Goal: Task Accomplishment & Management: Complete application form

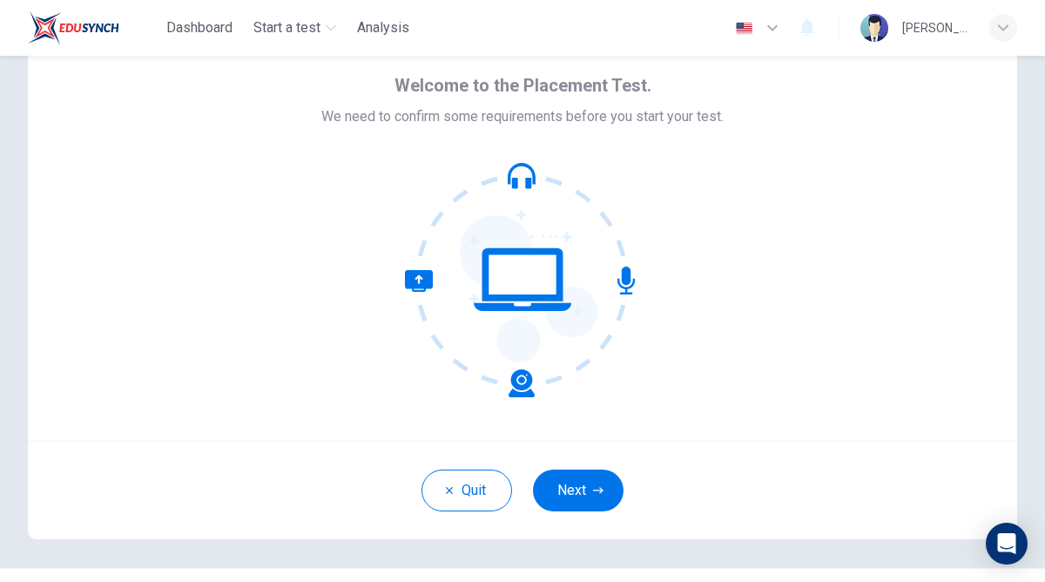
scroll to position [63, 0]
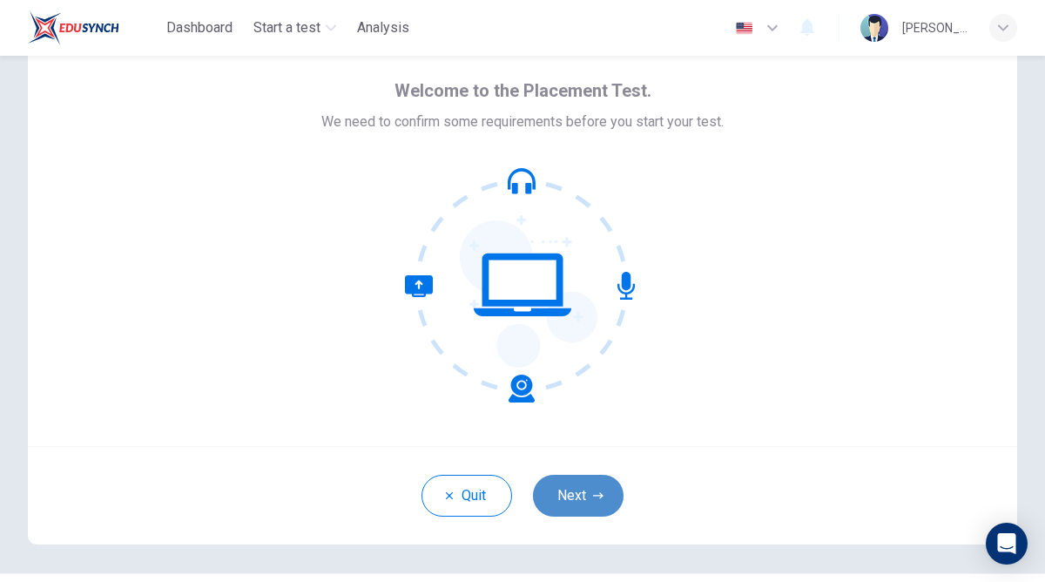
click at [574, 476] on button "Next" at bounding box center [578, 496] width 91 height 42
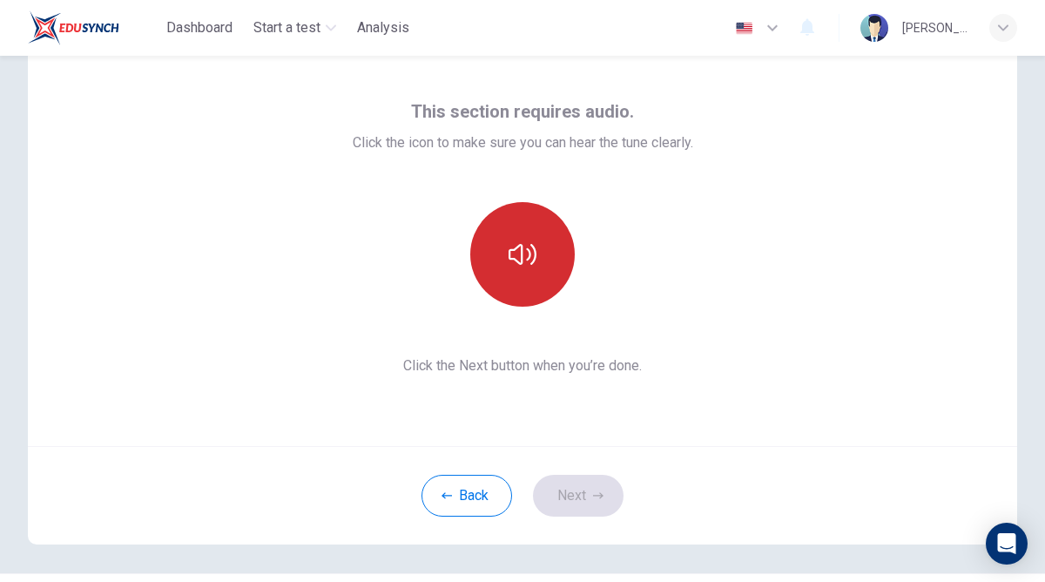
click at [516, 250] on icon "button" at bounding box center [523, 254] width 28 height 28
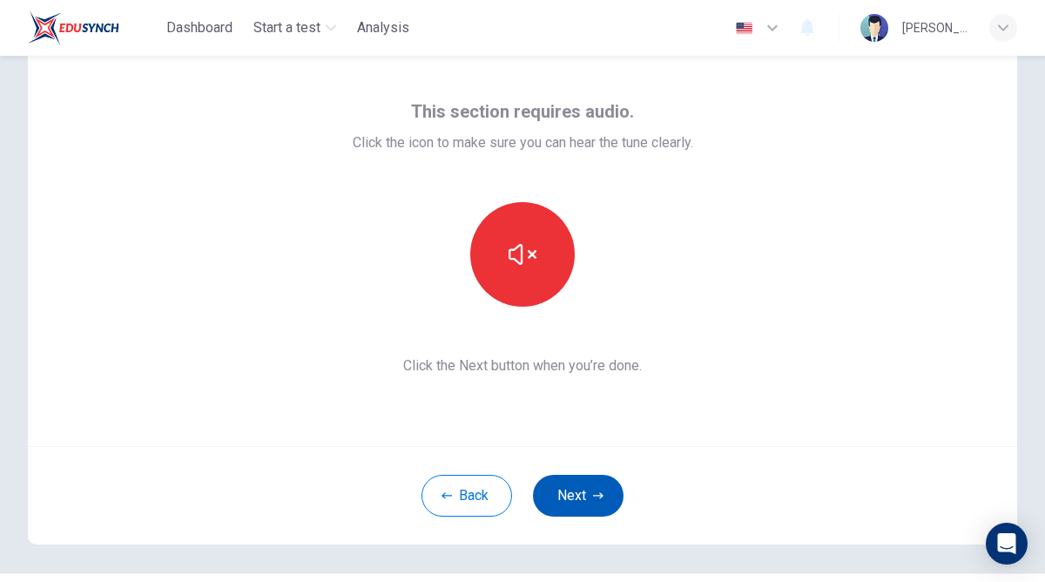
click at [579, 484] on button "Next" at bounding box center [578, 496] width 91 height 42
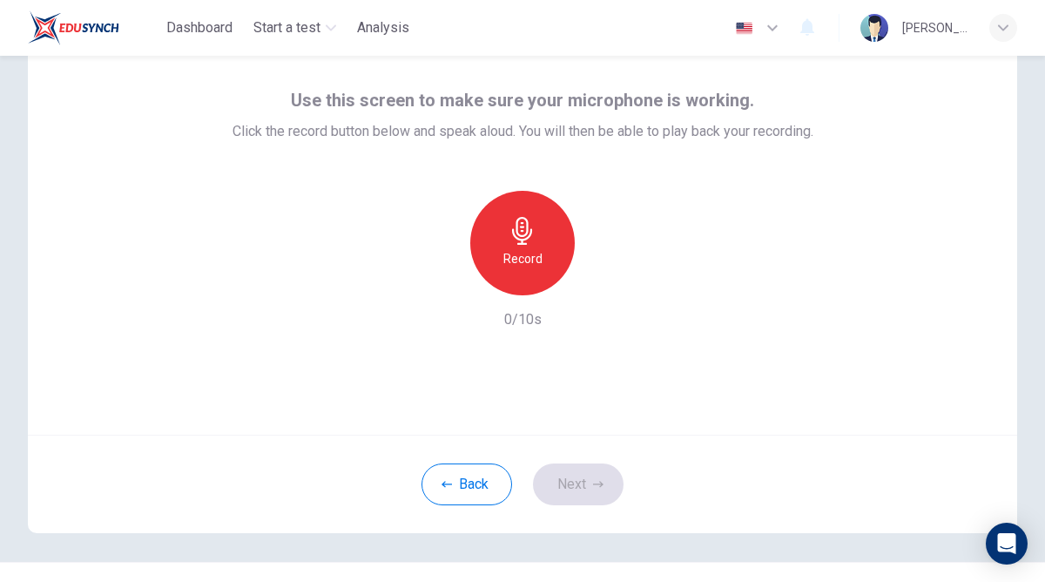
scroll to position [69, 0]
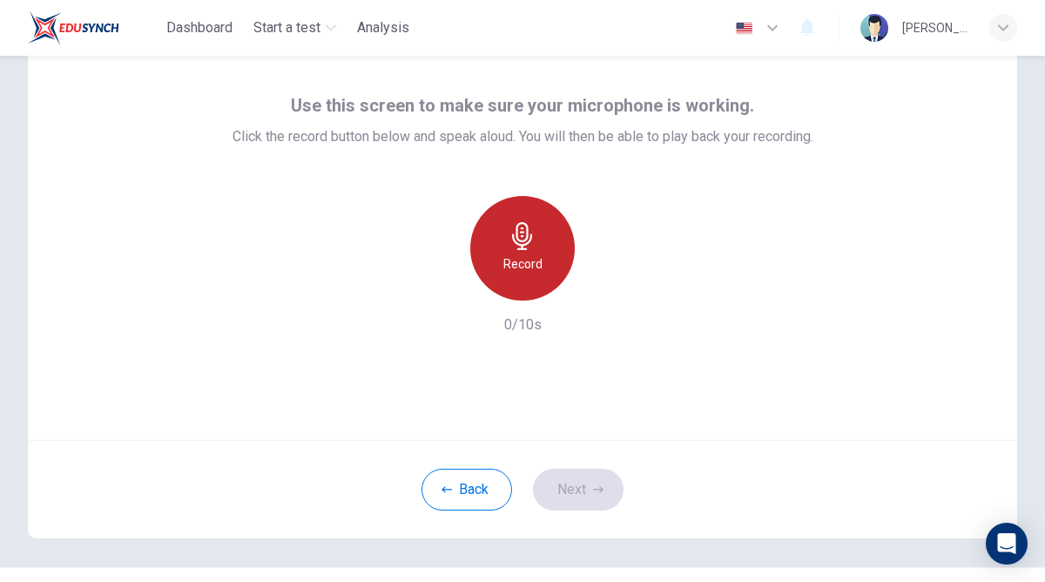
click at [527, 208] on div "Record" at bounding box center [522, 248] width 105 height 105
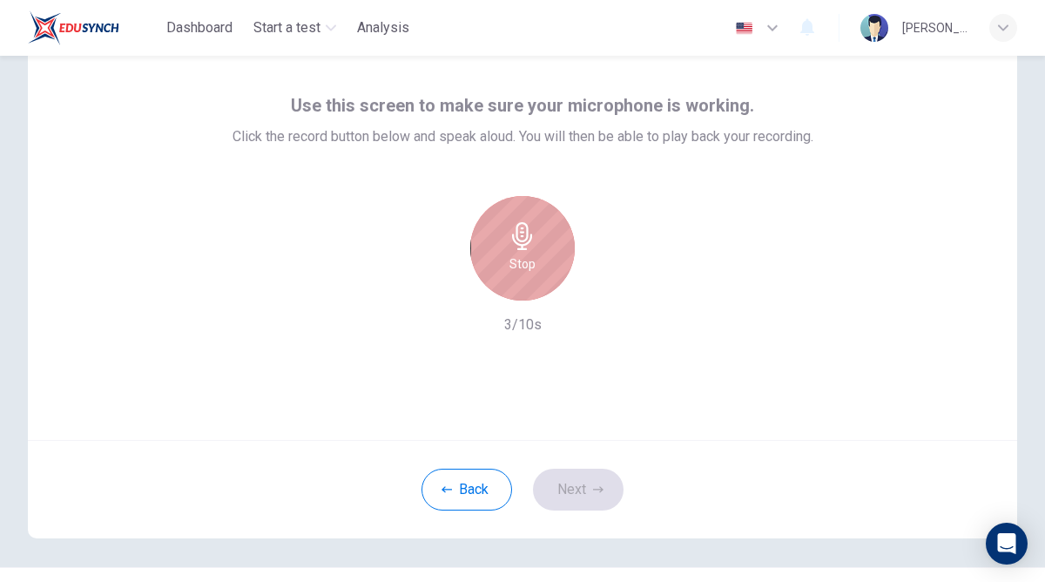
click at [515, 248] on icon "button" at bounding box center [523, 236] width 28 height 28
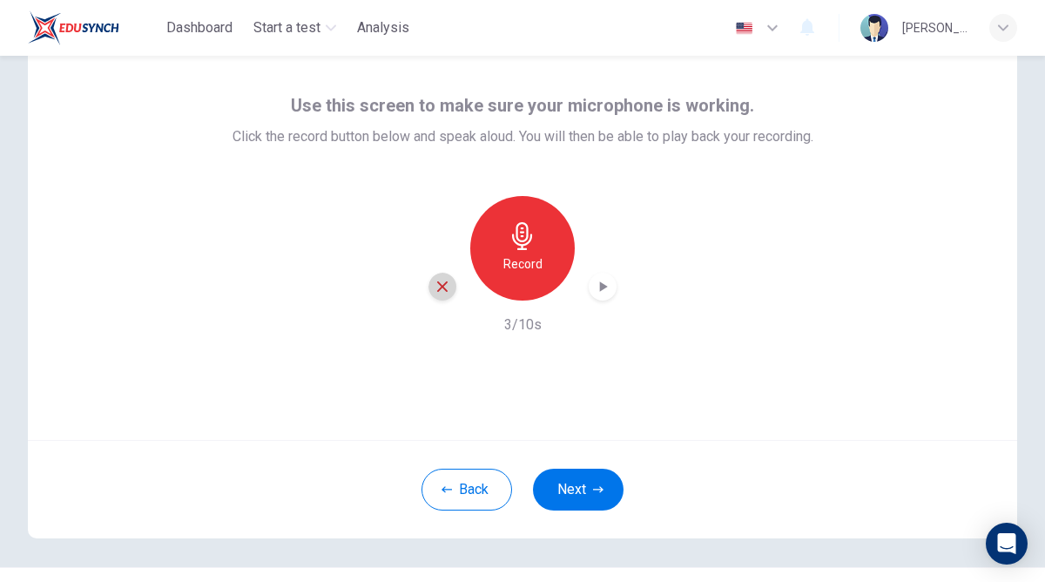
click at [446, 287] on icon "button" at bounding box center [443, 287] width 16 height 16
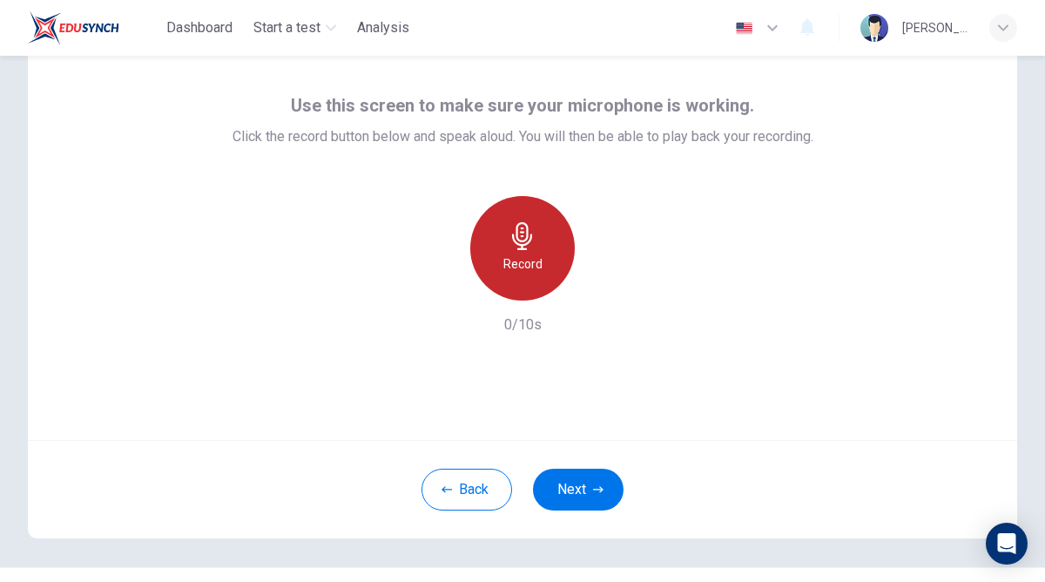
click at [529, 253] on h6 "Record" at bounding box center [523, 263] width 39 height 21
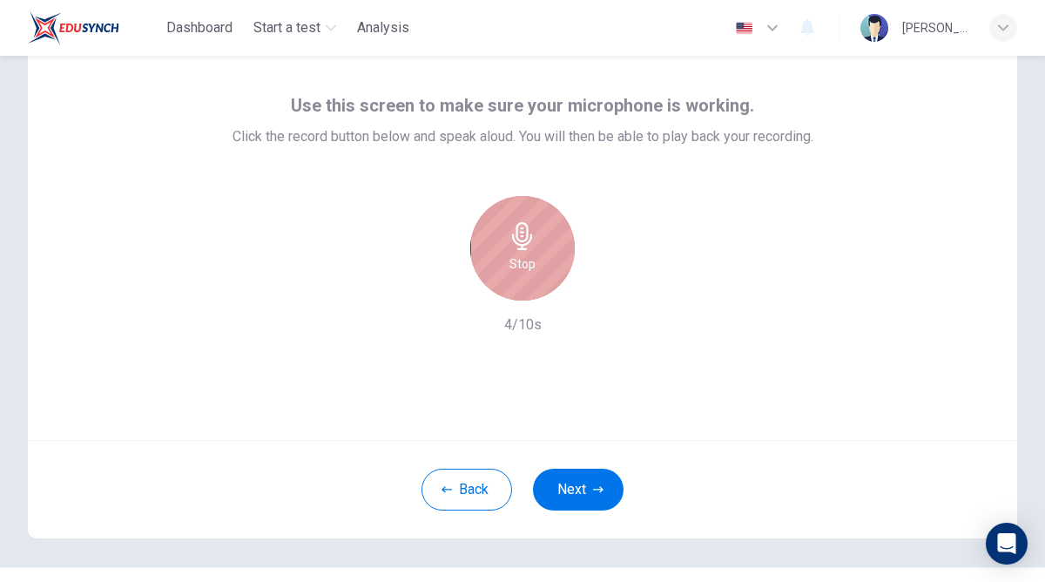
click at [536, 254] on div "Stop" at bounding box center [522, 248] width 105 height 105
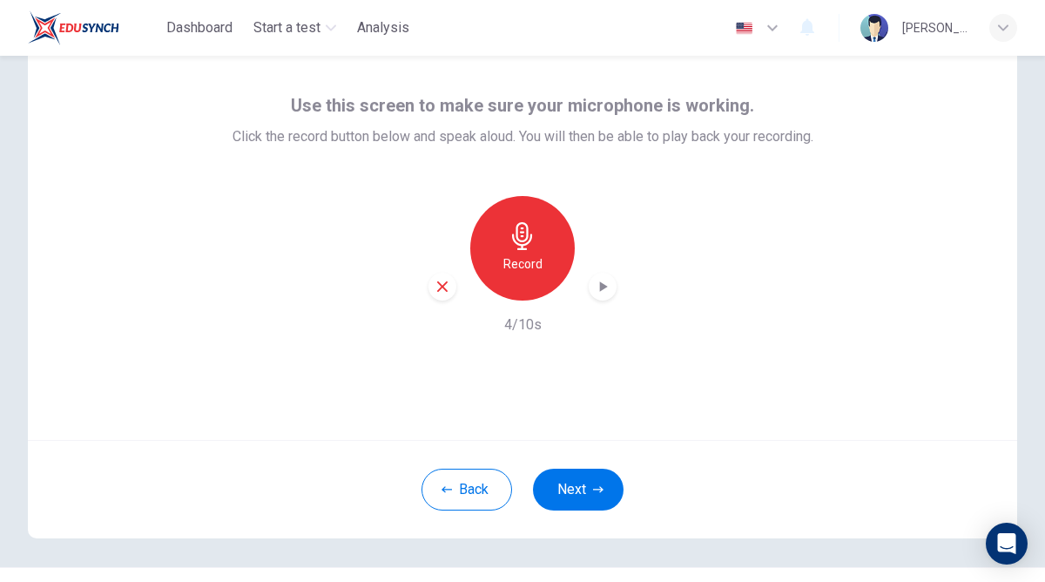
click at [603, 281] on icon "button" at bounding box center [602, 286] width 17 height 17
click at [584, 488] on button "Next" at bounding box center [578, 490] width 91 height 42
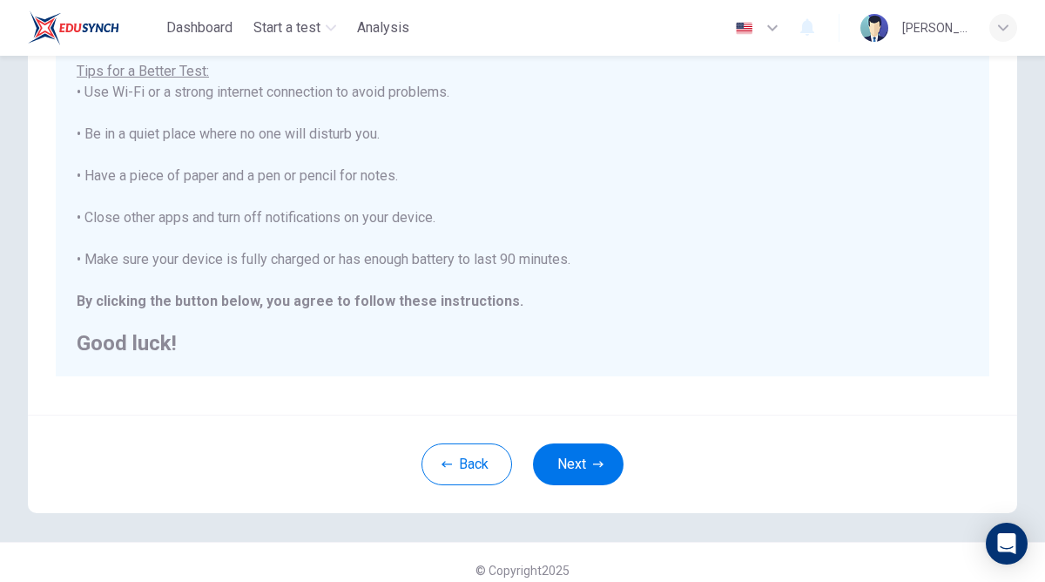
scroll to position [332, 0]
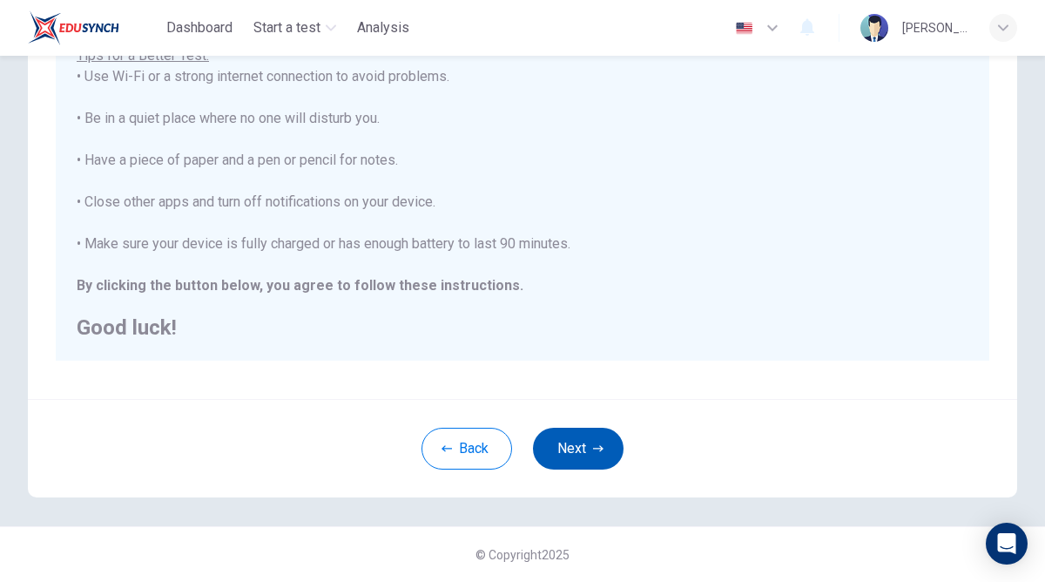
click at [571, 453] on button "Next" at bounding box center [578, 449] width 91 height 42
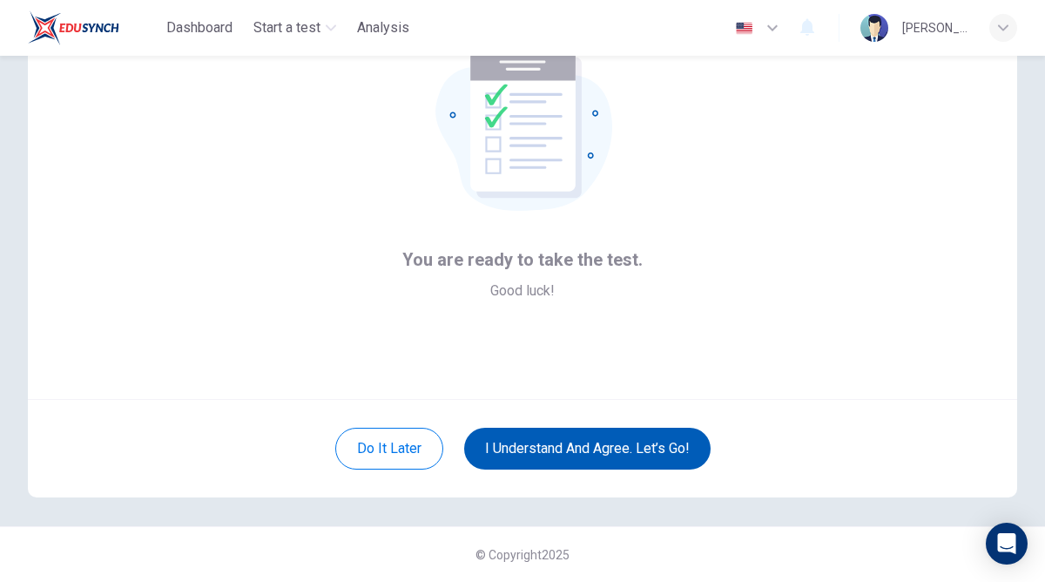
scroll to position [110, 0]
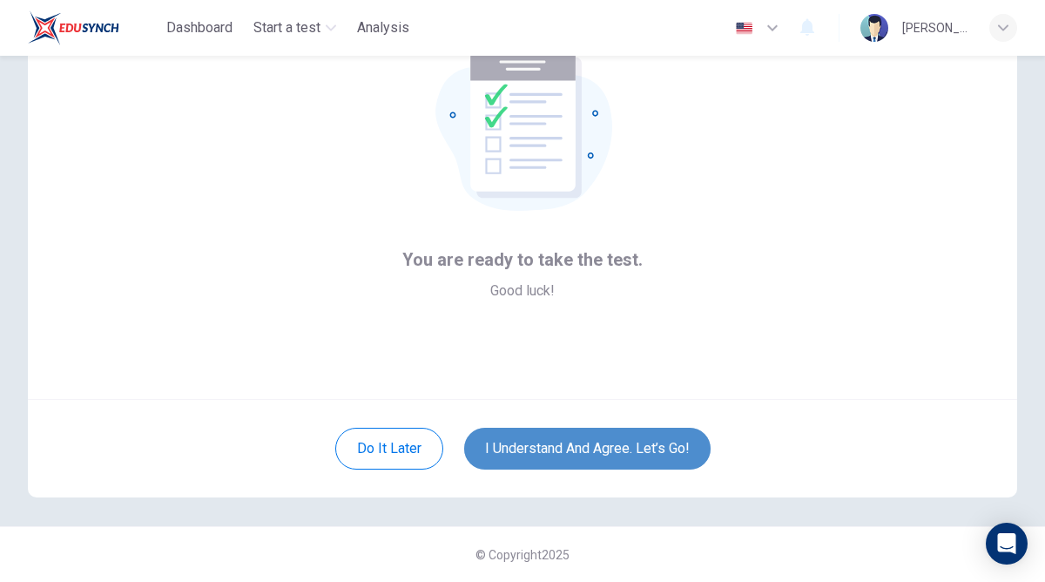
click at [577, 446] on button "I understand and agree. Let’s go!" at bounding box center [587, 449] width 247 height 42
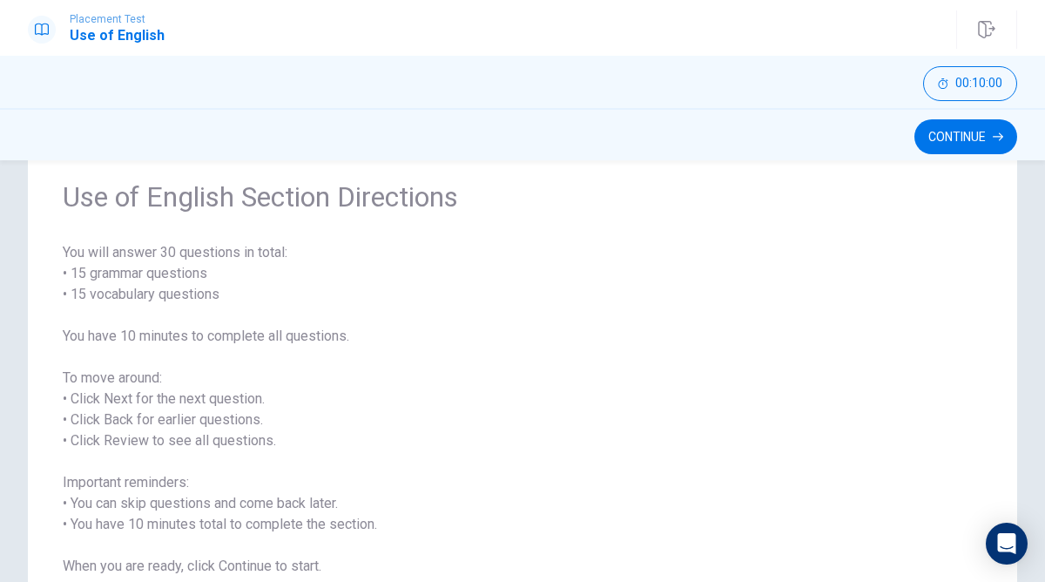
scroll to position [199, 0]
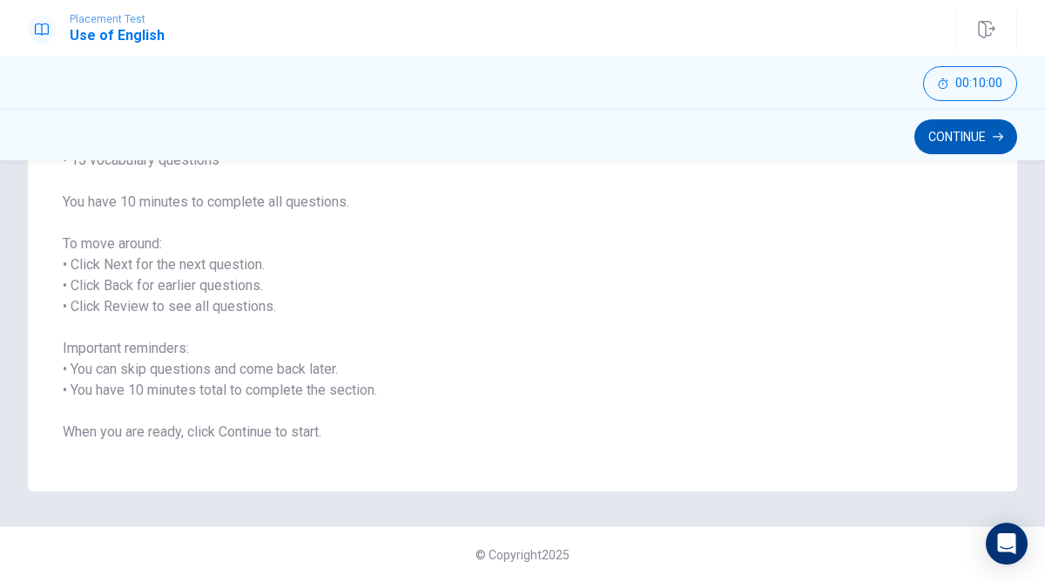
click at [971, 126] on button "Continue" at bounding box center [966, 136] width 103 height 35
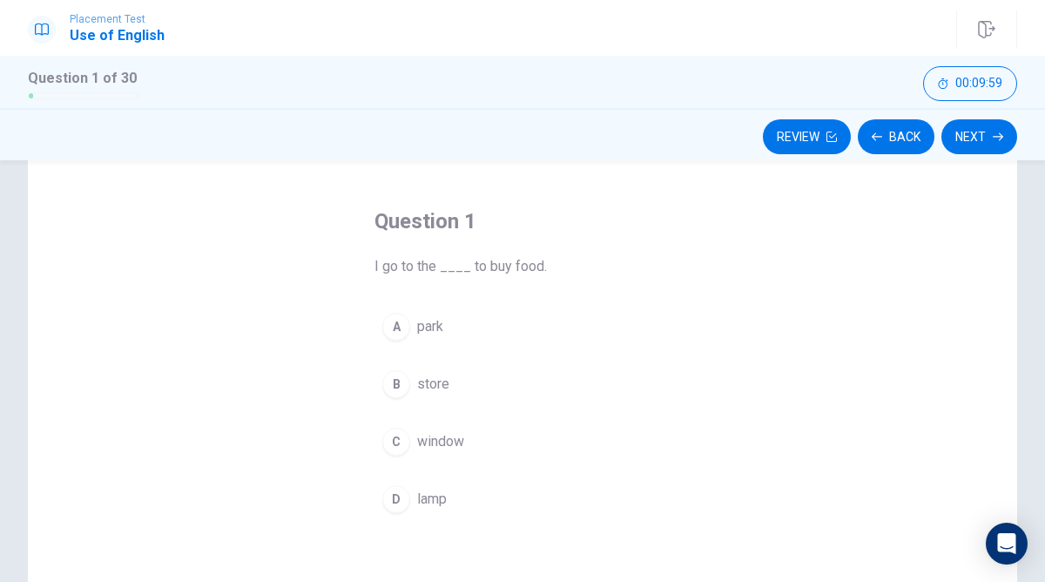
scroll to position [61, 0]
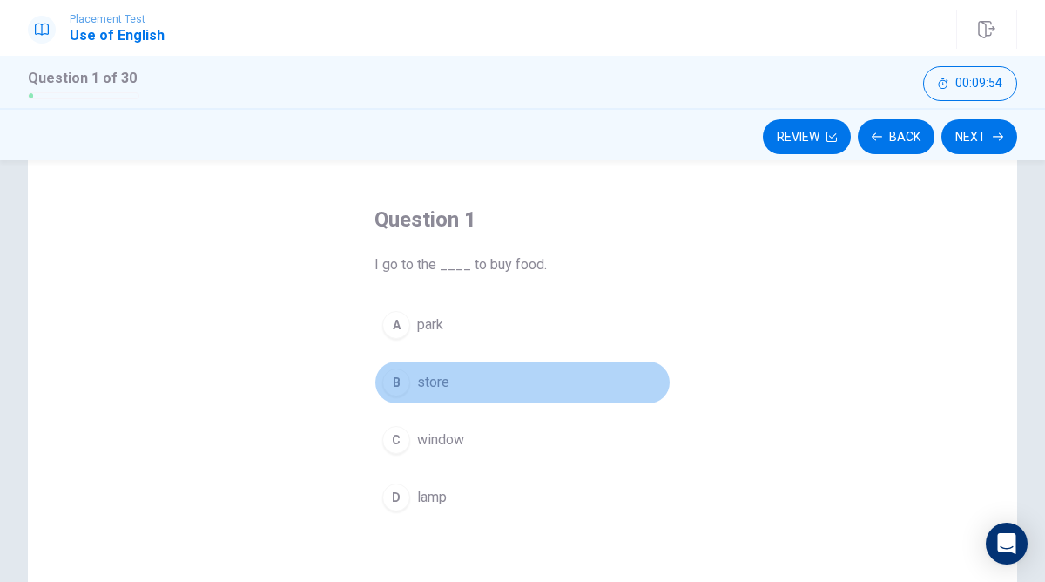
click at [397, 381] on div "B" at bounding box center [396, 382] width 28 height 28
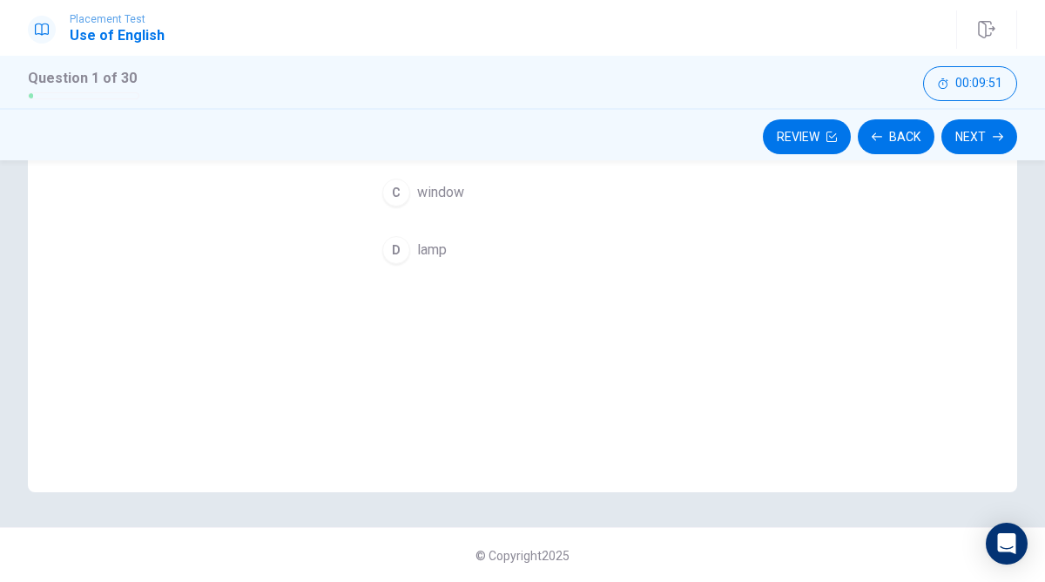
scroll to position [309, 0]
click at [988, 132] on button "Next" at bounding box center [980, 136] width 76 height 35
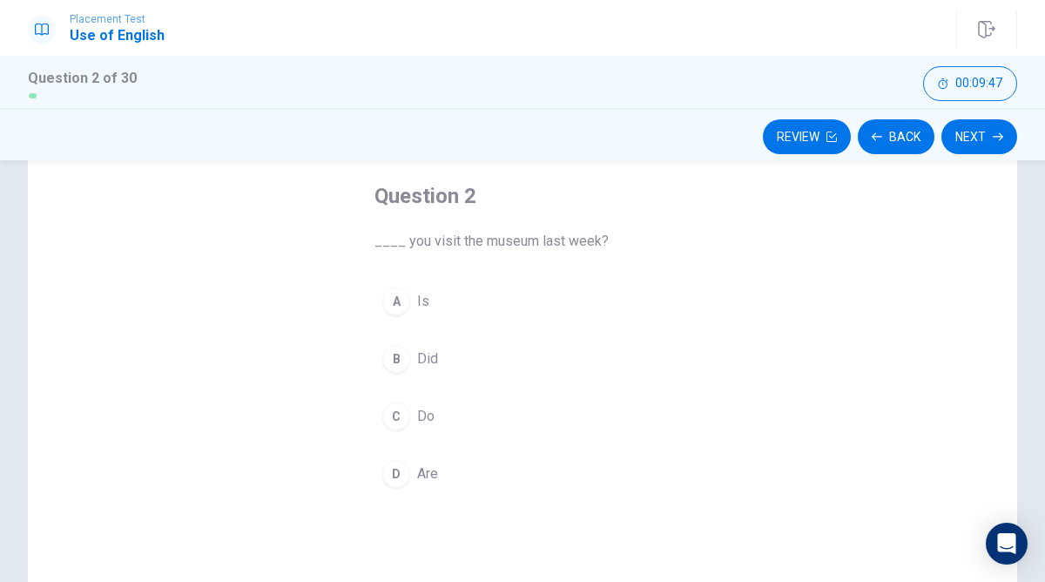
scroll to position [87, 0]
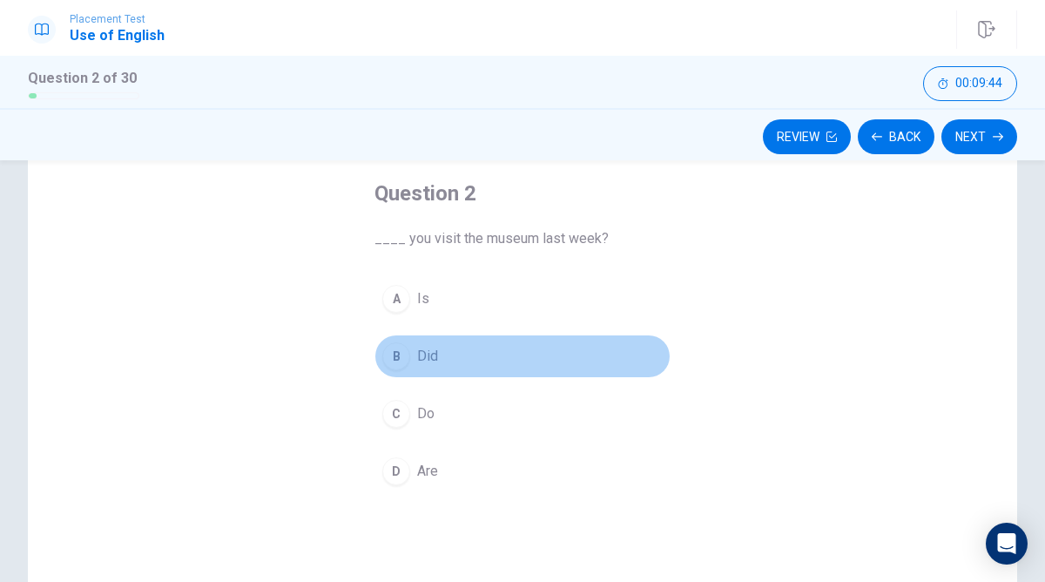
click at [399, 352] on div "B" at bounding box center [396, 356] width 28 height 28
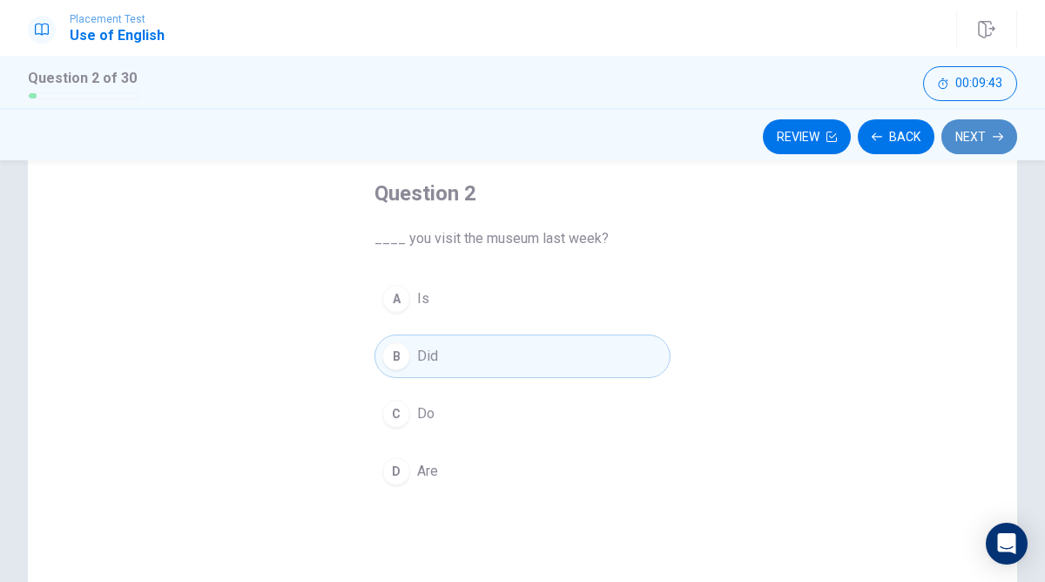
click at [998, 136] on icon "button" at bounding box center [998, 137] width 10 height 10
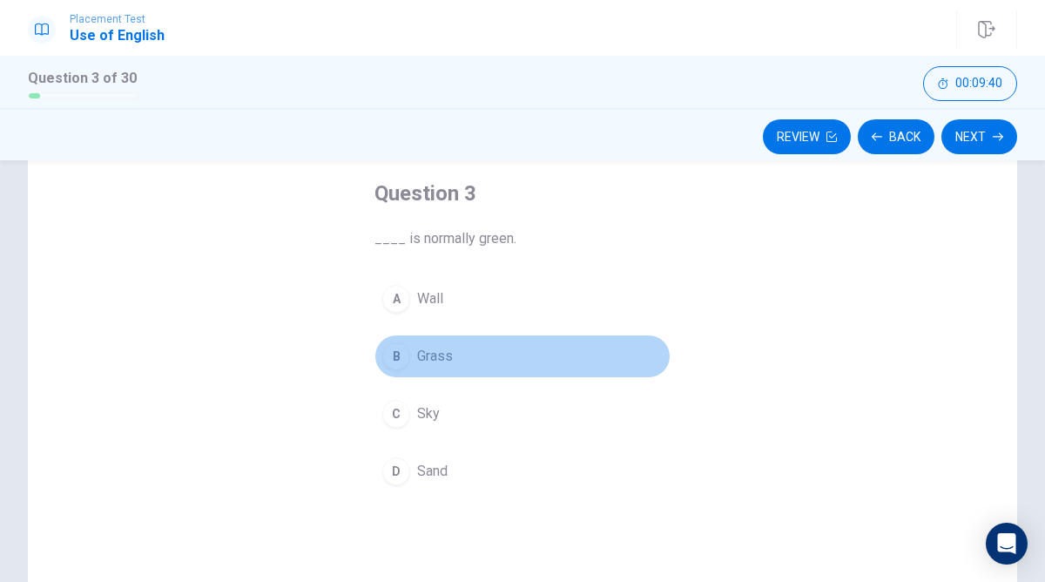
click at [400, 351] on div "B" at bounding box center [396, 356] width 28 height 28
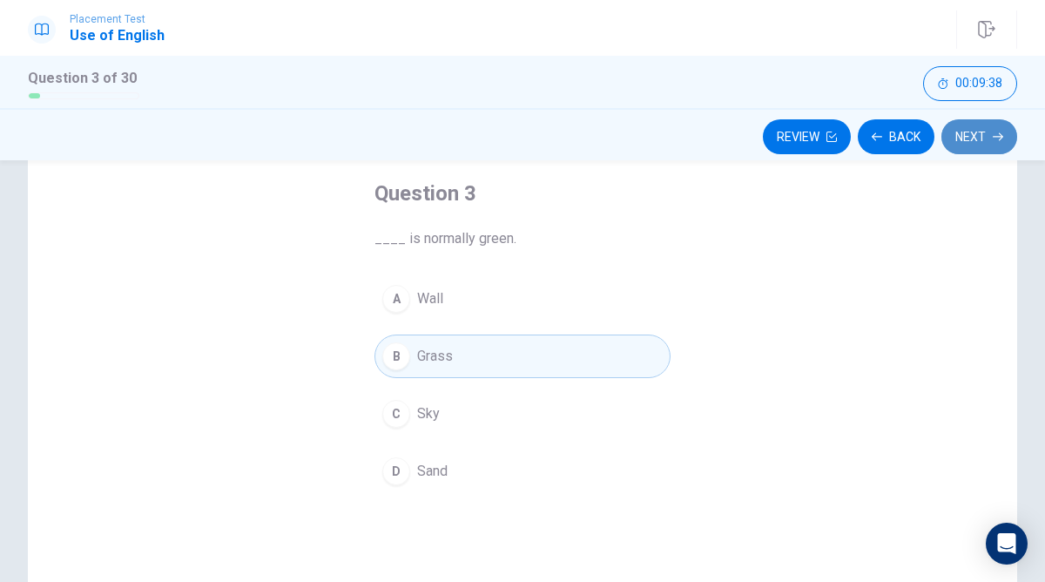
click at [981, 137] on button "Next" at bounding box center [980, 136] width 76 height 35
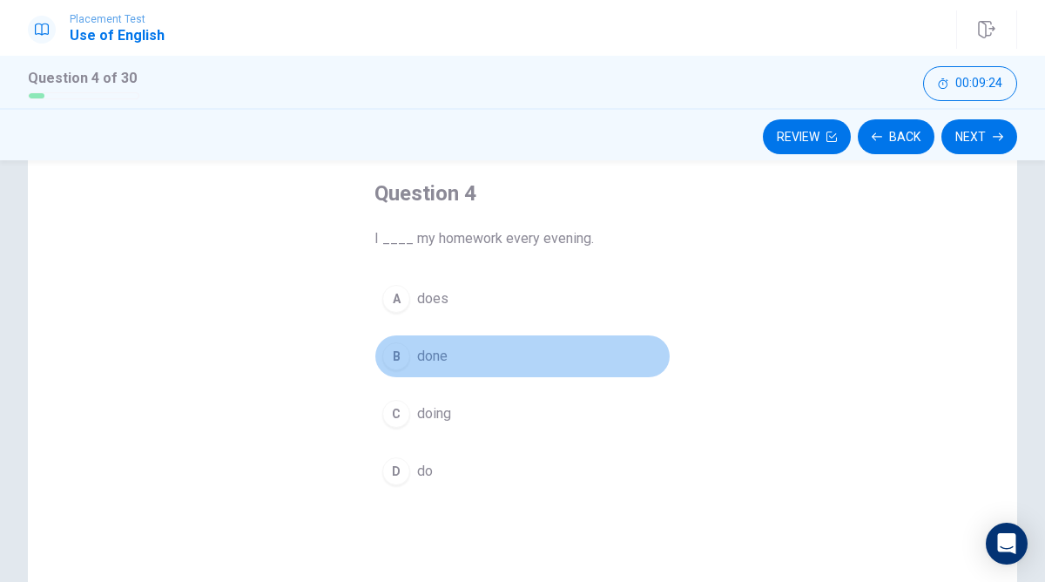
click at [401, 355] on div "B" at bounding box center [396, 356] width 28 height 28
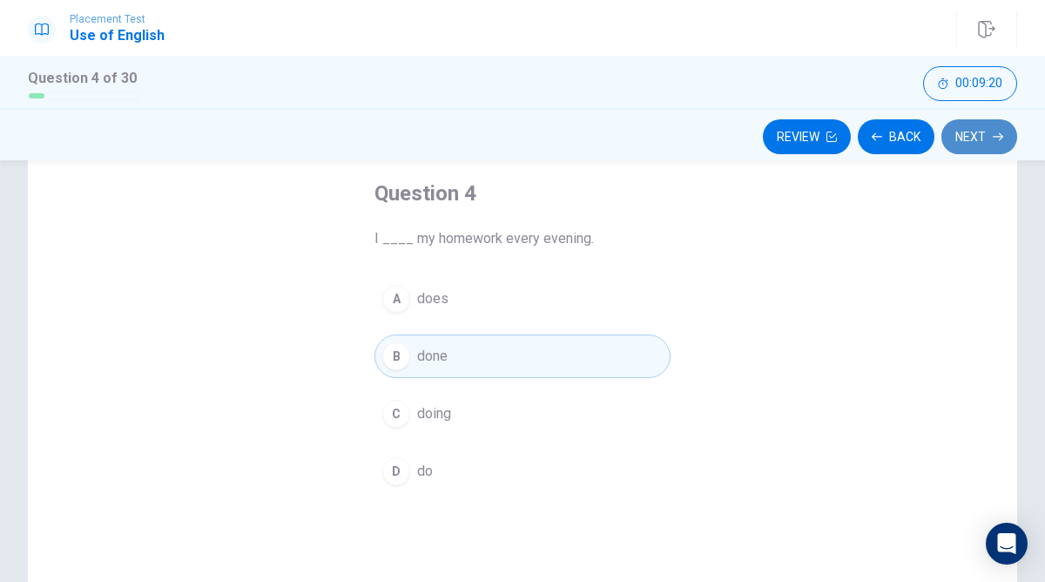
click at [984, 137] on button "Next" at bounding box center [980, 136] width 76 height 35
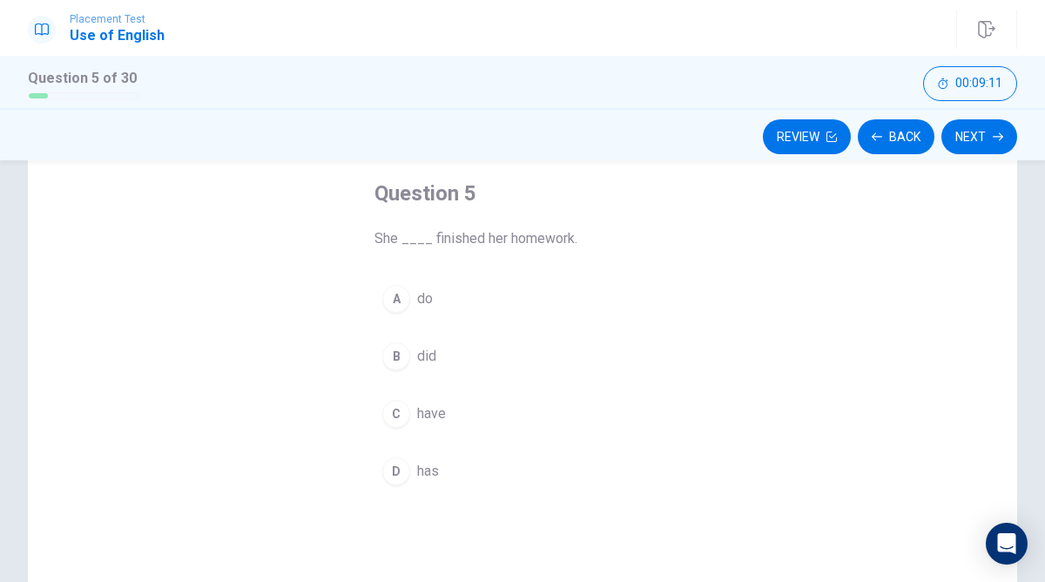
click at [395, 407] on div "C" at bounding box center [396, 414] width 28 height 28
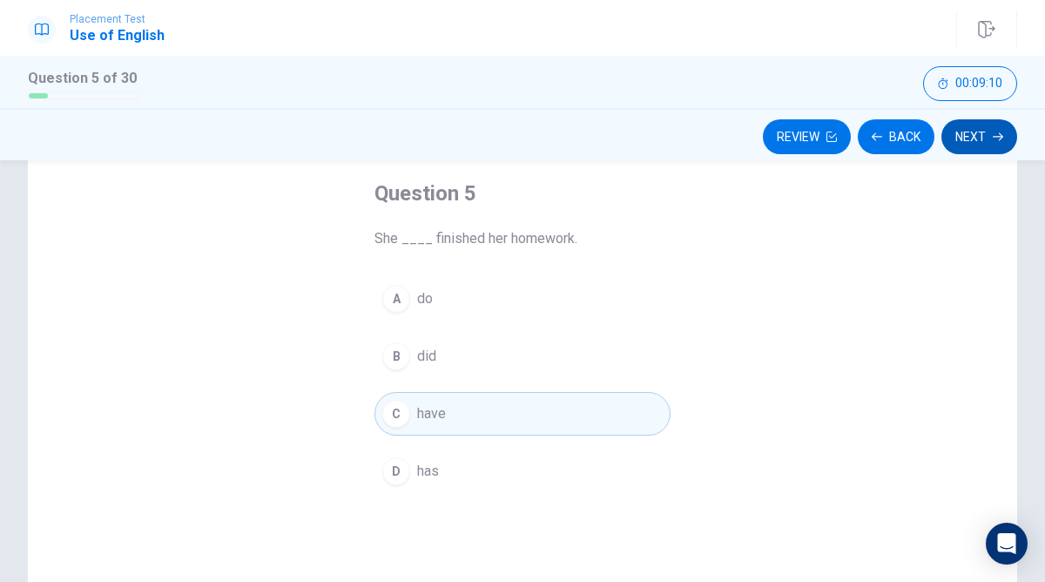
click at [985, 133] on button "Next" at bounding box center [980, 136] width 76 height 35
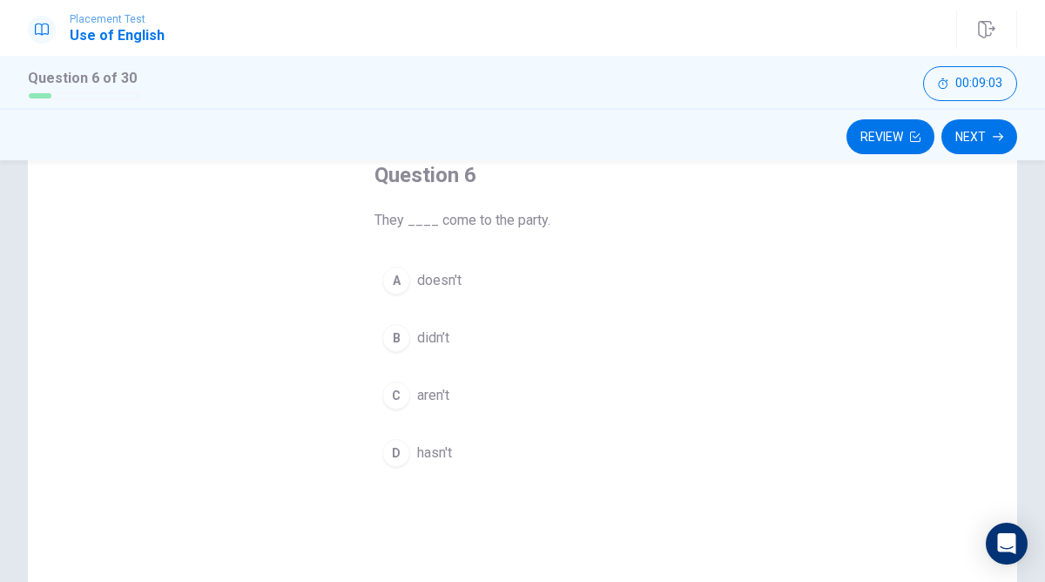
scroll to position [107, 0]
click at [395, 329] on div "B" at bounding box center [396, 336] width 28 height 28
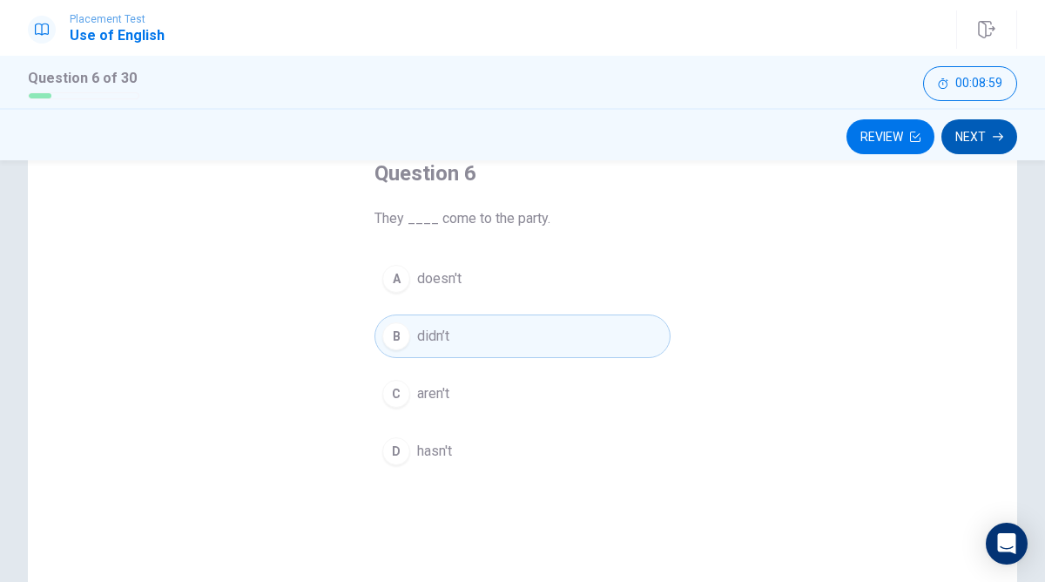
click at [991, 135] on button "Next" at bounding box center [980, 136] width 76 height 35
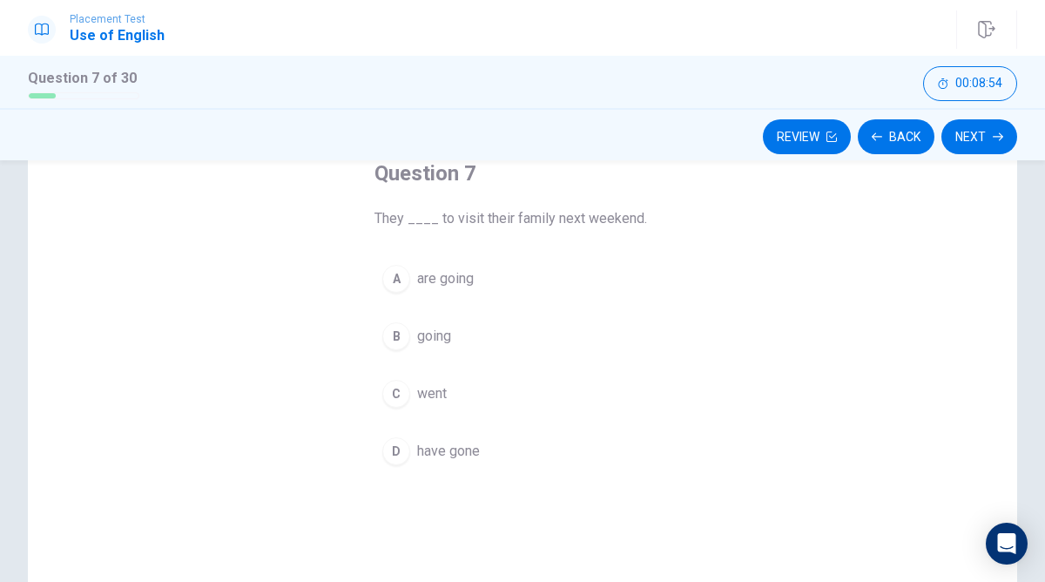
click at [399, 280] on div "A" at bounding box center [396, 279] width 28 height 28
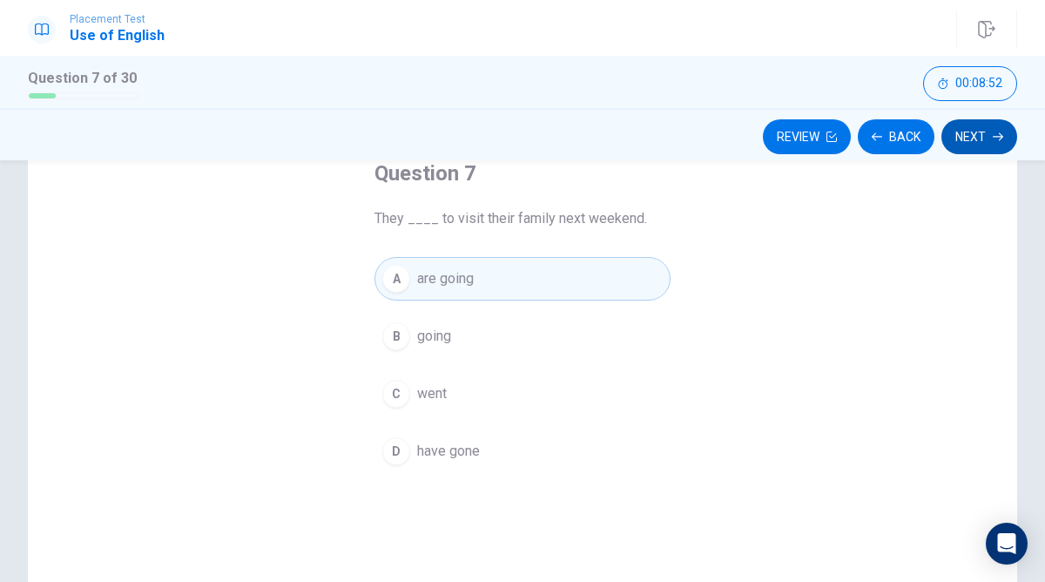
click at [977, 123] on button "Next" at bounding box center [980, 136] width 76 height 35
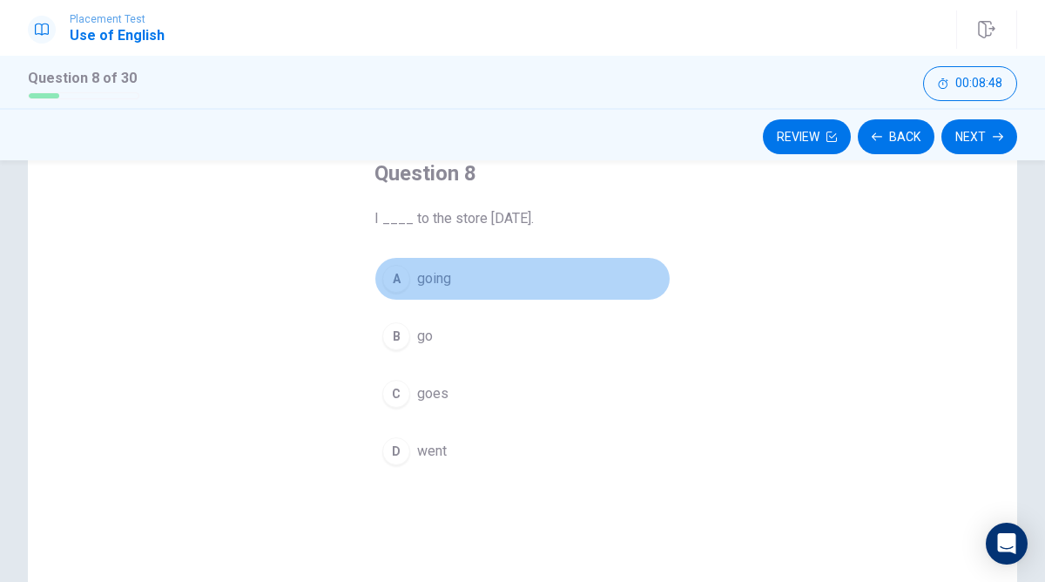
click at [401, 268] on div "A" at bounding box center [396, 279] width 28 height 28
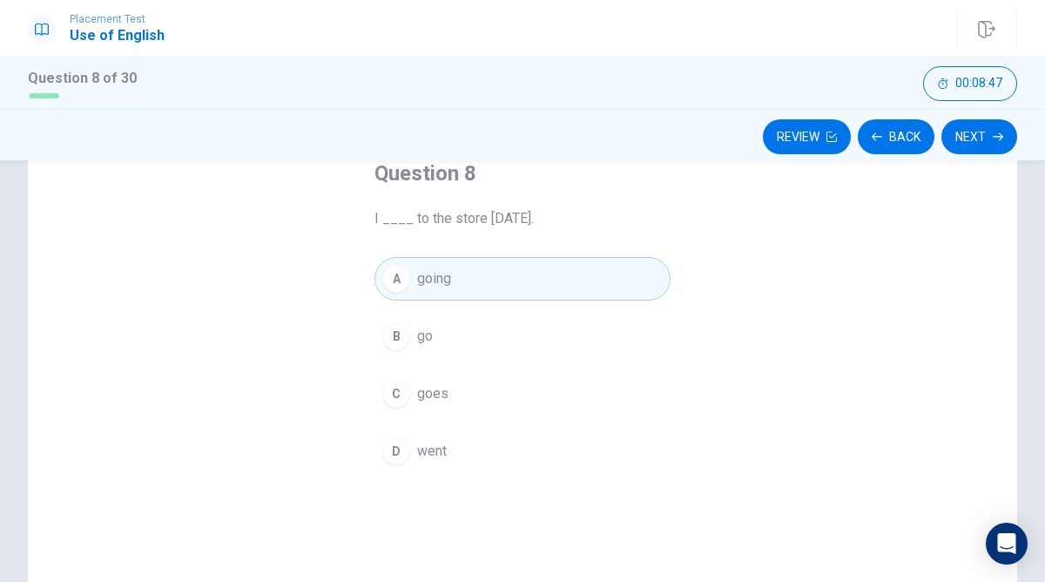
click at [394, 445] on div "D" at bounding box center [396, 451] width 28 height 28
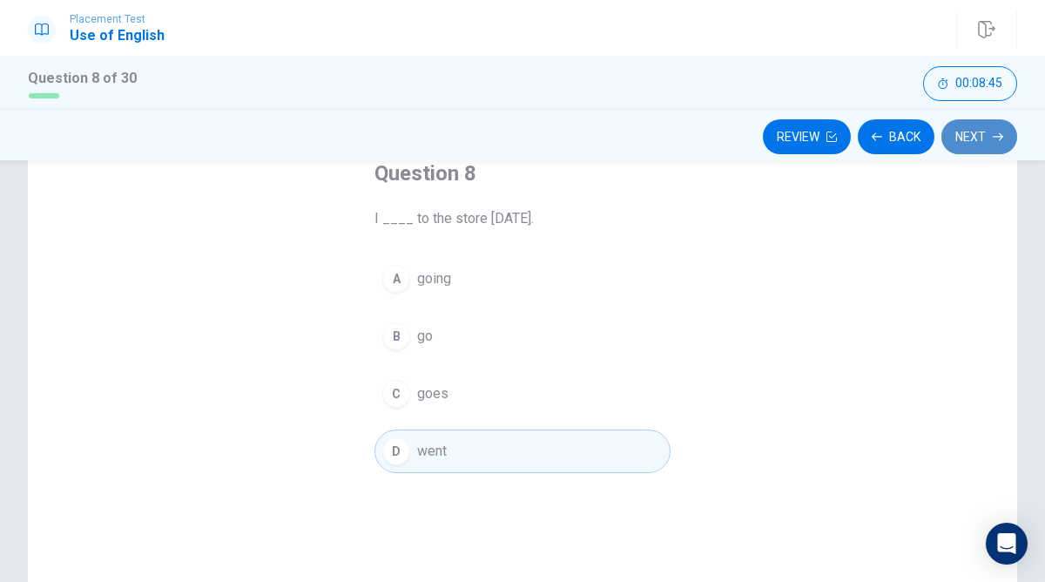
click at [977, 127] on button "Next" at bounding box center [980, 136] width 76 height 35
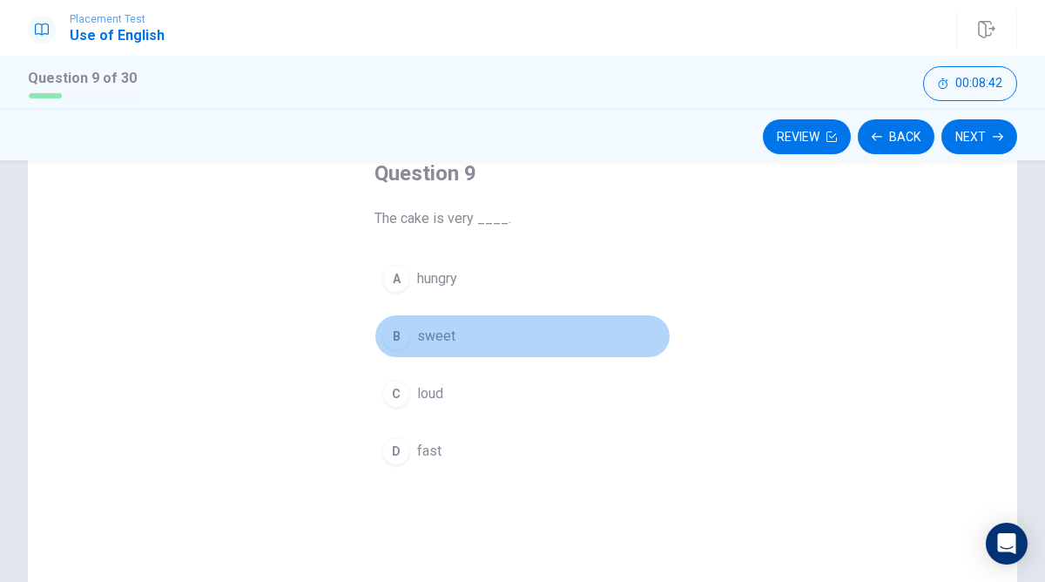
click at [385, 339] on div "B" at bounding box center [396, 336] width 28 height 28
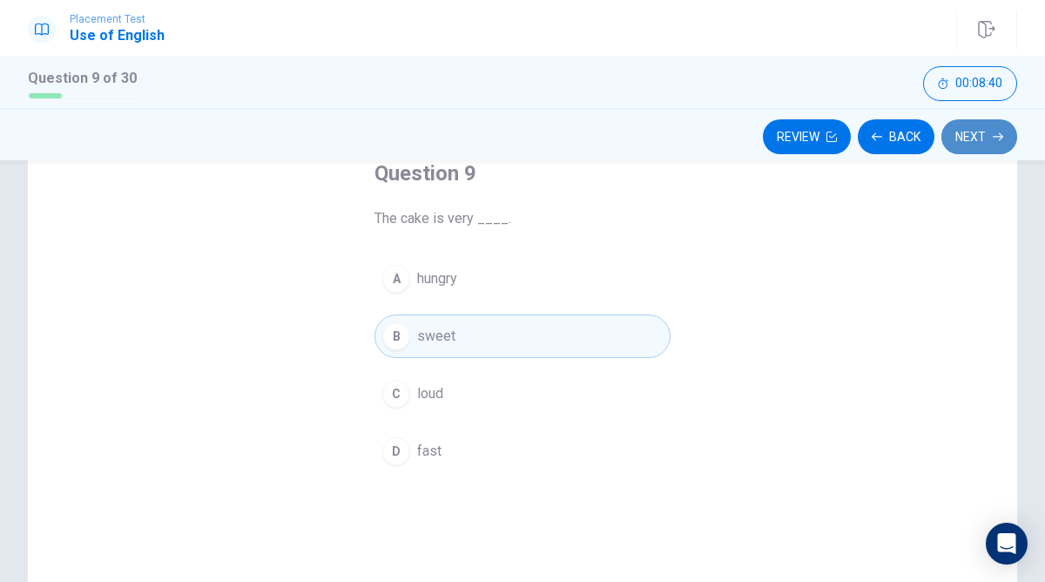
click at [983, 125] on button "Next" at bounding box center [980, 136] width 76 height 35
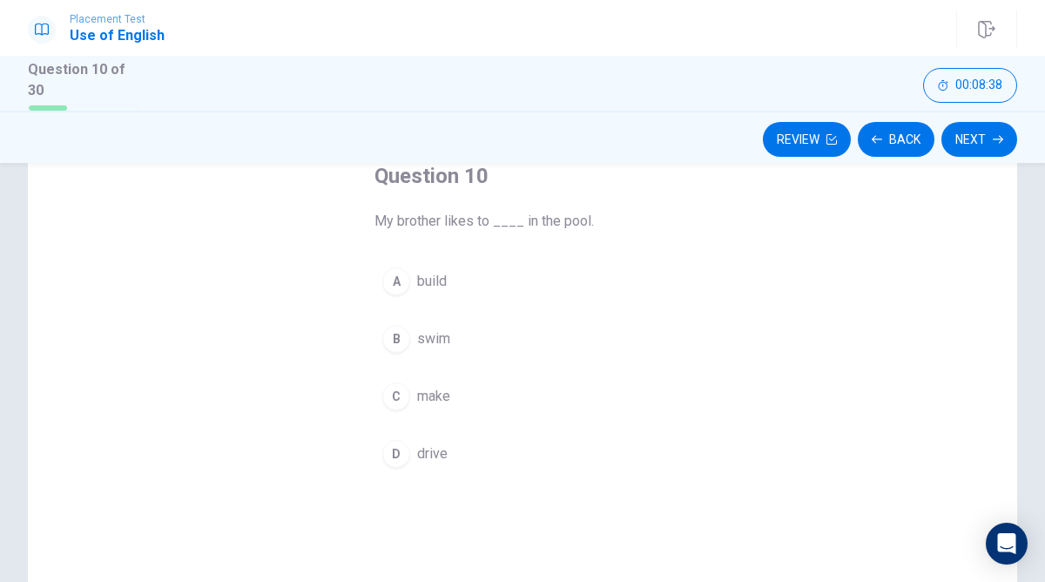
click at [399, 325] on div "B" at bounding box center [396, 339] width 28 height 28
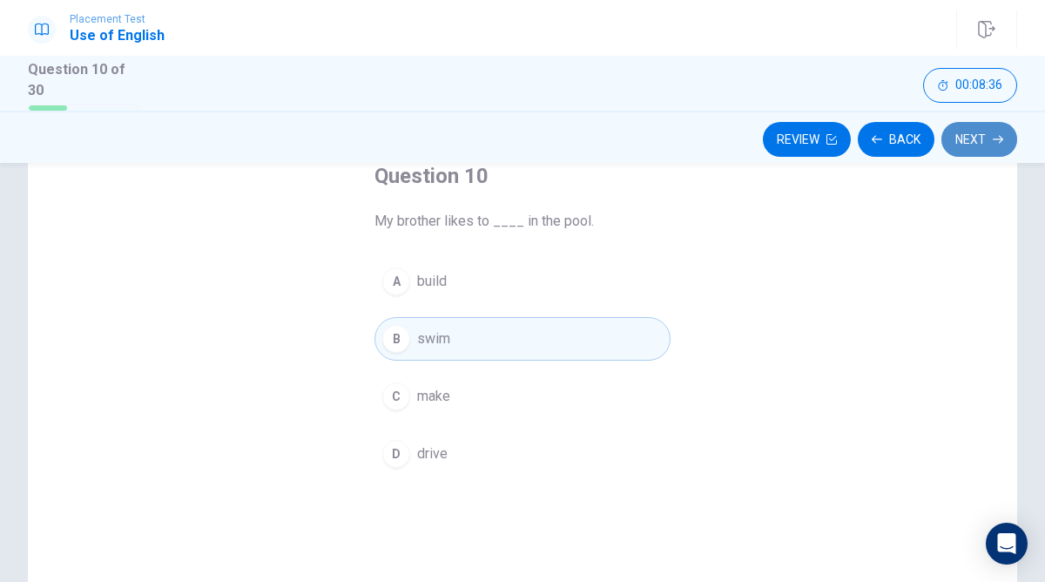
click at [974, 143] on button "Next" at bounding box center [980, 139] width 76 height 35
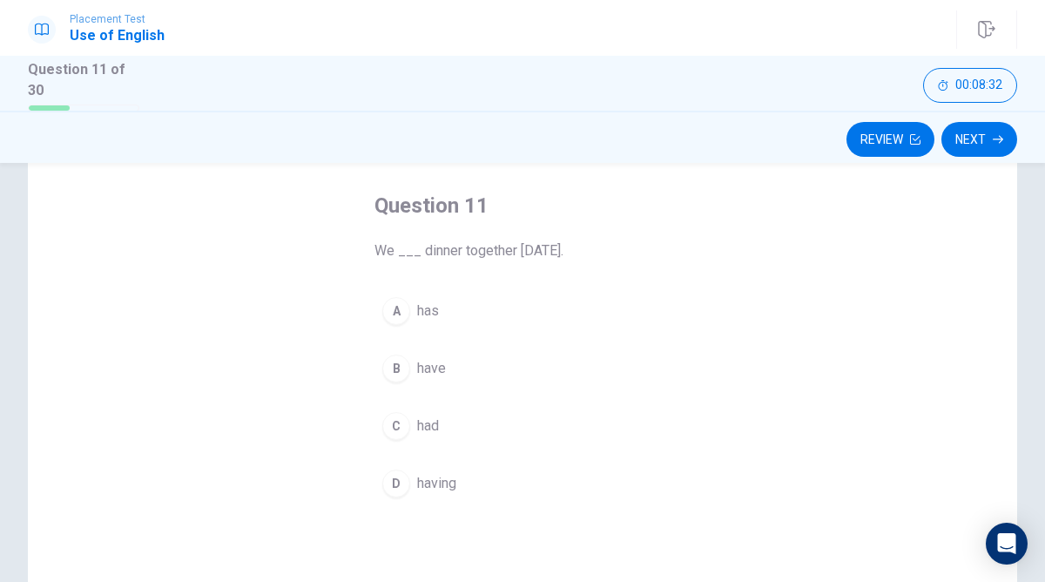
scroll to position [80, 0]
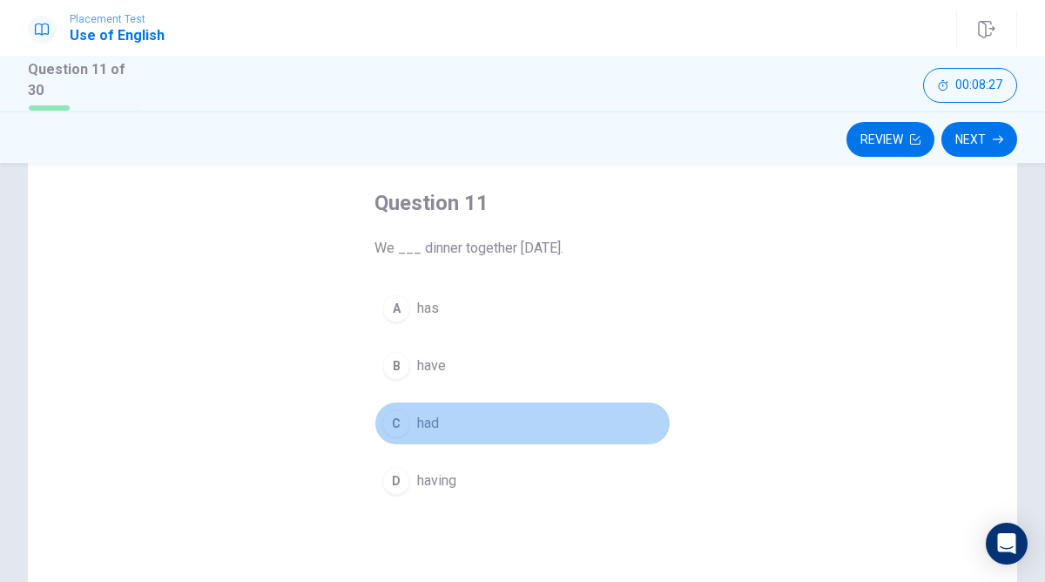
click at [406, 420] on div "C" at bounding box center [396, 423] width 28 height 28
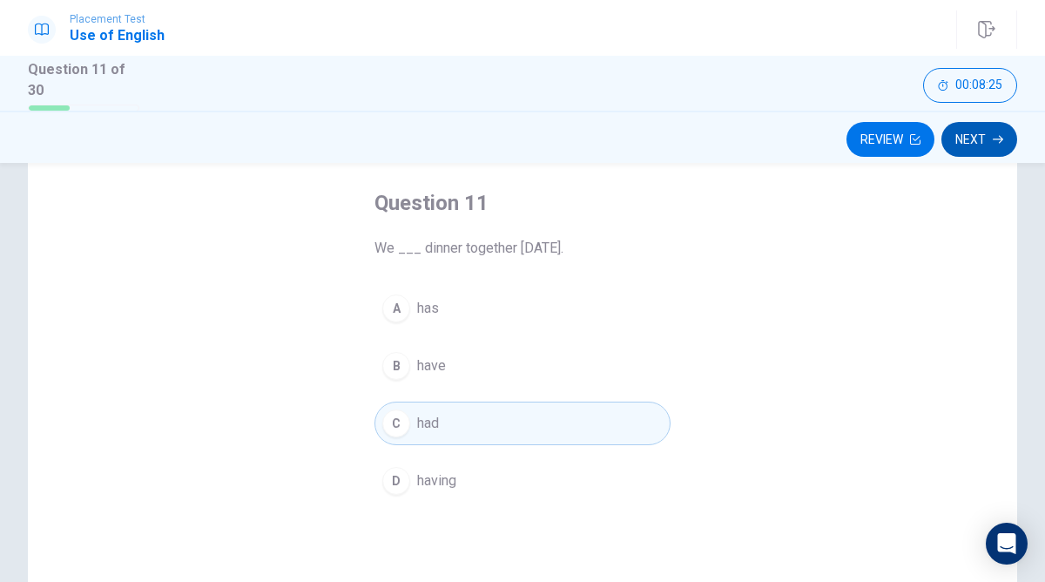
click at [976, 132] on button "Next" at bounding box center [980, 139] width 76 height 35
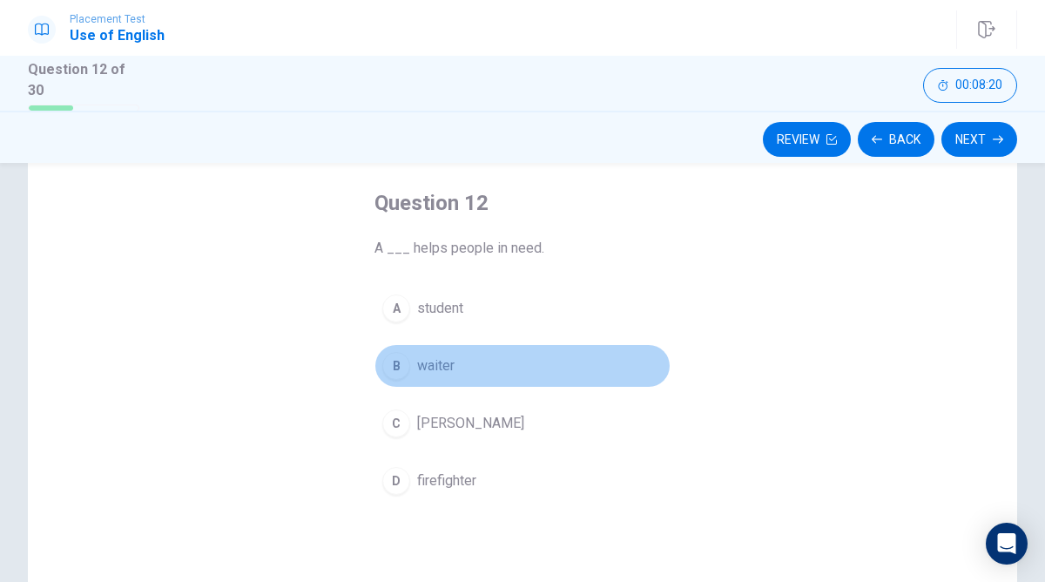
click at [392, 356] on div "B" at bounding box center [396, 366] width 28 height 28
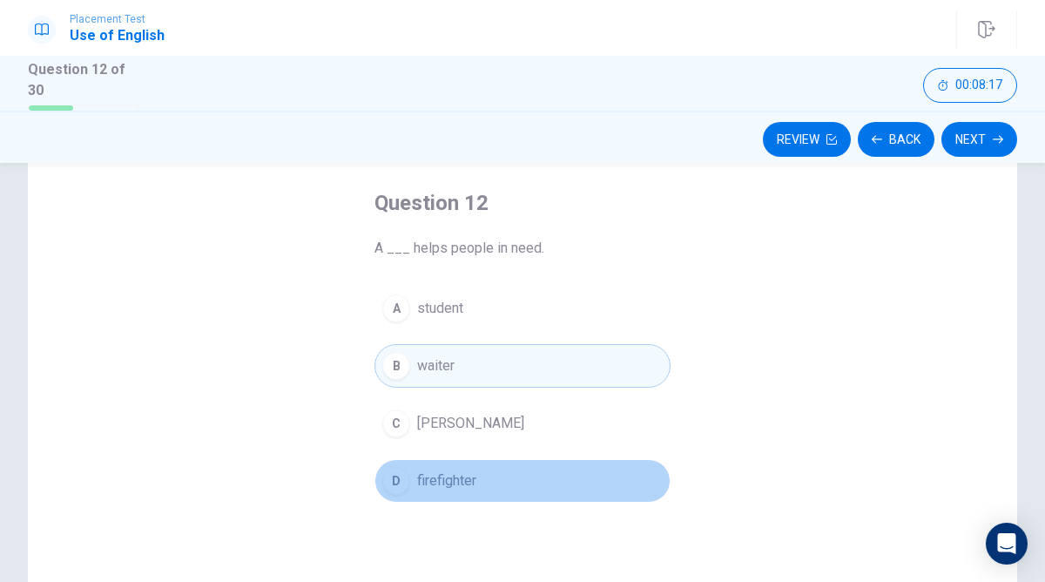
click at [397, 471] on div "D" at bounding box center [396, 481] width 28 height 28
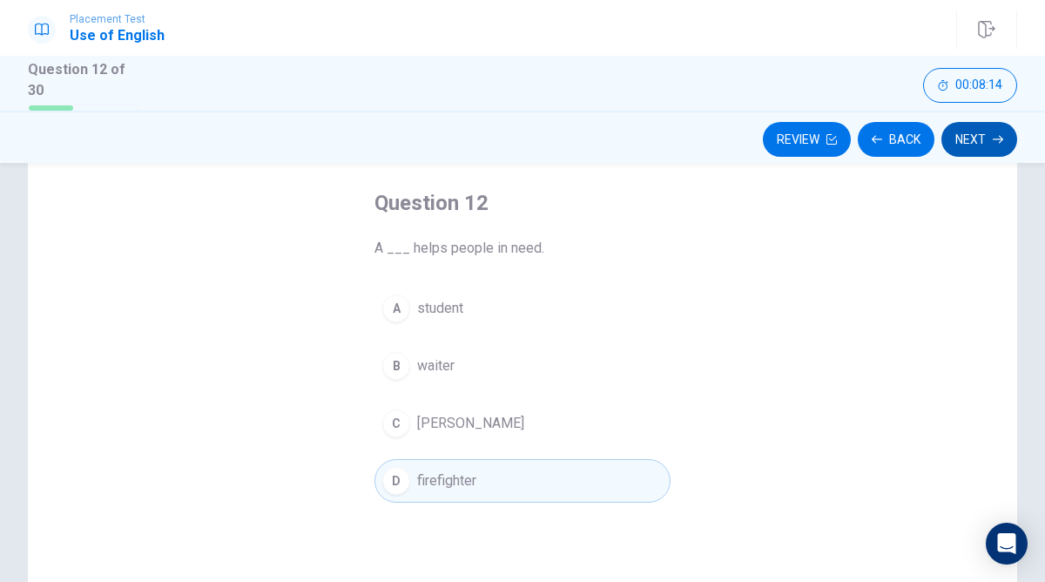
click at [969, 132] on button "Next" at bounding box center [980, 139] width 76 height 35
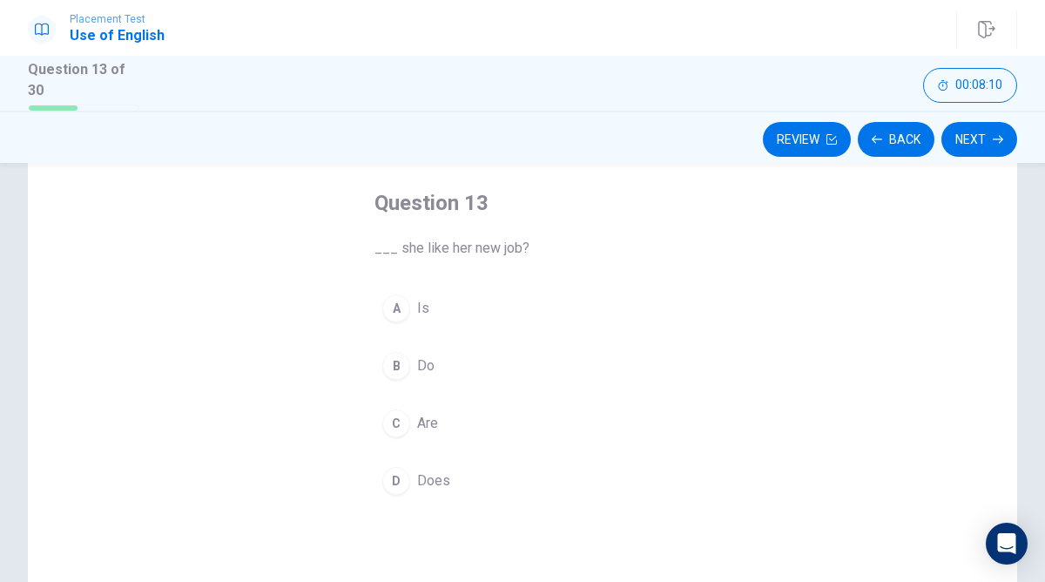
click at [398, 467] on div "D" at bounding box center [396, 481] width 28 height 28
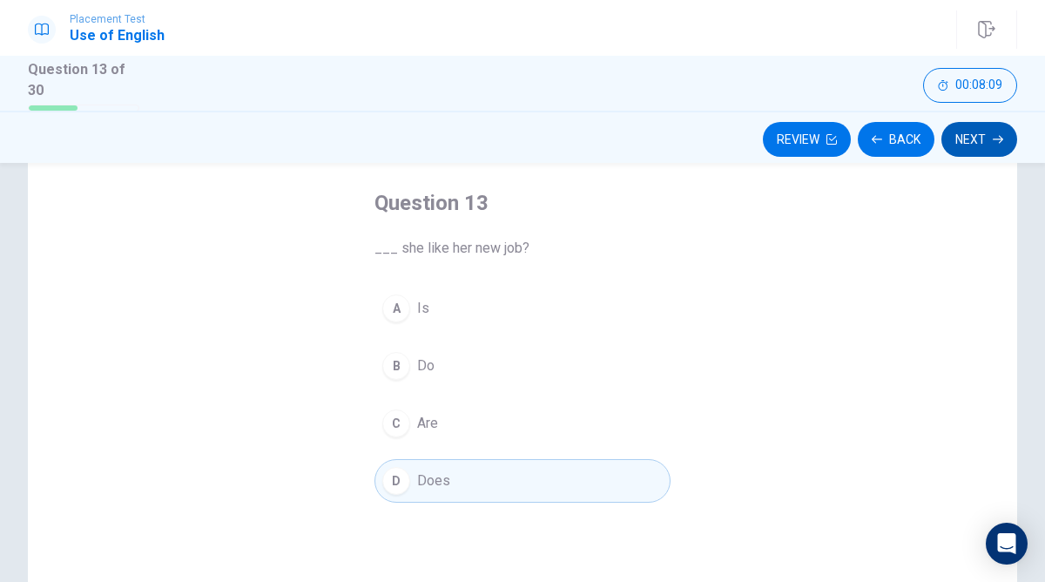
click at [993, 134] on icon "button" at bounding box center [998, 139] width 10 height 10
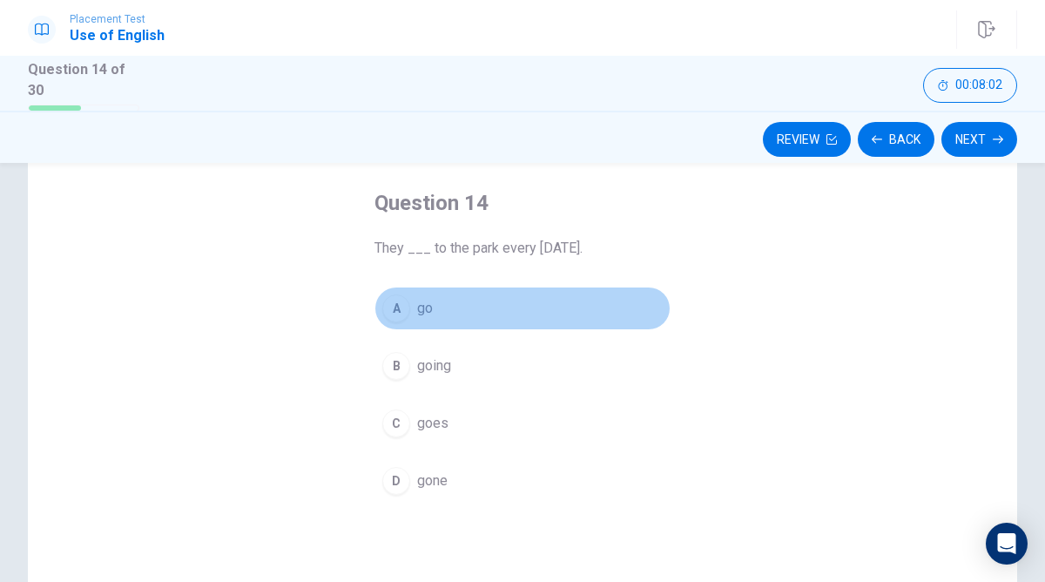
click at [402, 315] on div "A" at bounding box center [396, 308] width 28 height 28
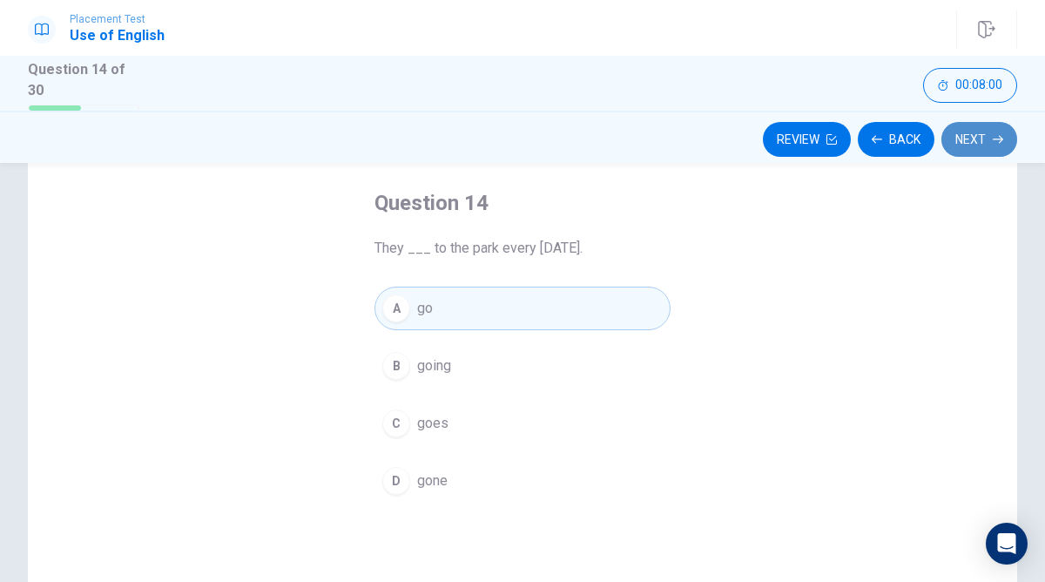
click at [973, 137] on button "Next" at bounding box center [980, 139] width 76 height 35
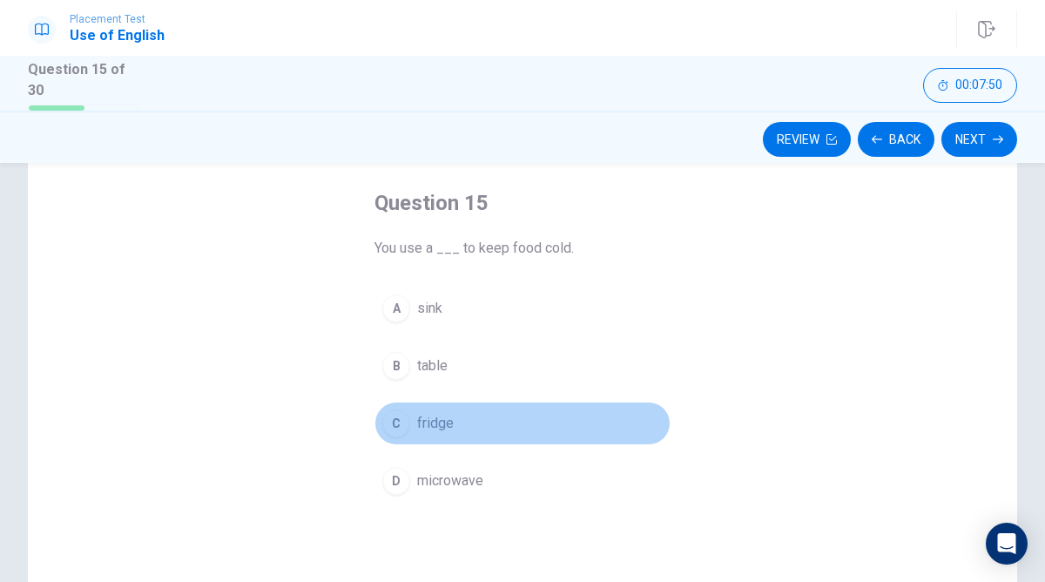
click at [404, 416] on div "C" at bounding box center [396, 423] width 28 height 28
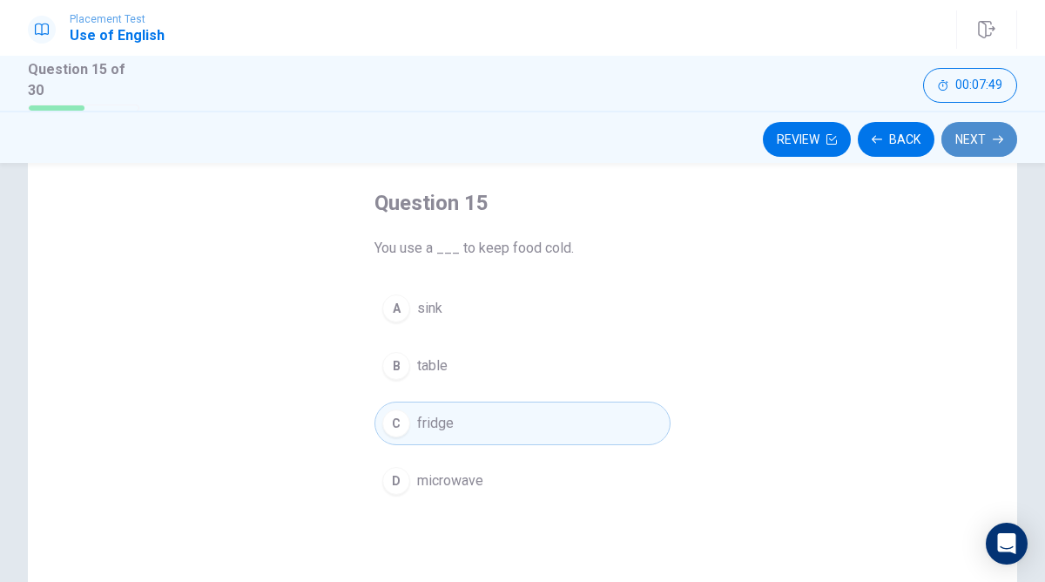
click at [959, 135] on button "Next" at bounding box center [980, 139] width 76 height 35
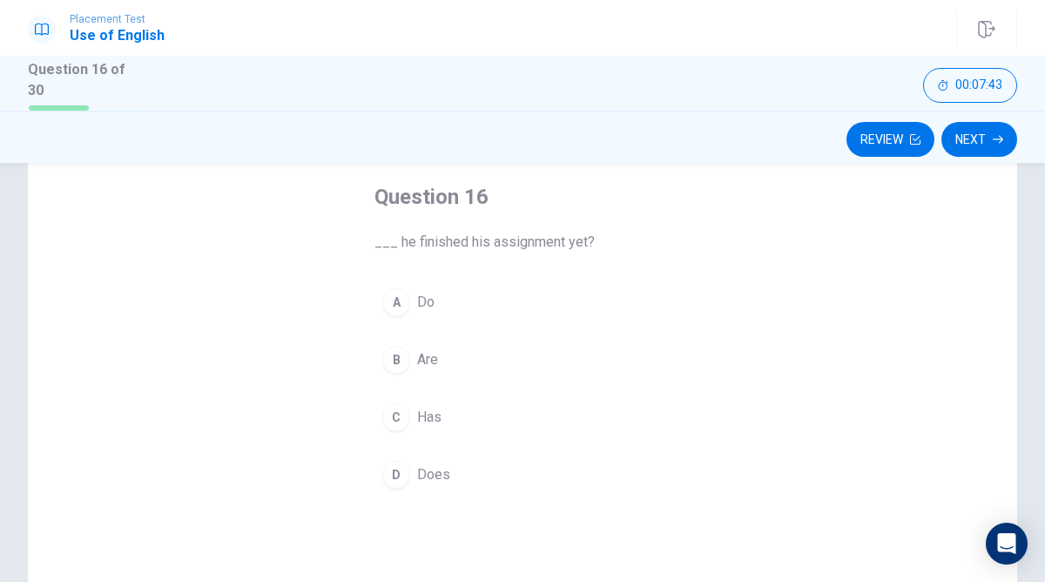
scroll to position [99, 0]
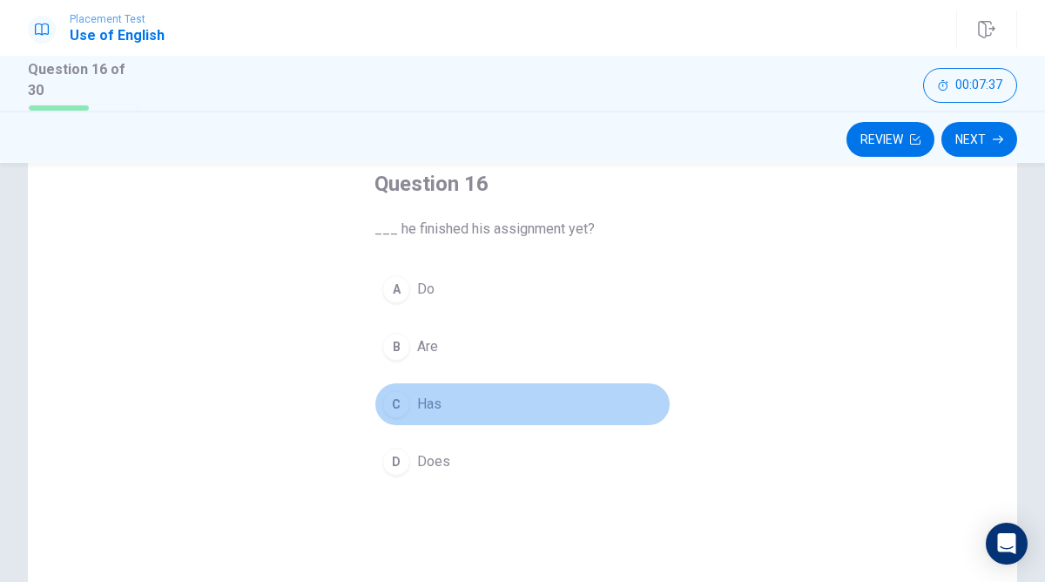
click at [395, 398] on div "C" at bounding box center [396, 404] width 28 height 28
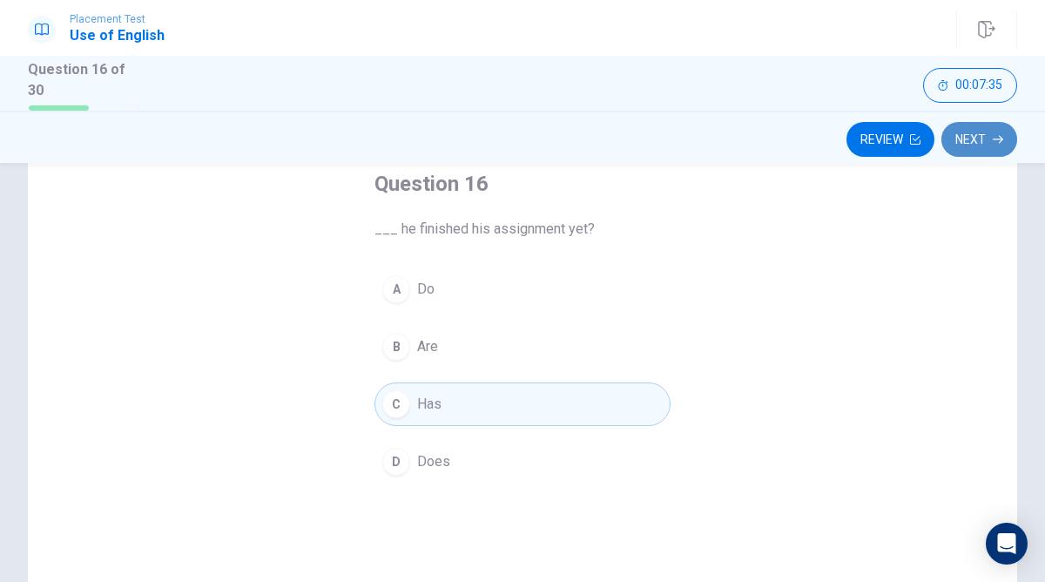
click at [979, 140] on button "Next" at bounding box center [980, 139] width 76 height 35
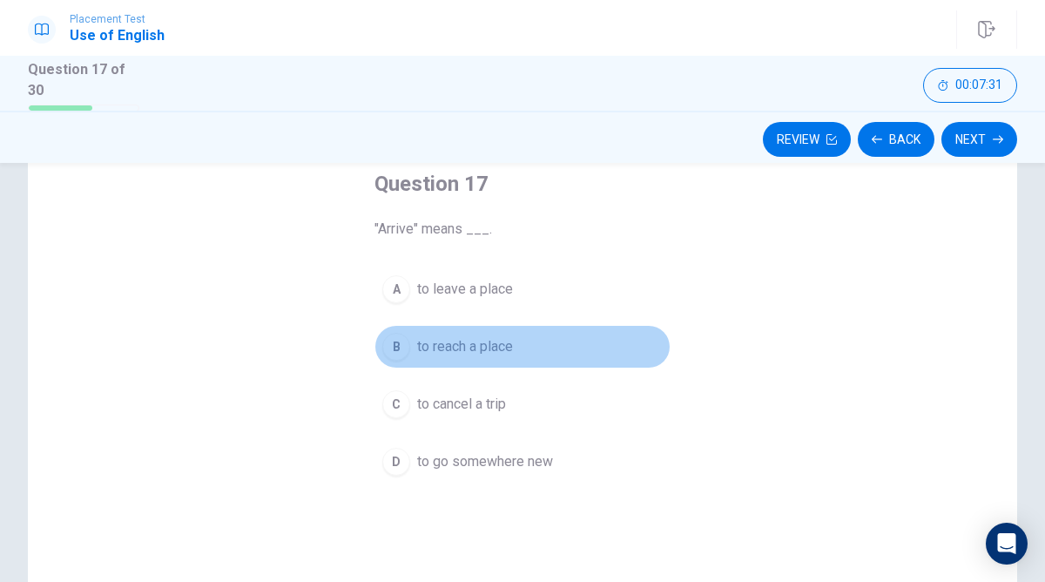
click at [400, 344] on div "B" at bounding box center [396, 347] width 28 height 28
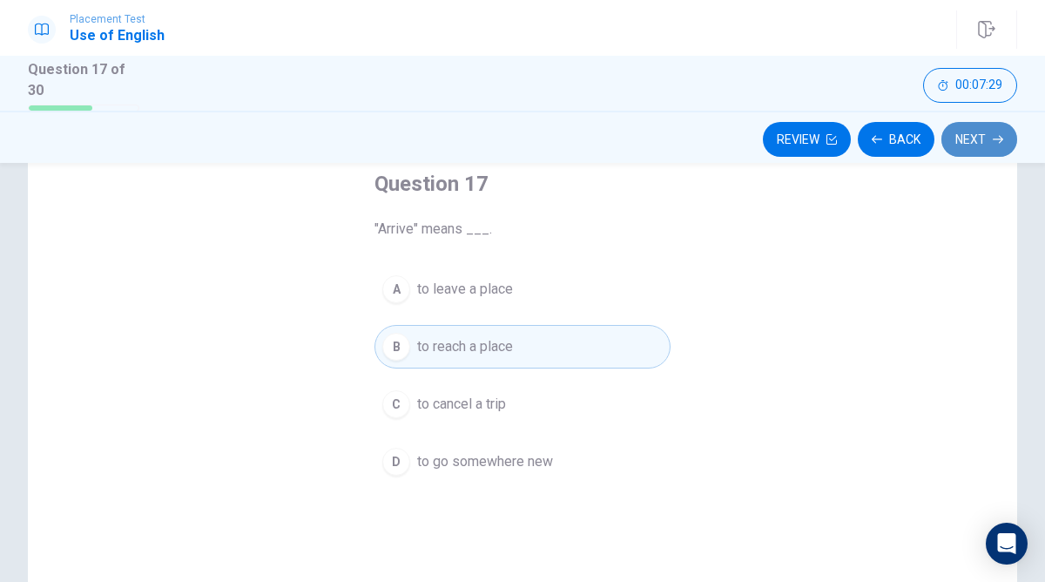
click at [997, 139] on icon "button" at bounding box center [998, 139] width 10 height 10
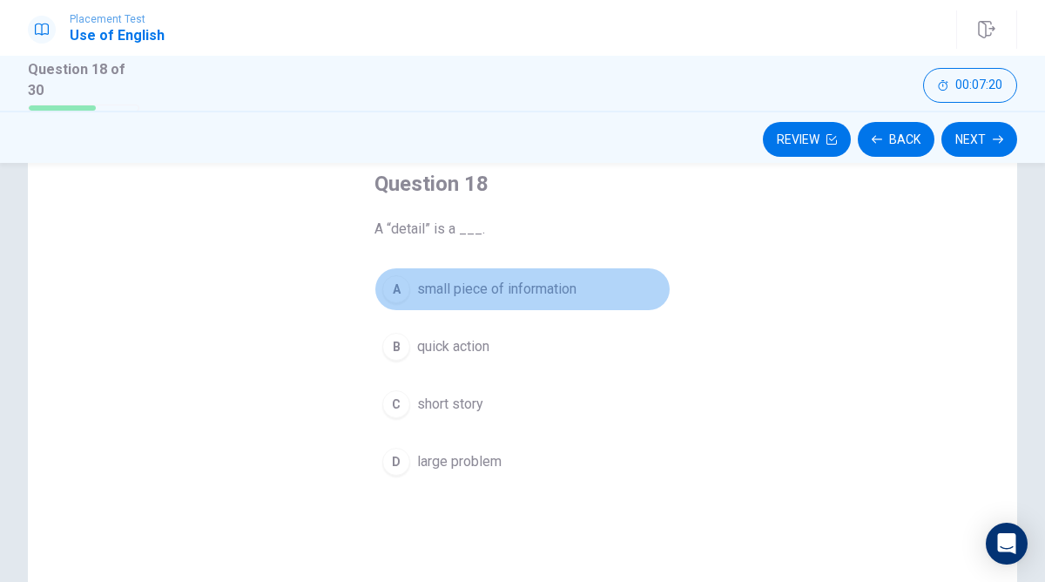
click at [396, 281] on div "A" at bounding box center [396, 289] width 28 height 28
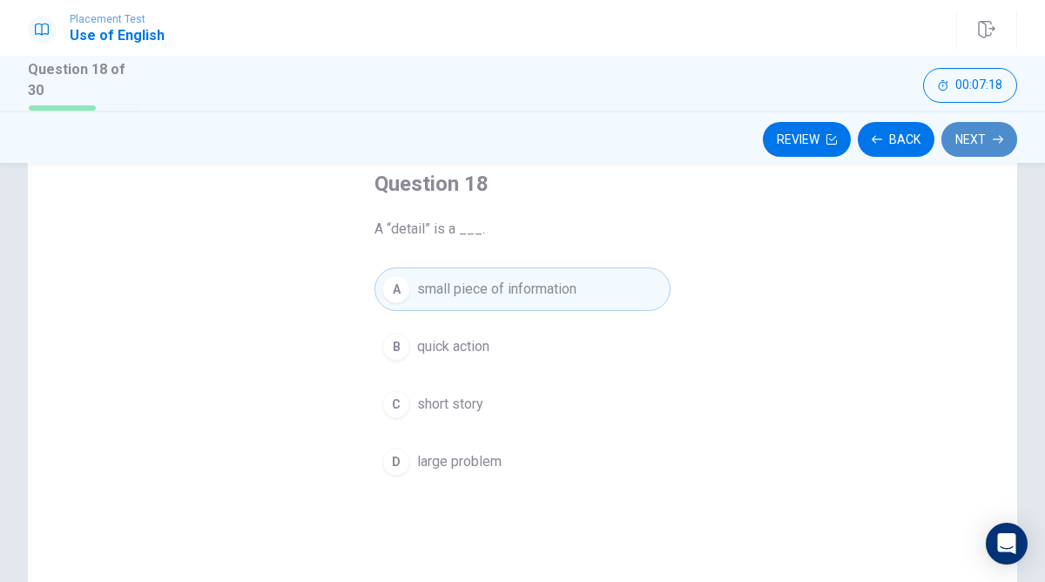
click at [978, 130] on button "Next" at bounding box center [980, 139] width 76 height 35
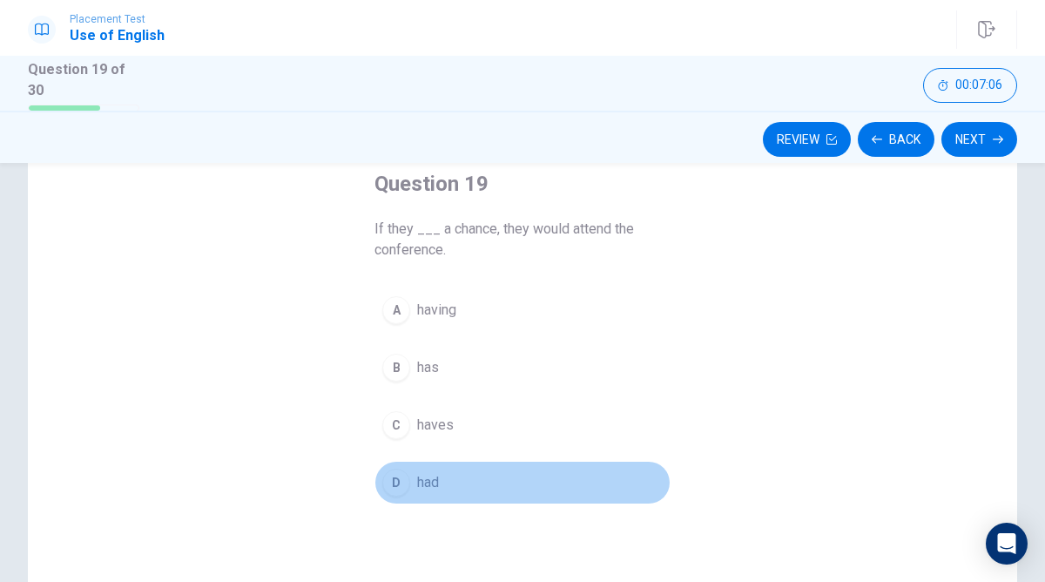
click at [384, 492] on button "D had" at bounding box center [523, 483] width 296 height 44
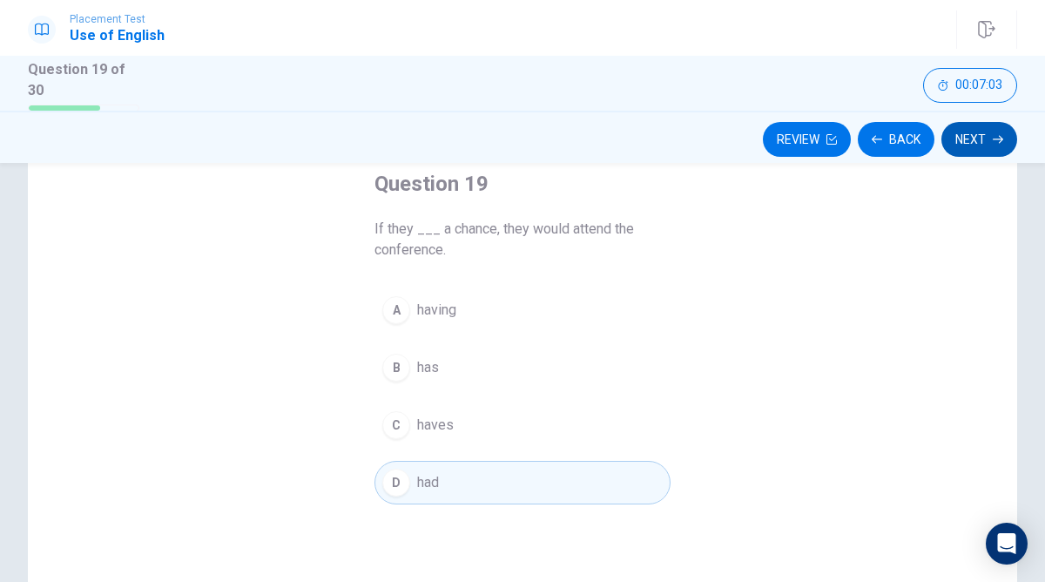
click at [974, 122] on button "Next" at bounding box center [980, 139] width 76 height 35
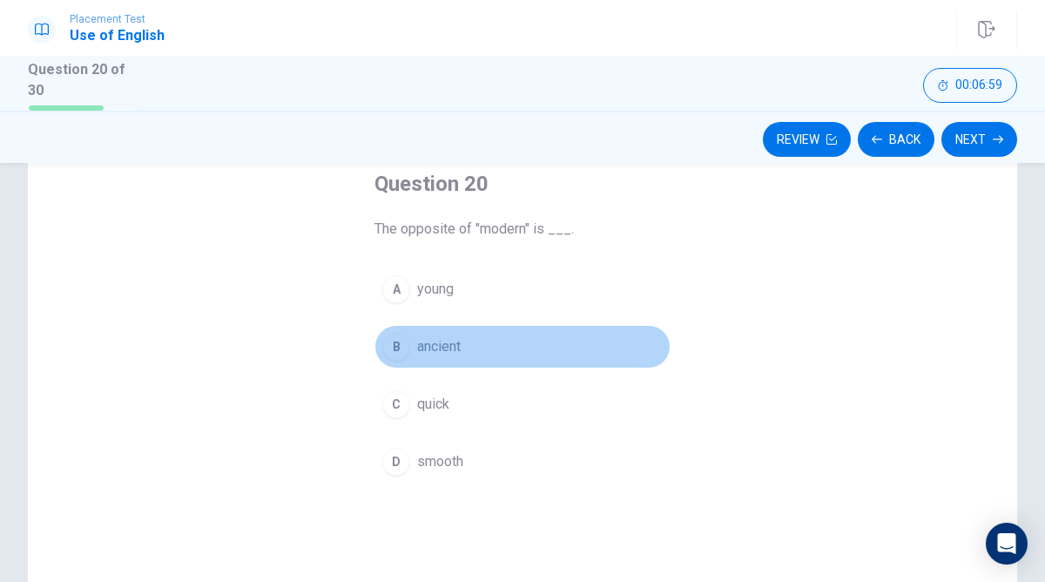
click at [401, 340] on div "B" at bounding box center [396, 347] width 28 height 28
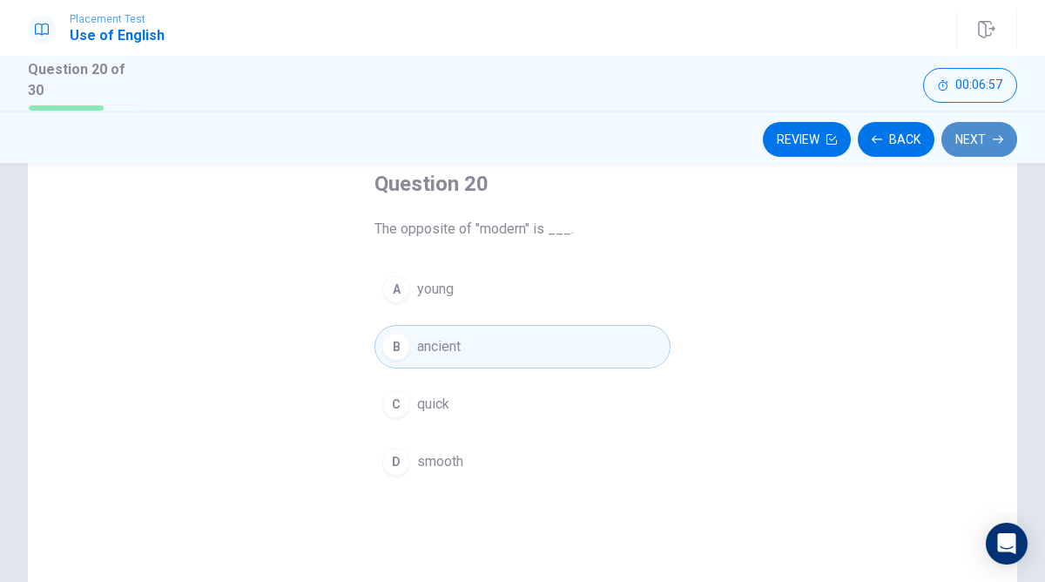
click at [994, 128] on button "Next" at bounding box center [980, 139] width 76 height 35
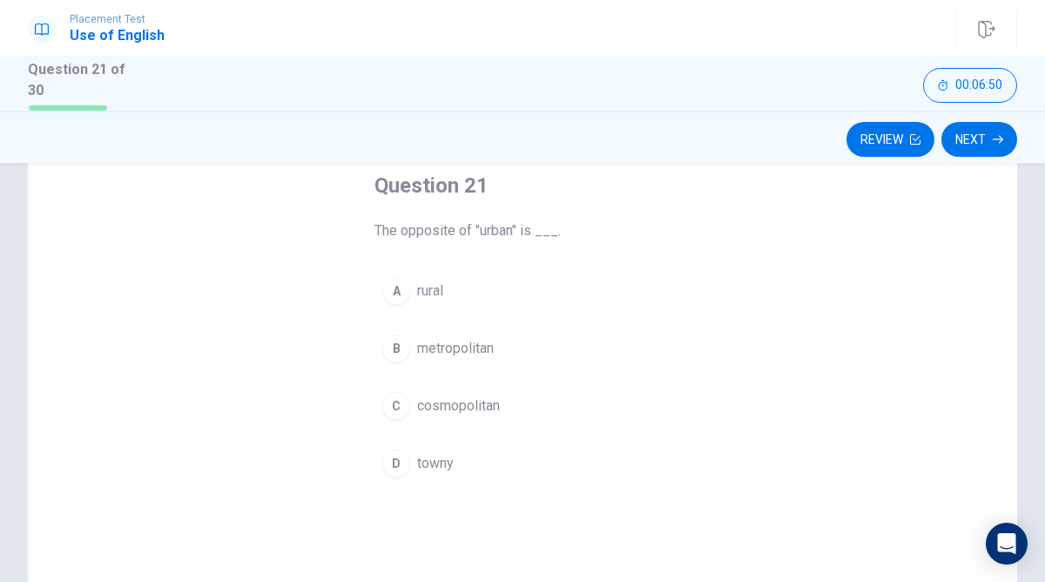
scroll to position [102, 0]
click at [406, 270] on button "A rural" at bounding box center [523, 287] width 296 height 44
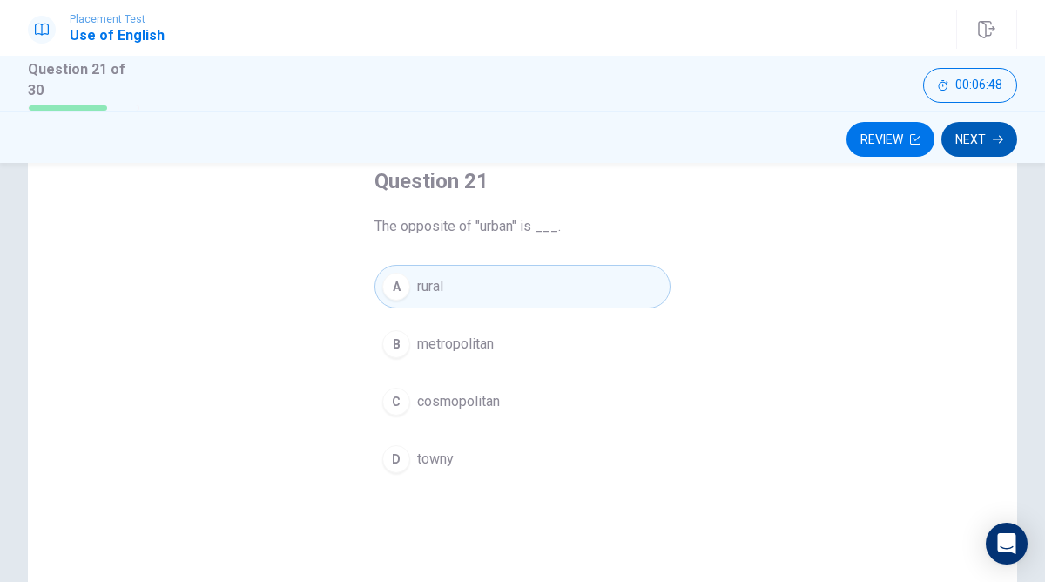
click at [965, 135] on button "Next" at bounding box center [980, 139] width 76 height 35
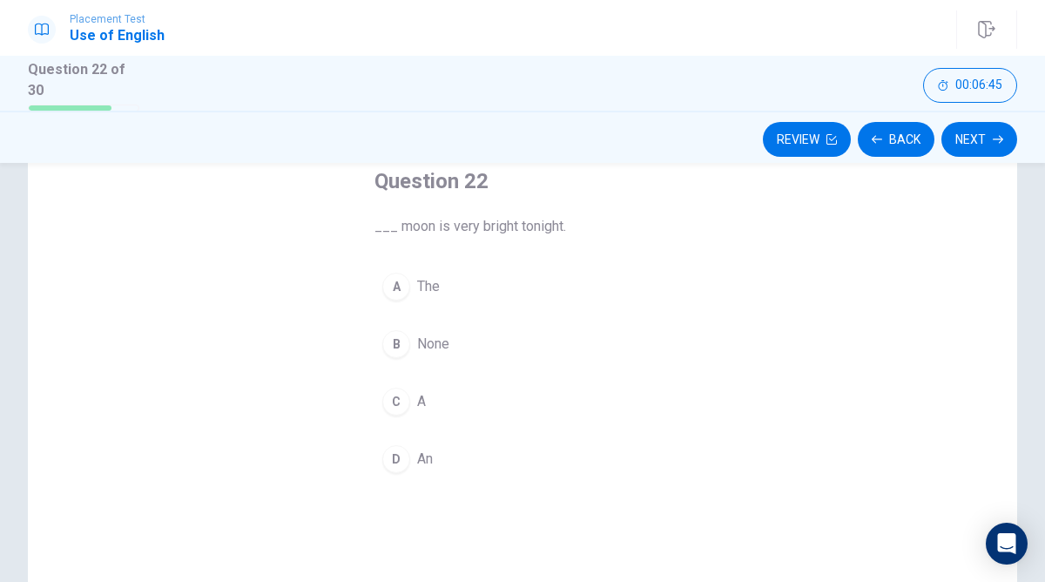
click at [407, 274] on div "A" at bounding box center [396, 287] width 28 height 28
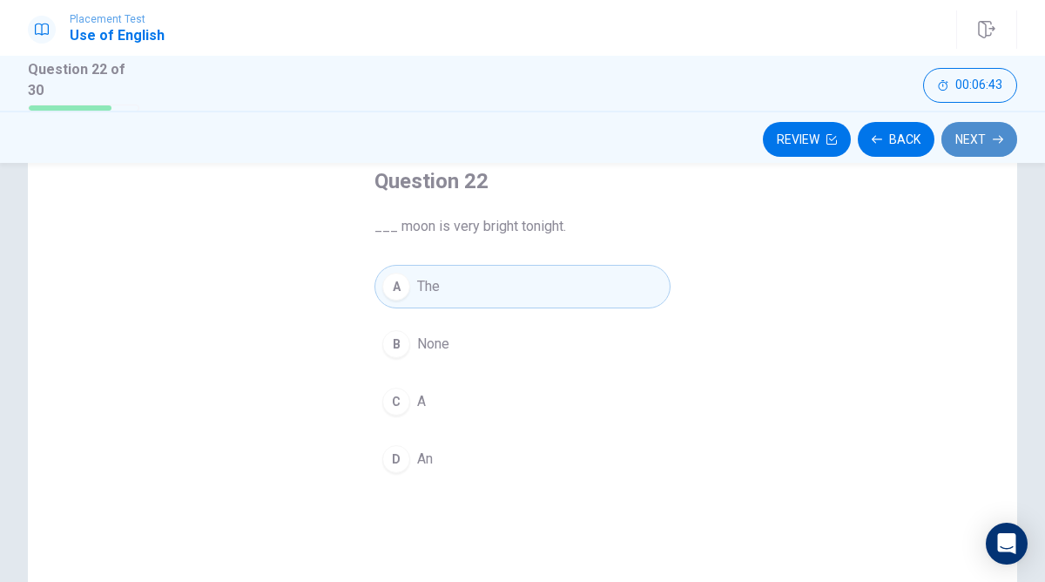
click at [997, 140] on icon "button" at bounding box center [998, 139] width 10 height 10
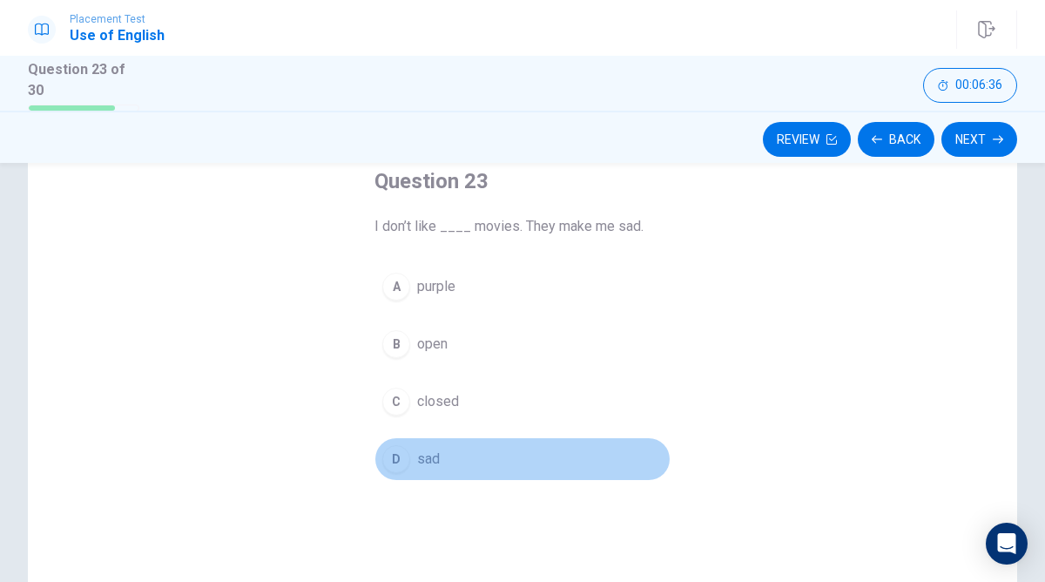
click at [395, 441] on button "D sad" at bounding box center [523, 459] width 296 height 44
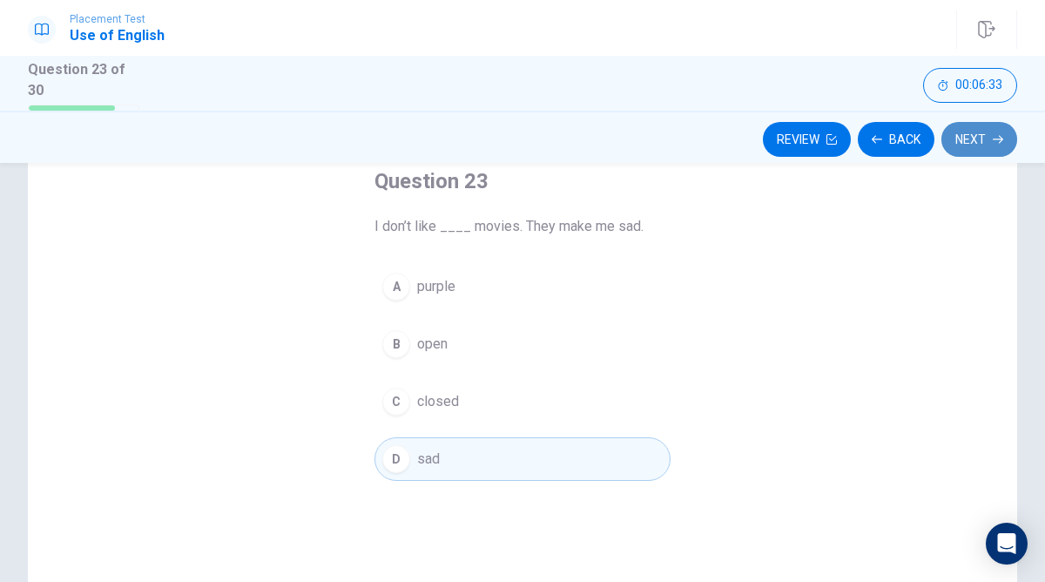
click at [1002, 130] on button "Next" at bounding box center [980, 139] width 76 height 35
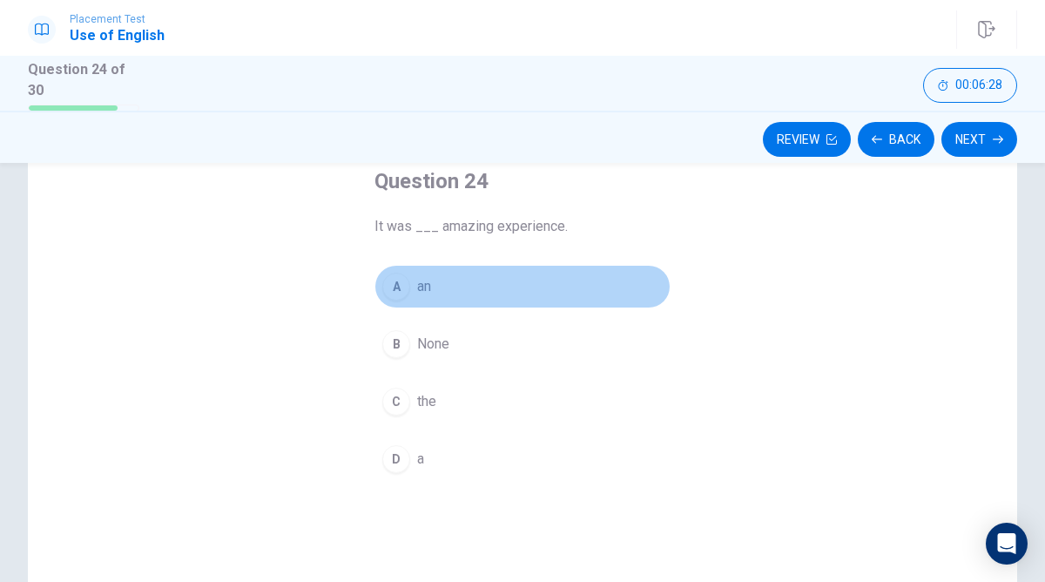
click at [408, 285] on div "A" at bounding box center [396, 287] width 28 height 28
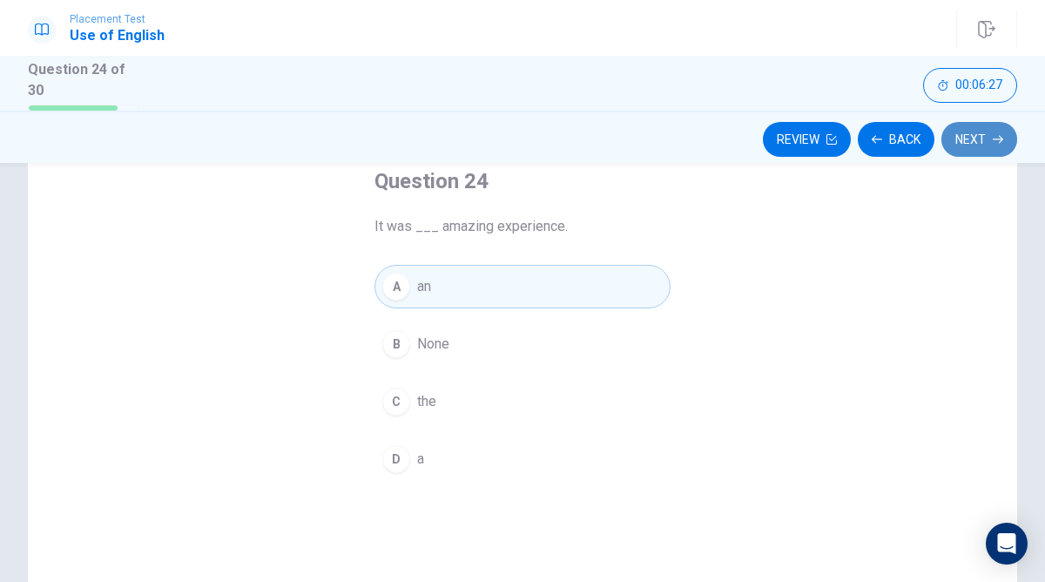
click at [947, 132] on button "Next" at bounding box center [980, 139] width 76 height 35
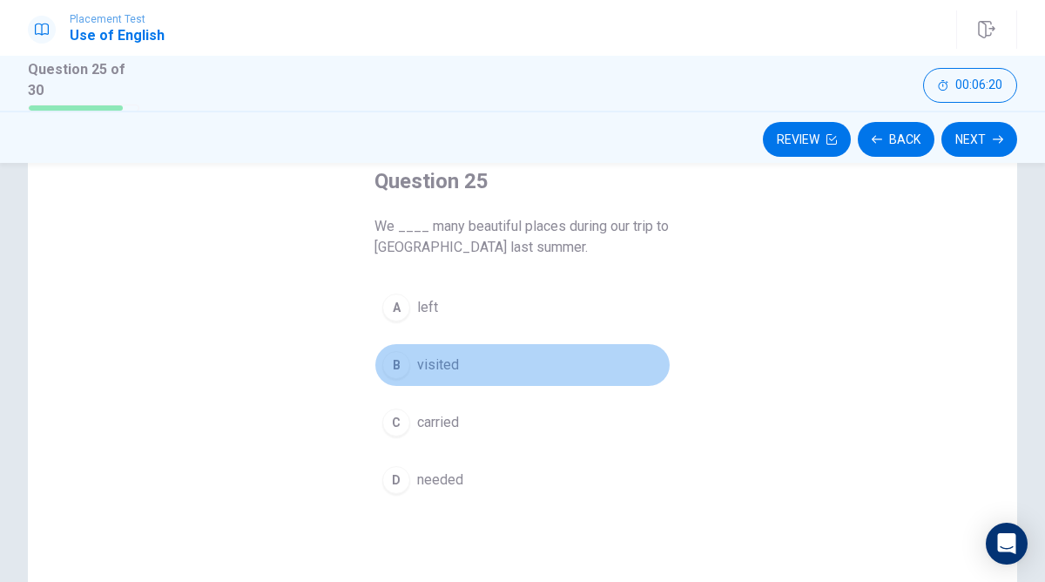
click at [402, 365] on div "B" at bounding box center [396, 365] width 28 height 28
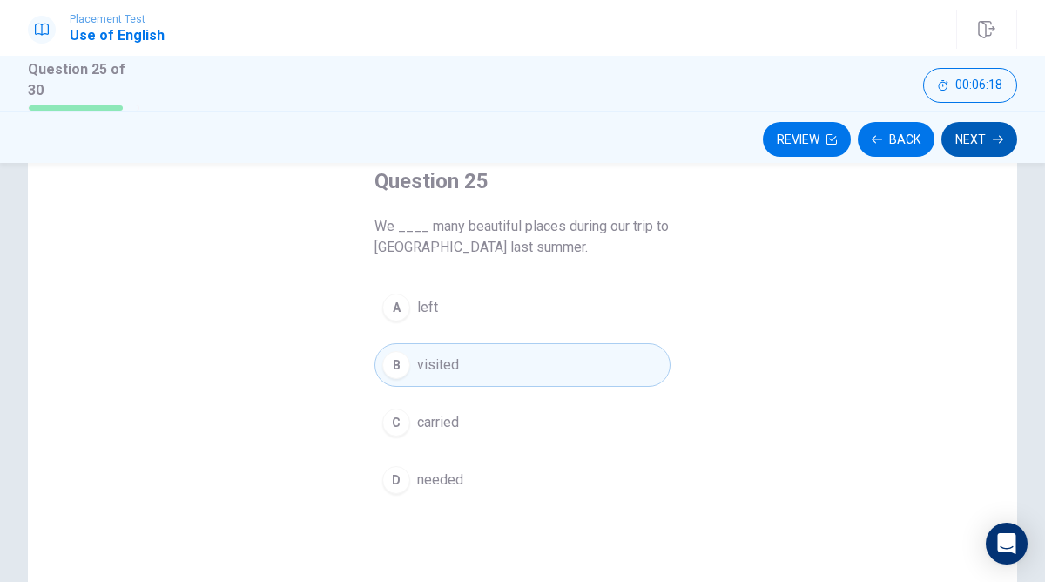
click at [997, 125] on button "Next" at bounding box center [980, 139] width 76 height 35
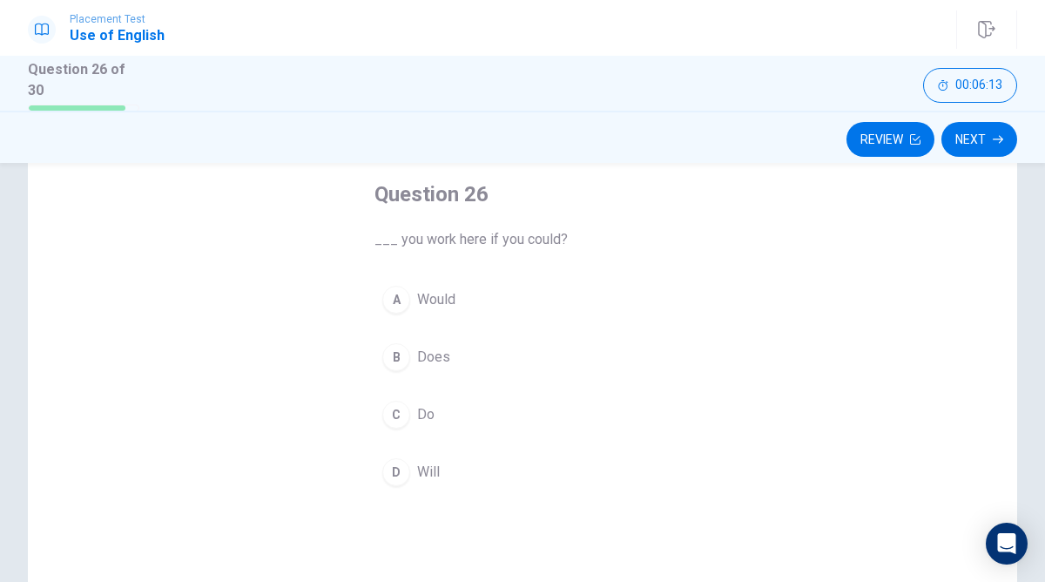
scroll to position [104, 0]
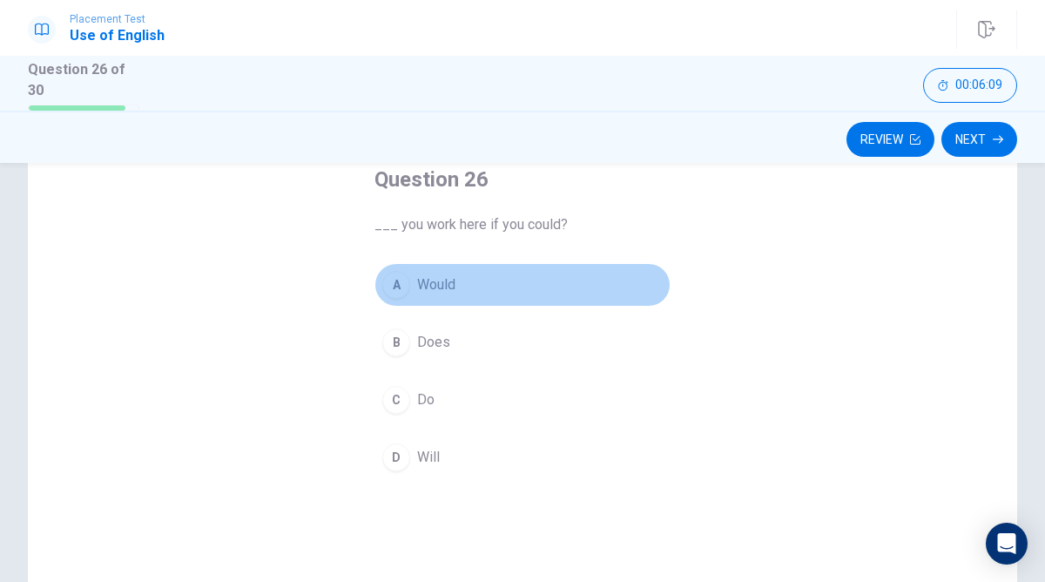
click at [402, 280] on div "A" at bounding box center [396, 285] width 28 height 28
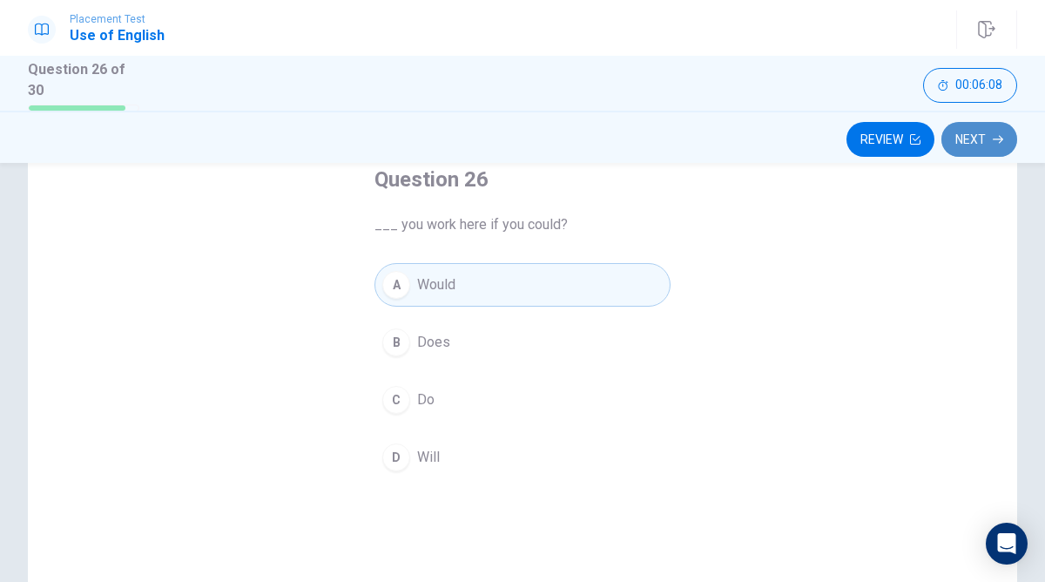
click at [982, 130] on button "Next" at bounding box center [980, 139] width 76 height 35
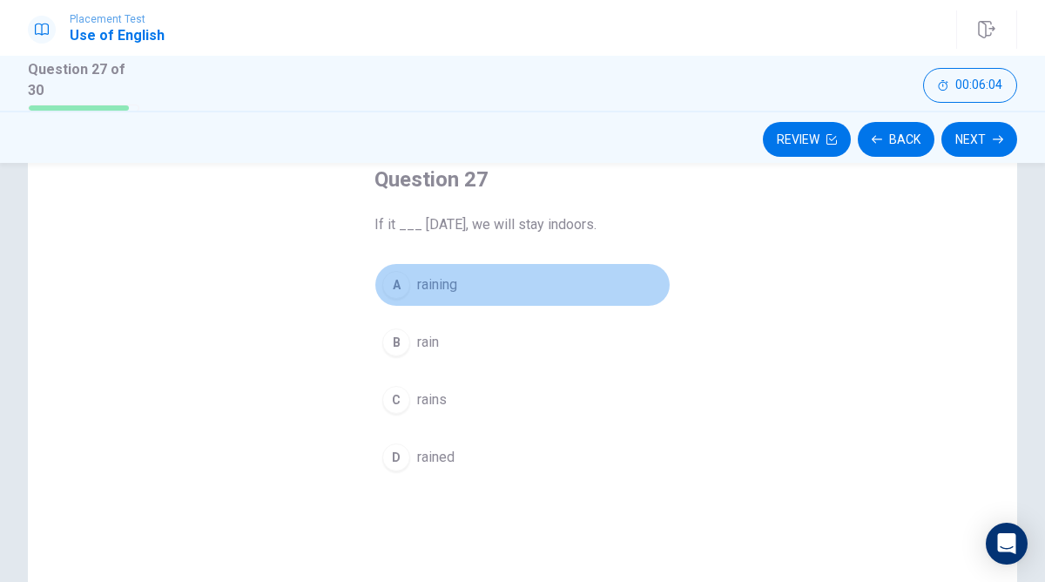
click at [395, 277] on div "A" at bounding box center [396, 285] width 28 height 28
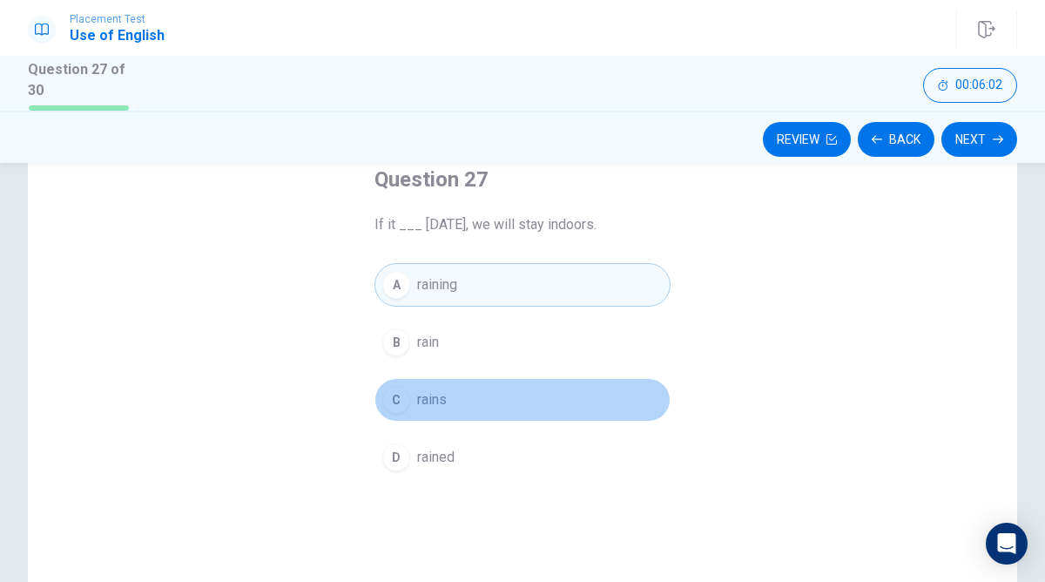
click at [386, 394] on div "C" at bounding box center [396, 400] width 28 height 28
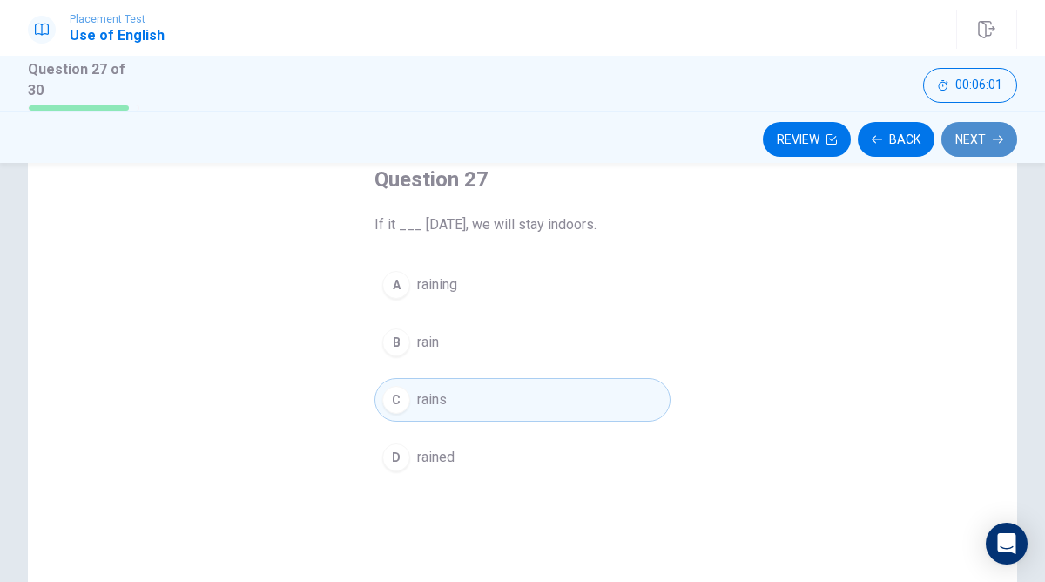
click at [970, 132] on button "Next" at bounding box center [980, 139] width 76 height 35
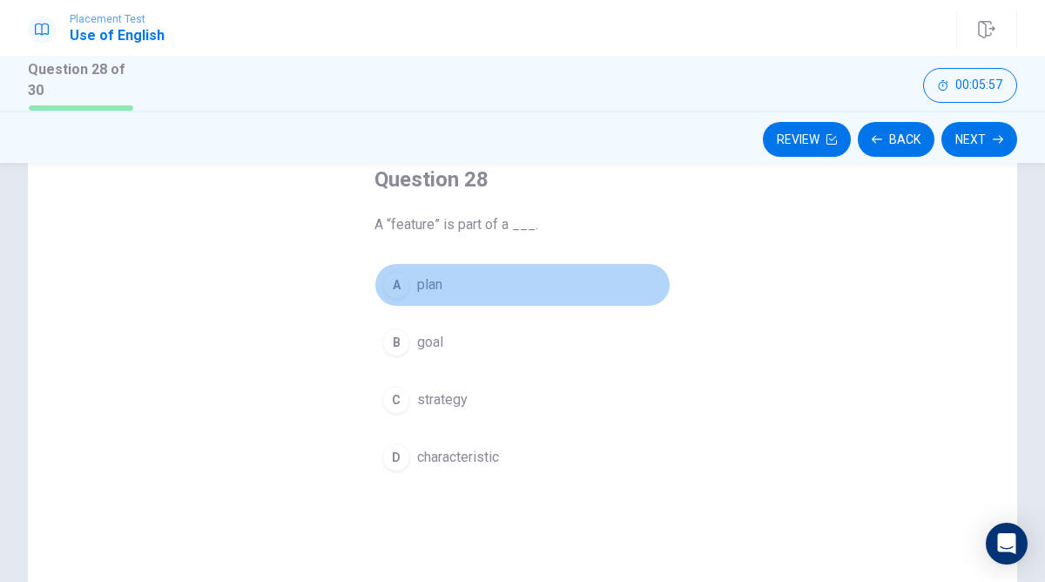
click at [405, 276] on div "A" at bounding box center [396, 285] width 28 height 28
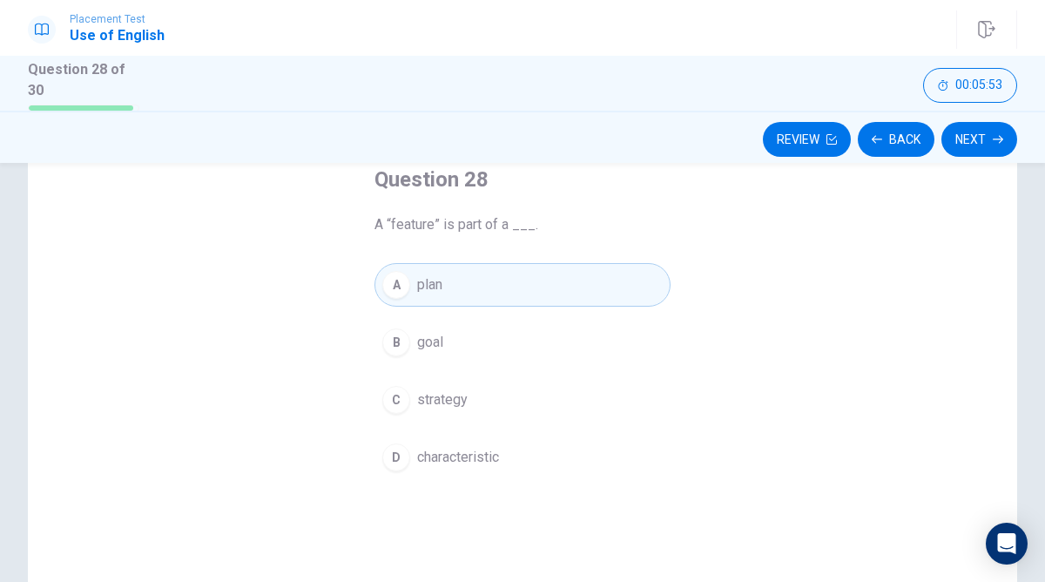
click at [406, 447] on div "D" at bounding box center [396, 457] width 28 height 28
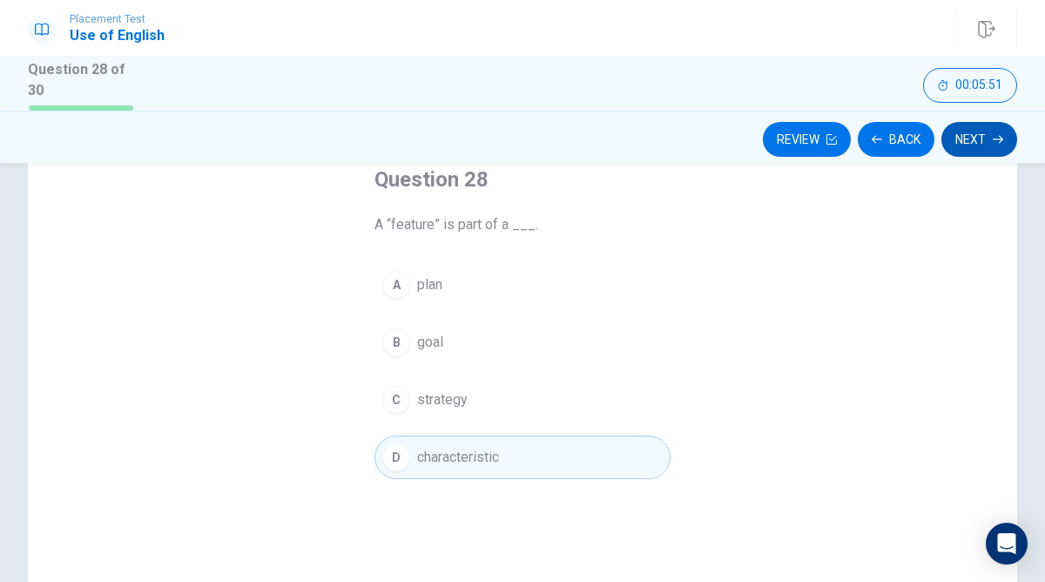
click at [985, 132] on button "Next" at bounding box center [980, 139] width 76 height 35
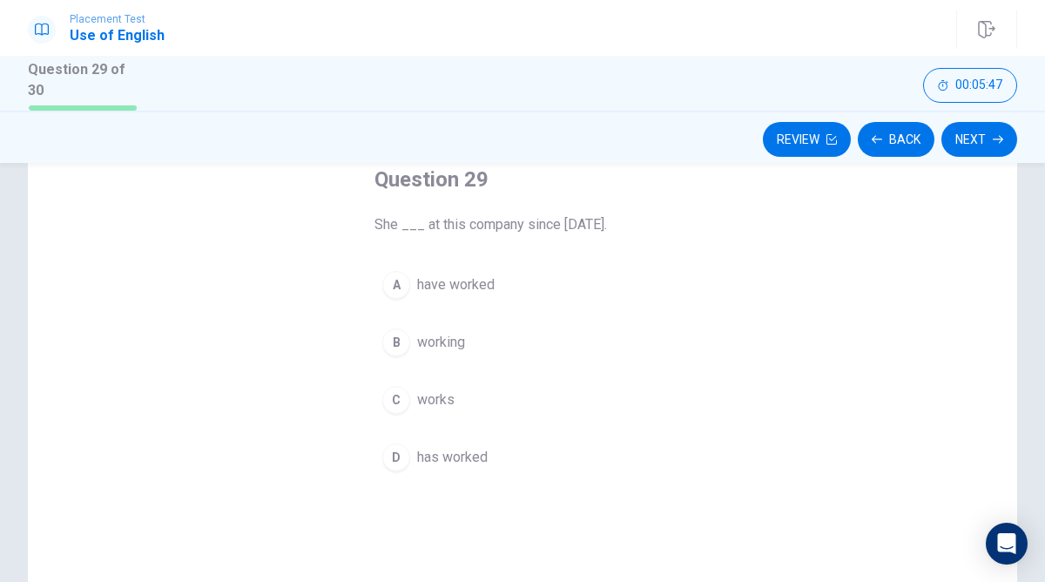
click at [407, 391] on div "C" at bounding box center [396, 400] width 28 height 28
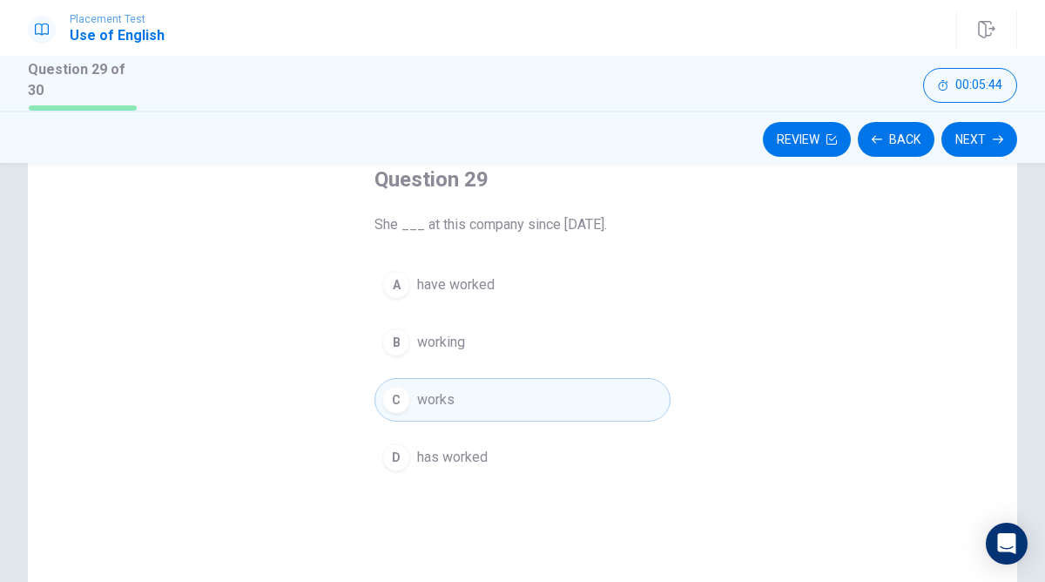
click at [405, 285] on div "A" at bounding box center [396, 285] width 28 height 28
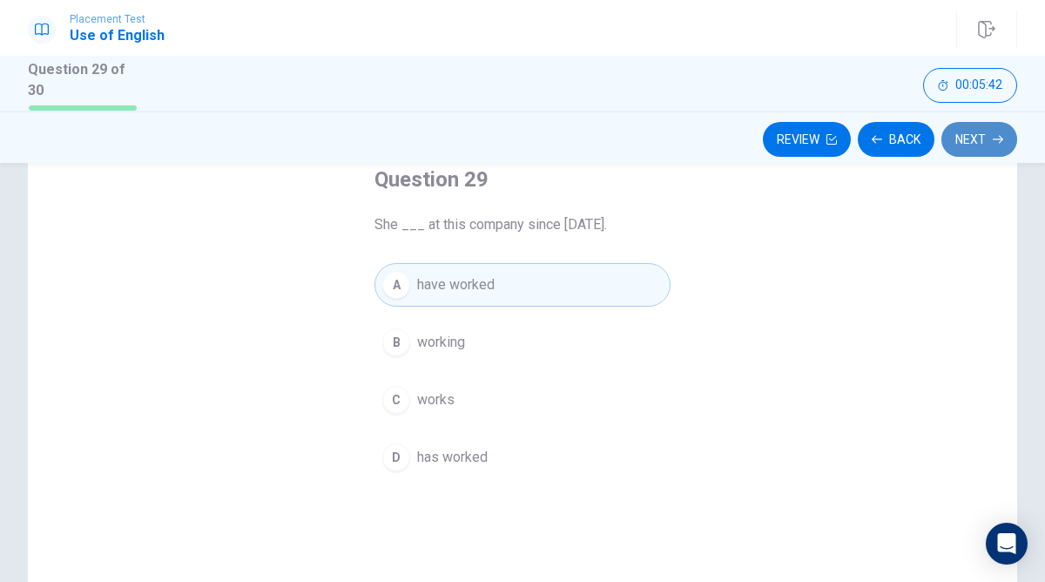
click at [983, 133] on button "Next" at bounding box center [980, 139] width 76 height 35
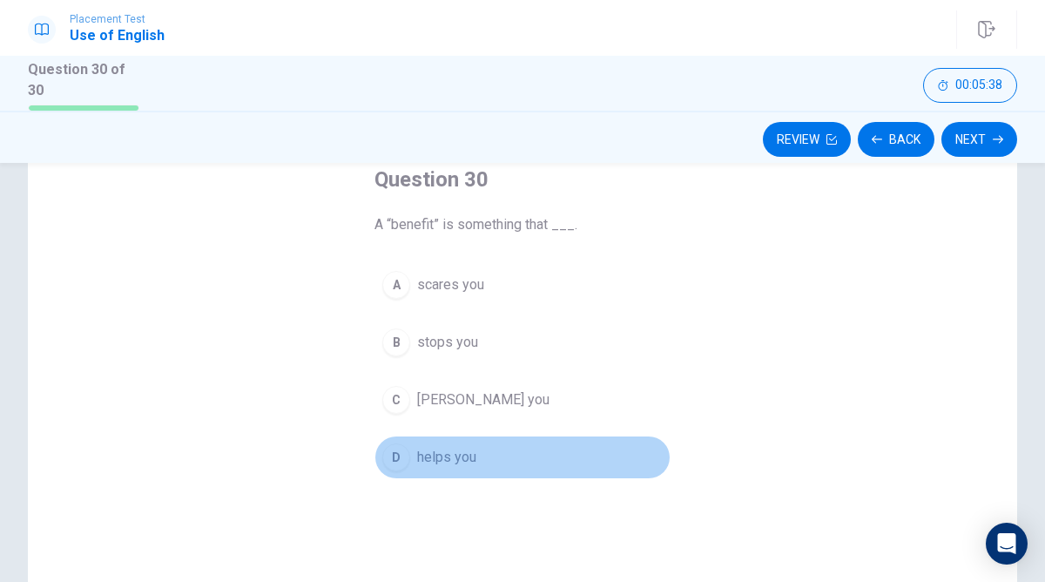
click at [393, 453] on div "D" at bounding box center [396, 457] width 28 height 28
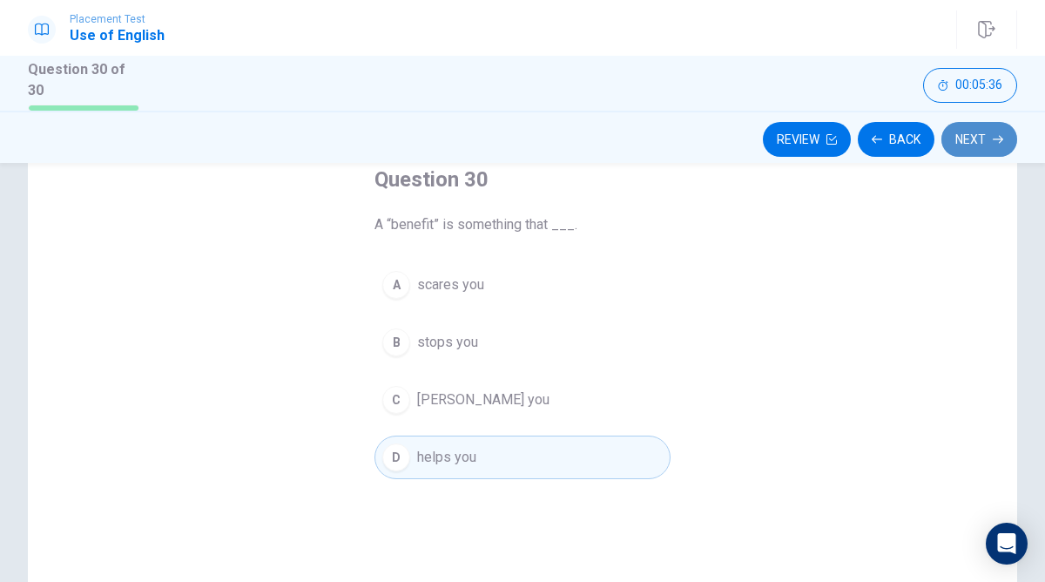
click at [1001, 138] on icon "button" at bounding box center [998, 140] width 10 height 8
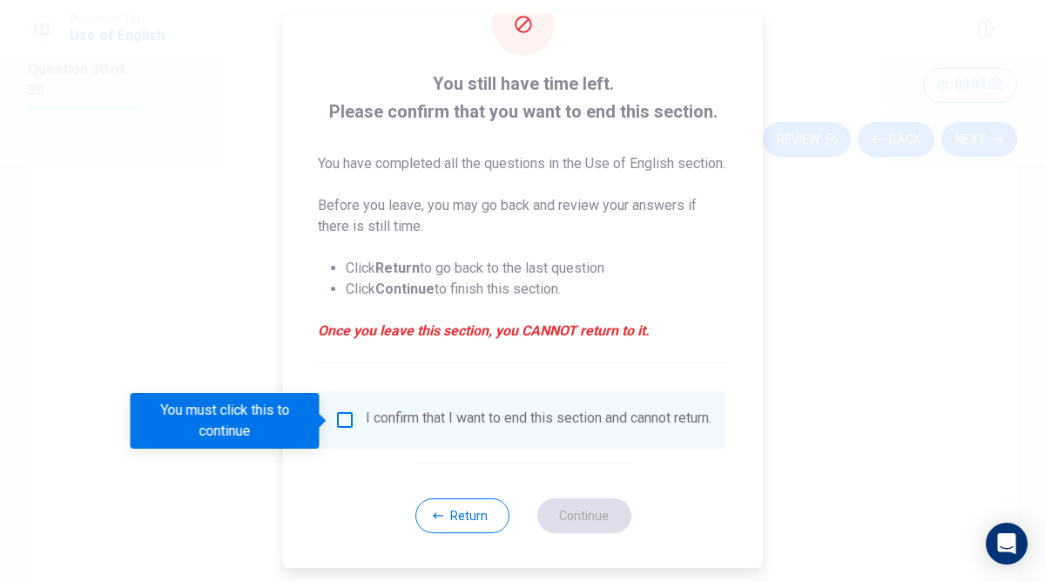
scroll to position [89, 0]
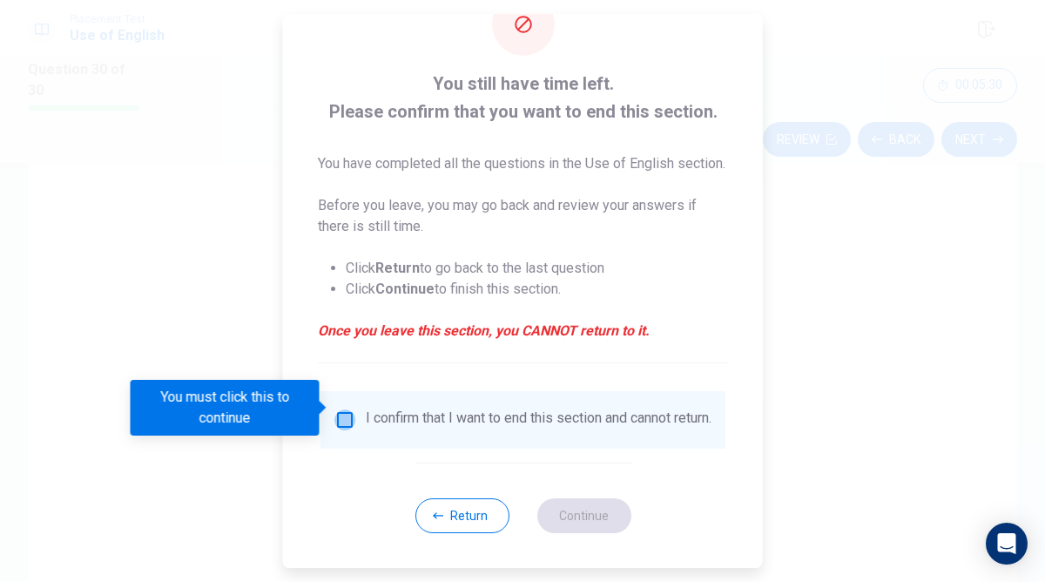
click at [339, 409] on input "You must click this to continue" at bounding box center [345, 419] width 21 height 21
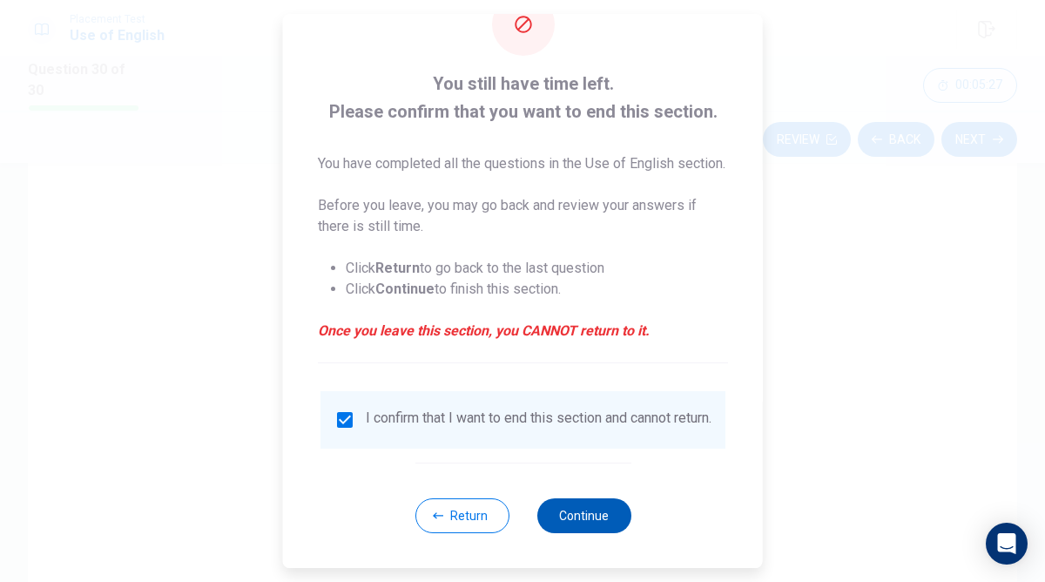
click at [597, 510] on button "Continue" at bounding box center [584, 515] width 94 height 35
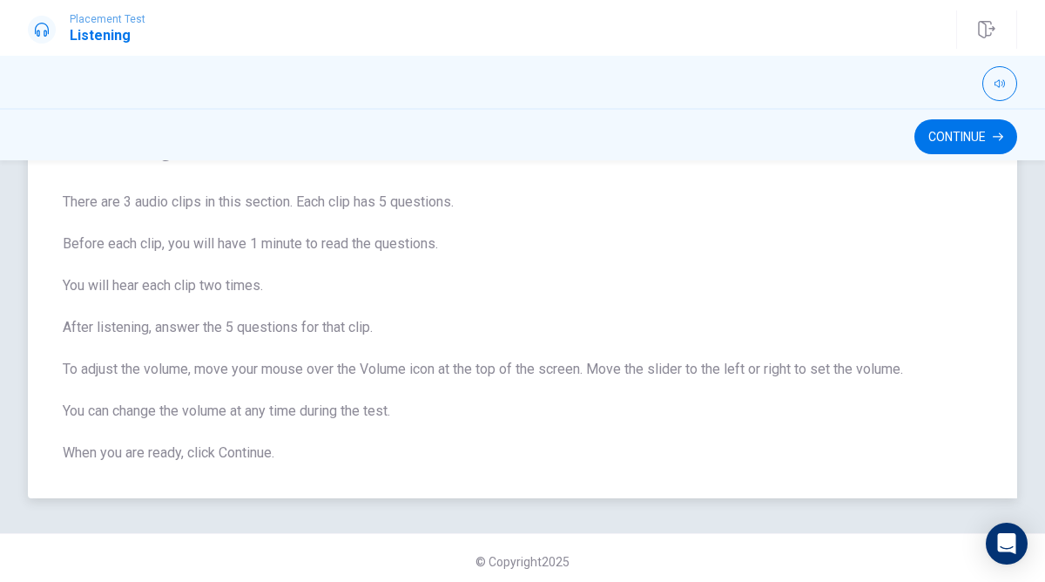
scroll to position [108, 0]
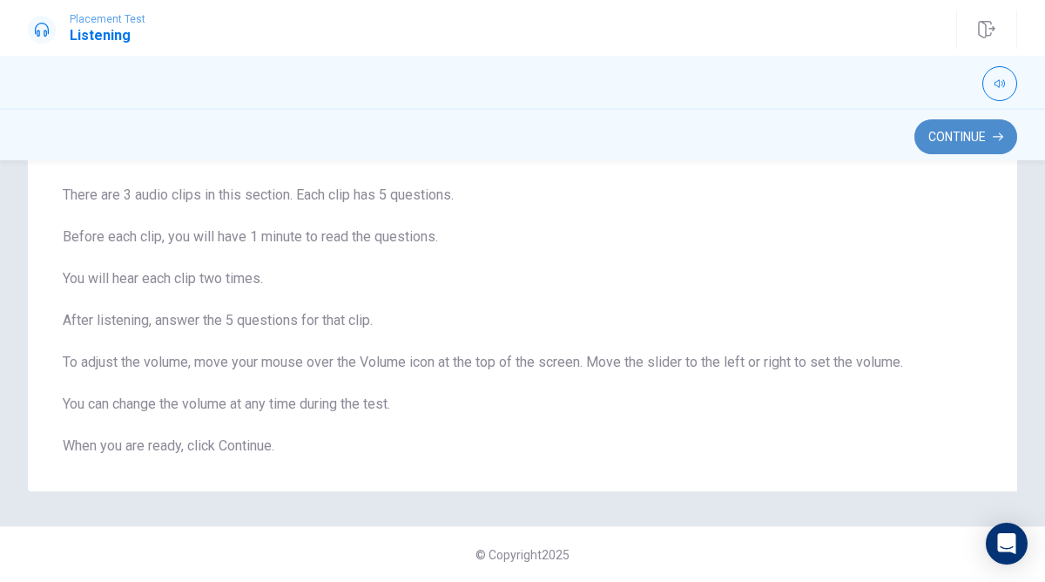
click at [961, 123] on button "Continue" at bounding box center [966, 136] width 103 height 35
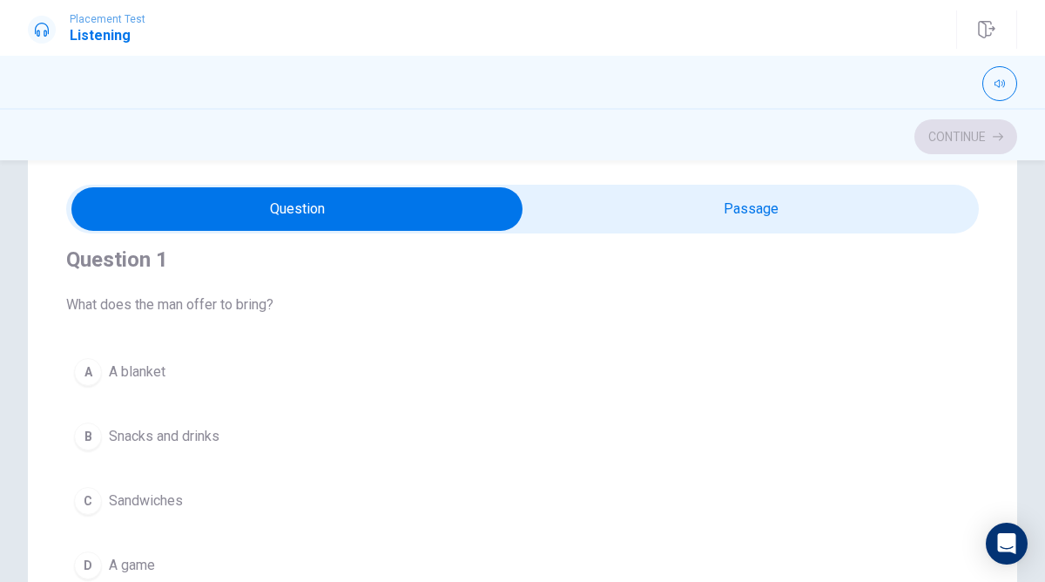
scroll to position [14, 0]
type input "3"
click at [760, 216] on input "checkbox" at bounding box center [296, 209] width 1369 height 44
checkbox input "true"
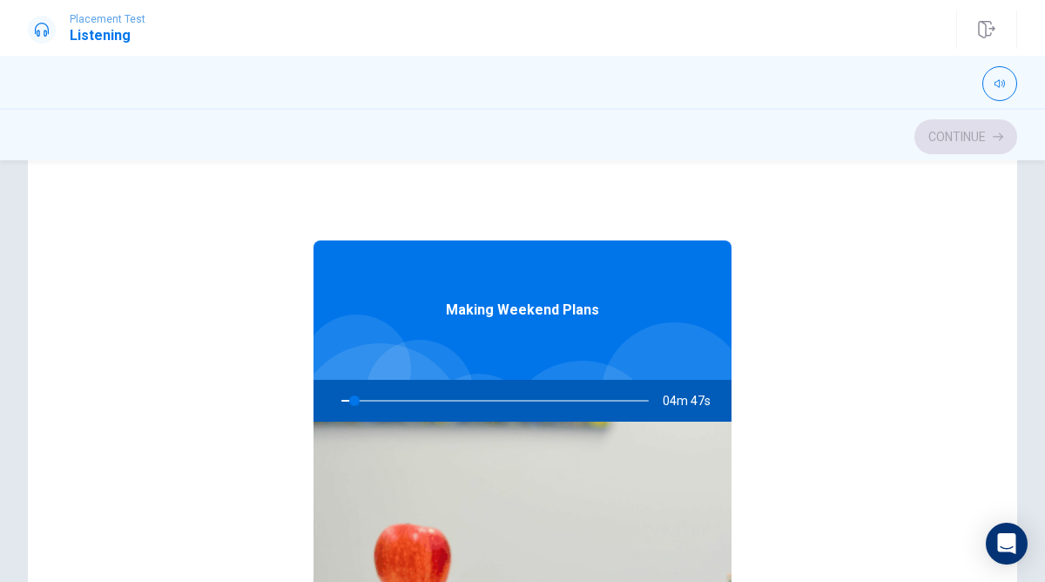
scroll to position [0, 0]
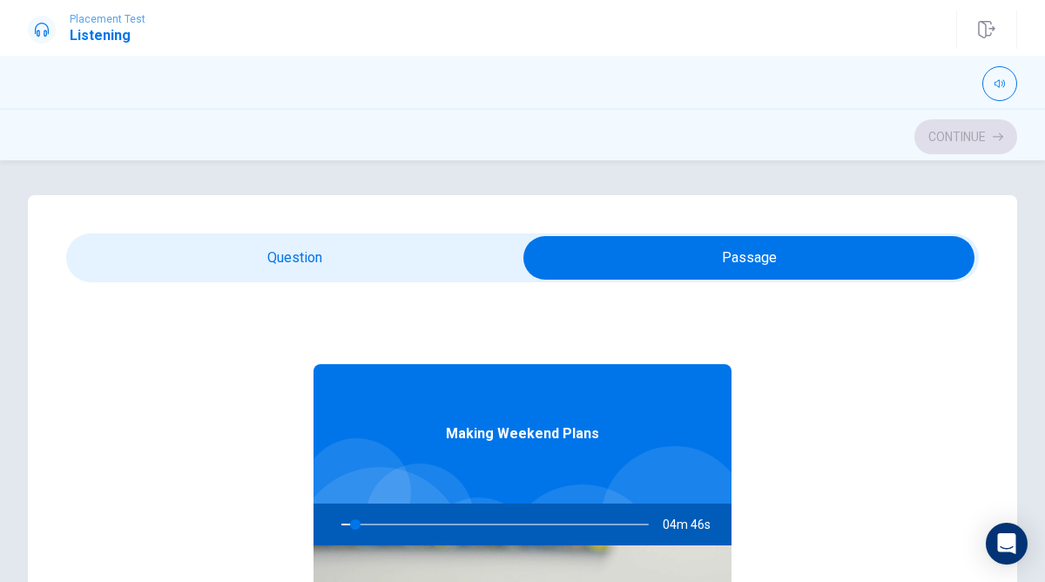
type input "5"
click at [477, 242] on input "checkbox" at bounding box center [748, 258] width 1369 height 44
checkbox input "false"
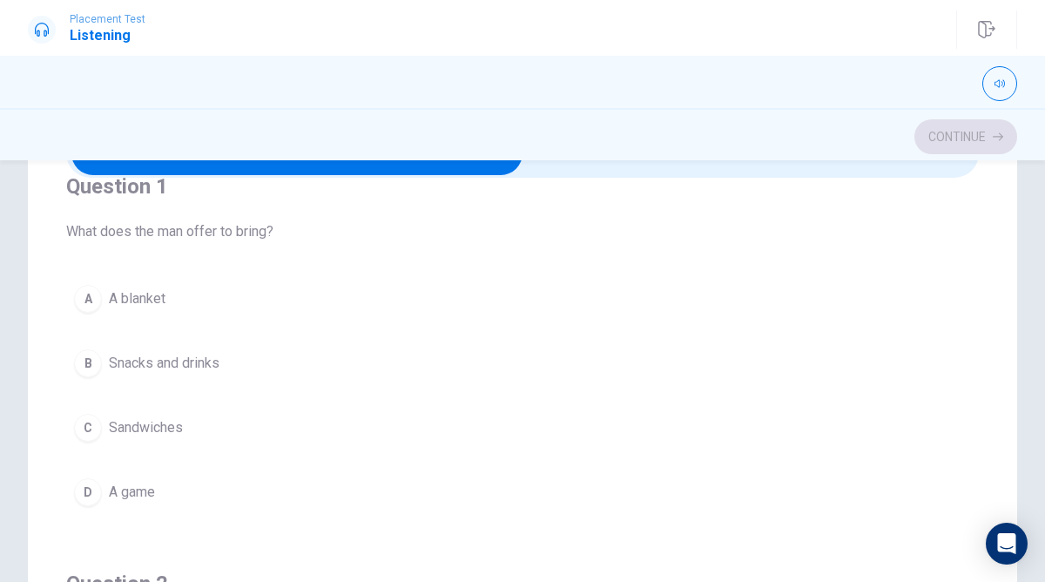
scroll to position [34, 0]
click at [90, 363] on div "B" at bounding box center [88, 362] width 28 height 28
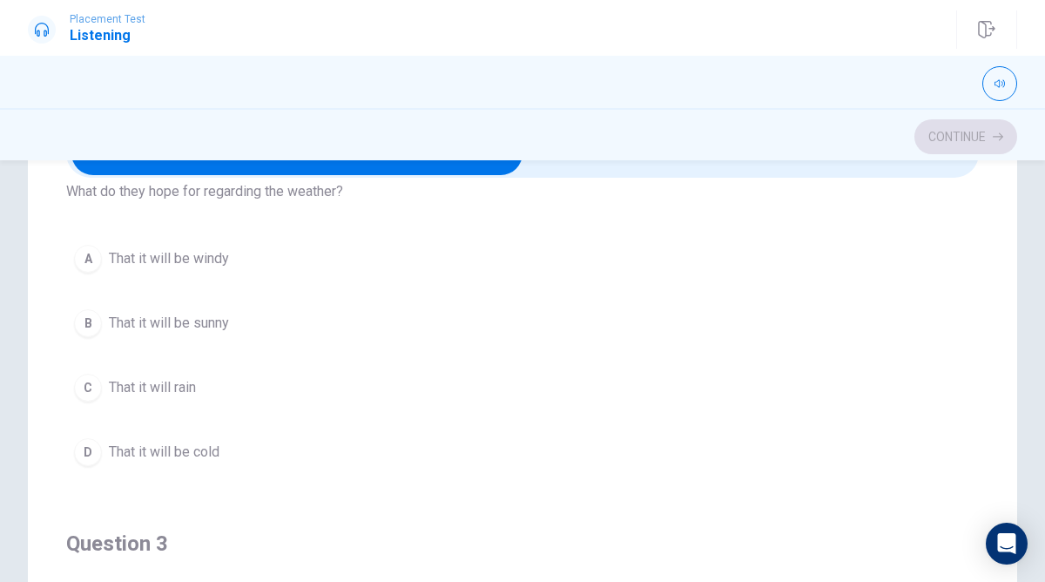
scroll to position [469, 0]
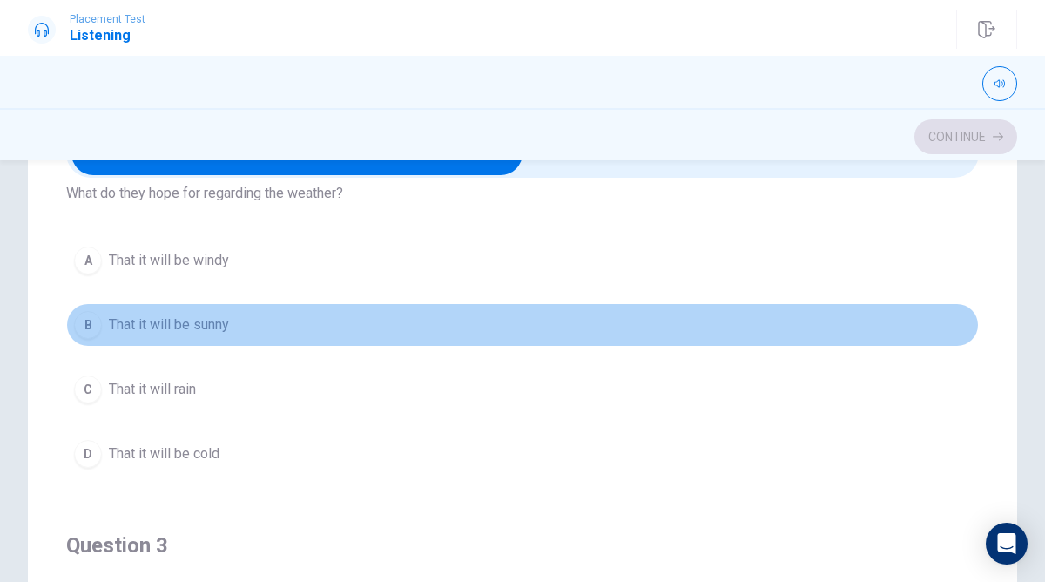
click at [94, 322] on div "B" at bounding box center [88, 325] width 28 height 28
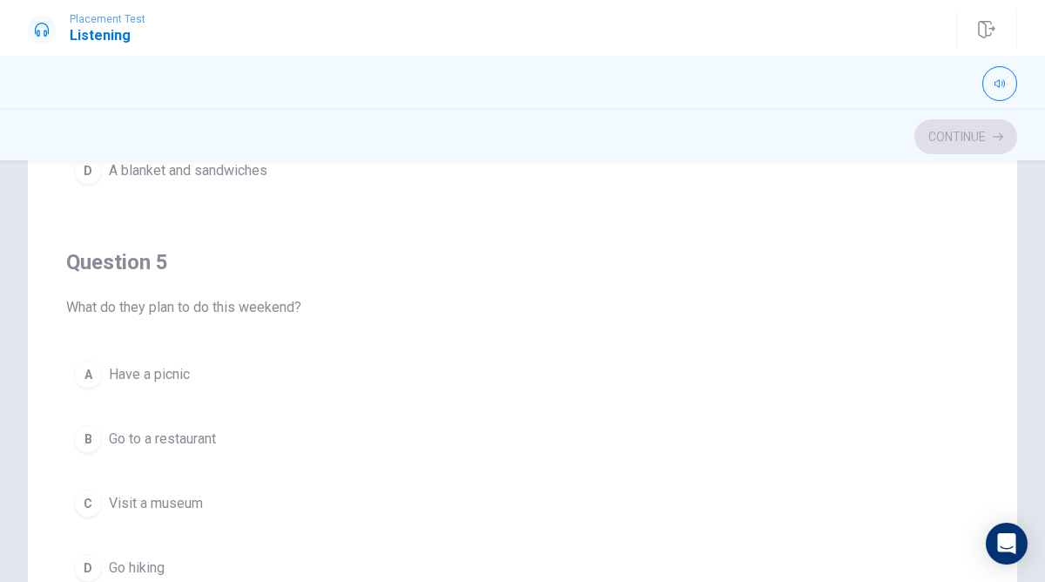
scroll to position [241, 0]
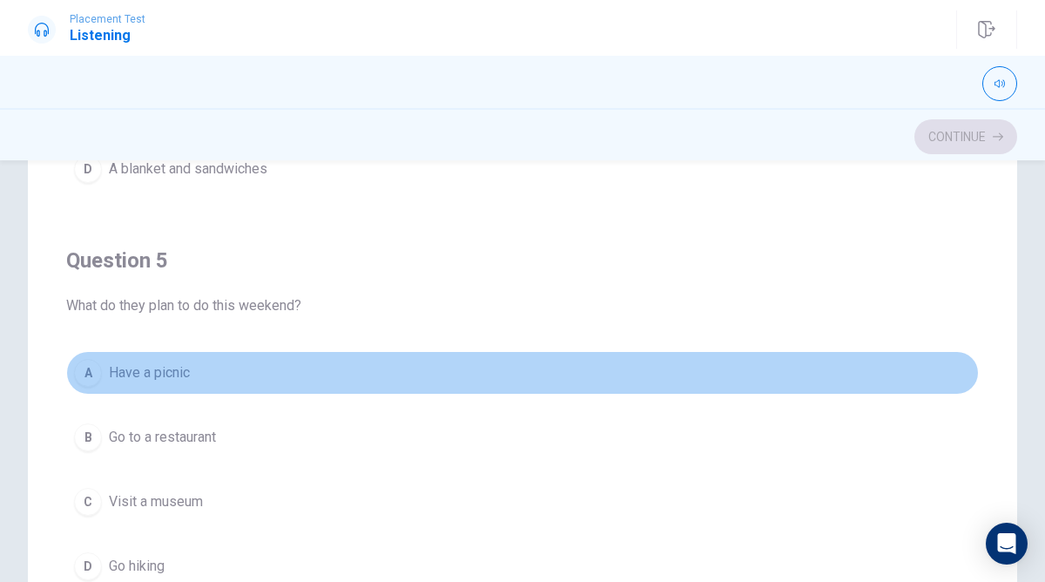
click at [98, 366] on div "A" at bounding box center [88, 373] width 28 height 28
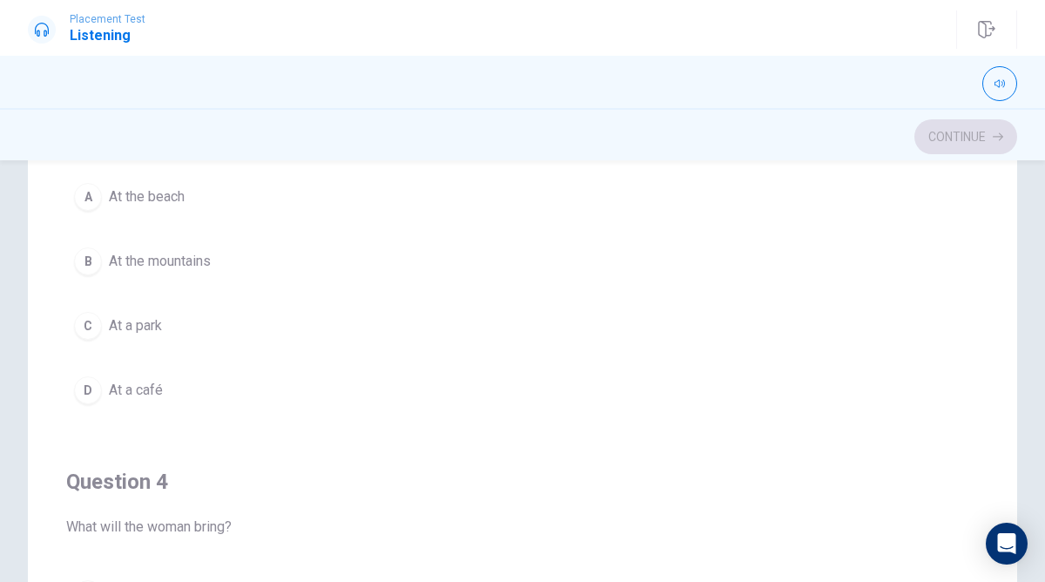
scroll to position [768, 0]
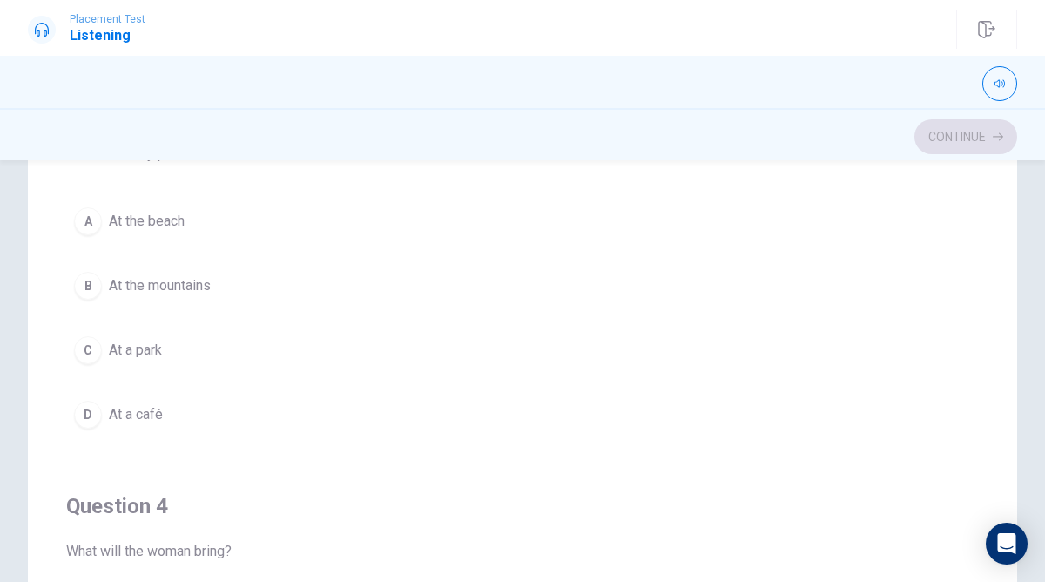
click at [89, 349] on div "C" at bounding box center [88, 350] width 28 height 28
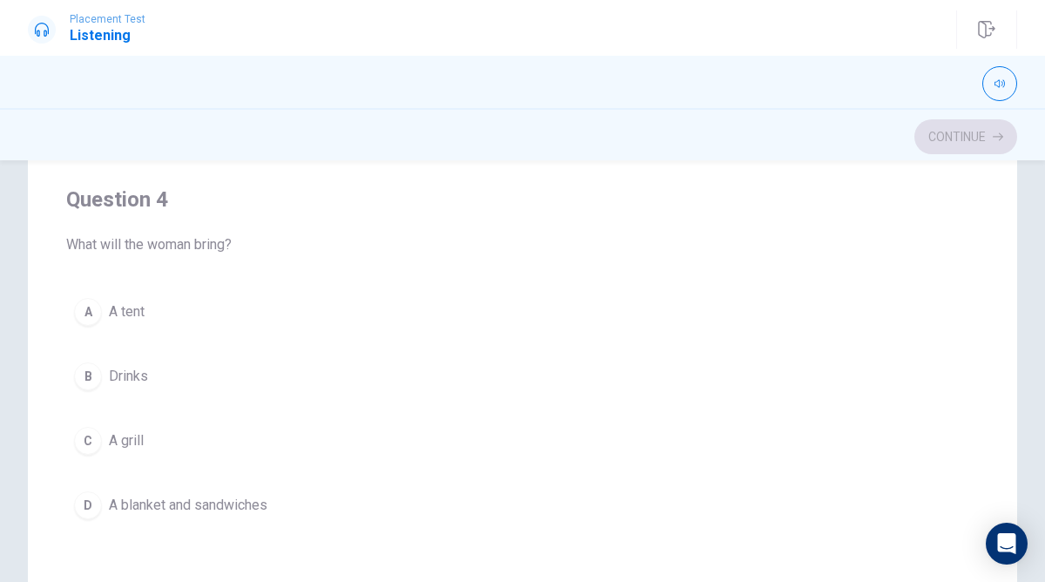
scroll to position [1078, 0]
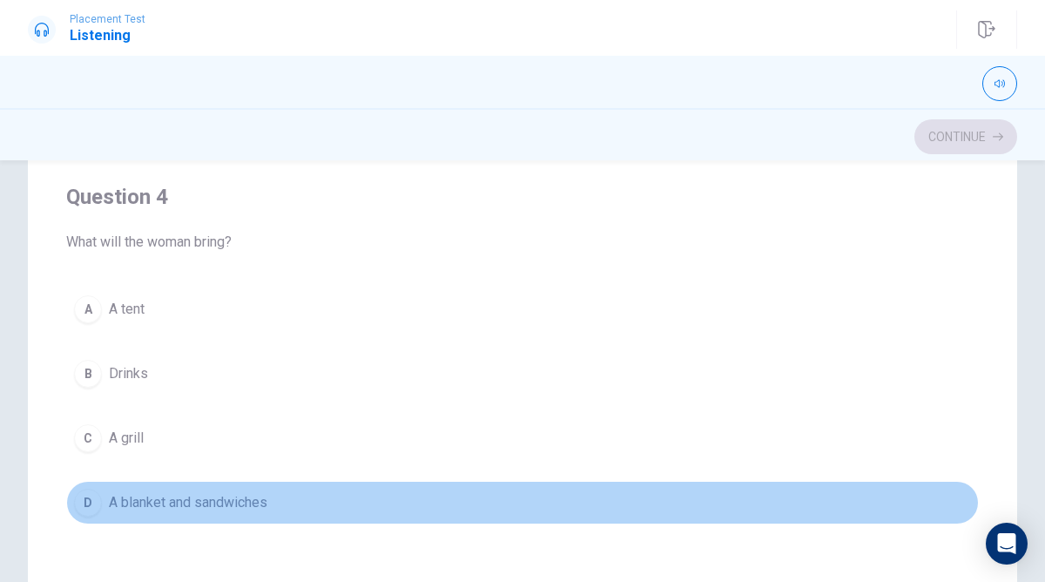
click at [79, 502] on div "D" at bounding box center [88, 503] width 28 height 28
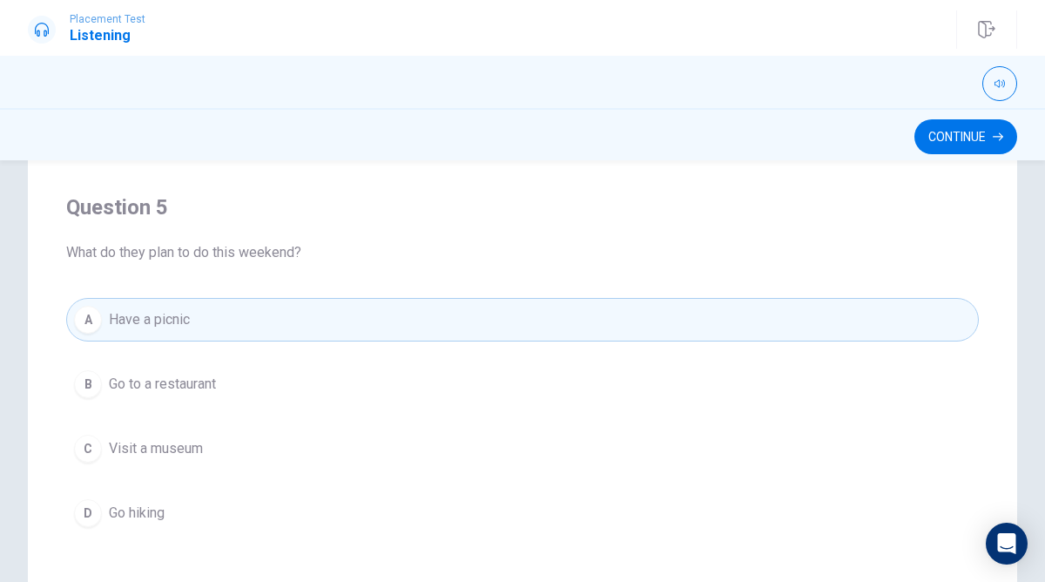
scroll to position [306, 0]
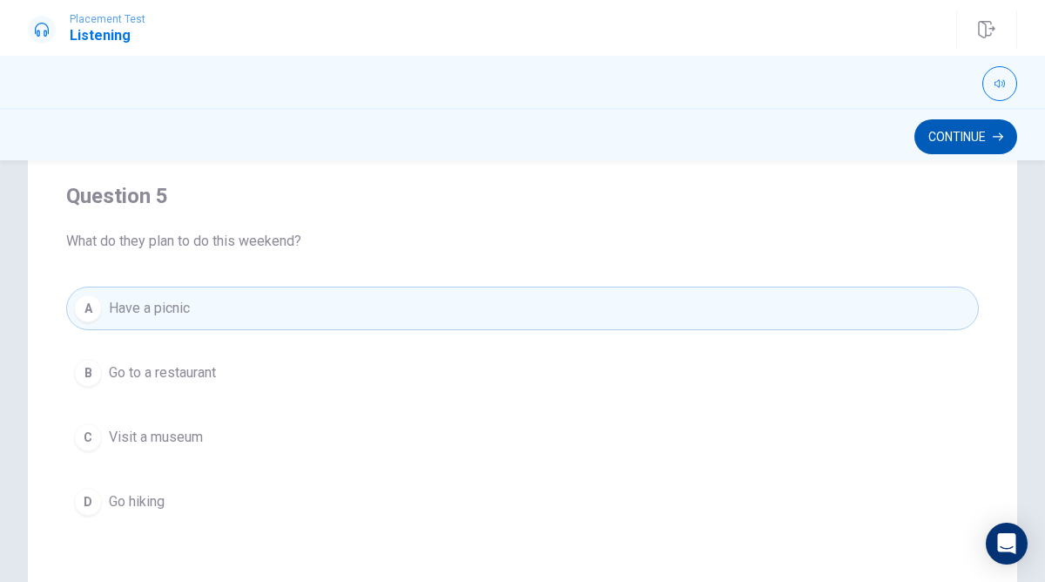
click at [974, 135] on button "Continue" at bounding box center [966, 136] width 103 height 35
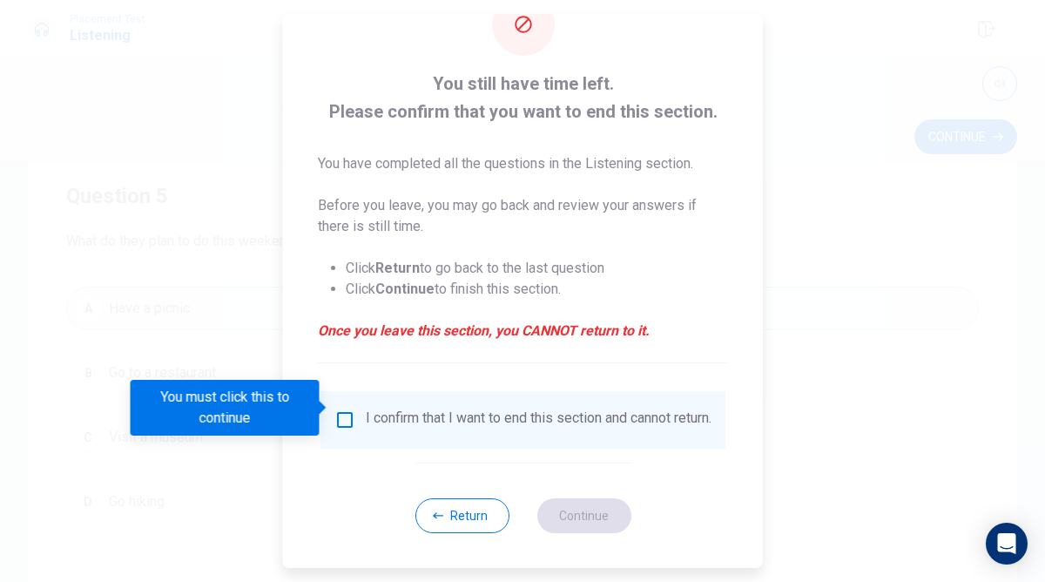
scroll to position [67, 0]
click at [347, 409] on input "You must click this to continue" at bounding box center [345, 419] width 21 height 21
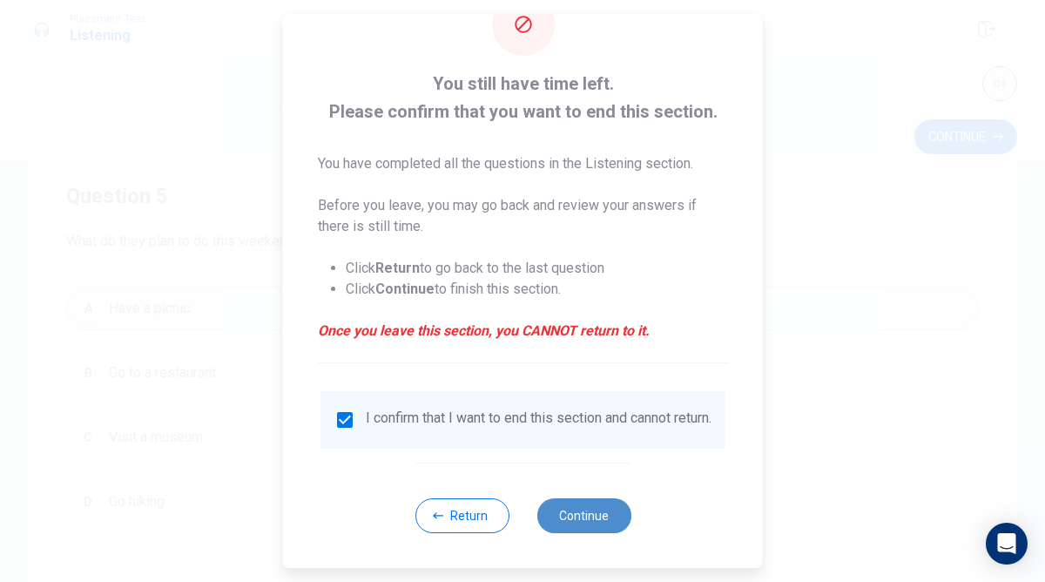
click at [591, 505] on button "Continue" at bounding box center [584, 515] width 94 height 35
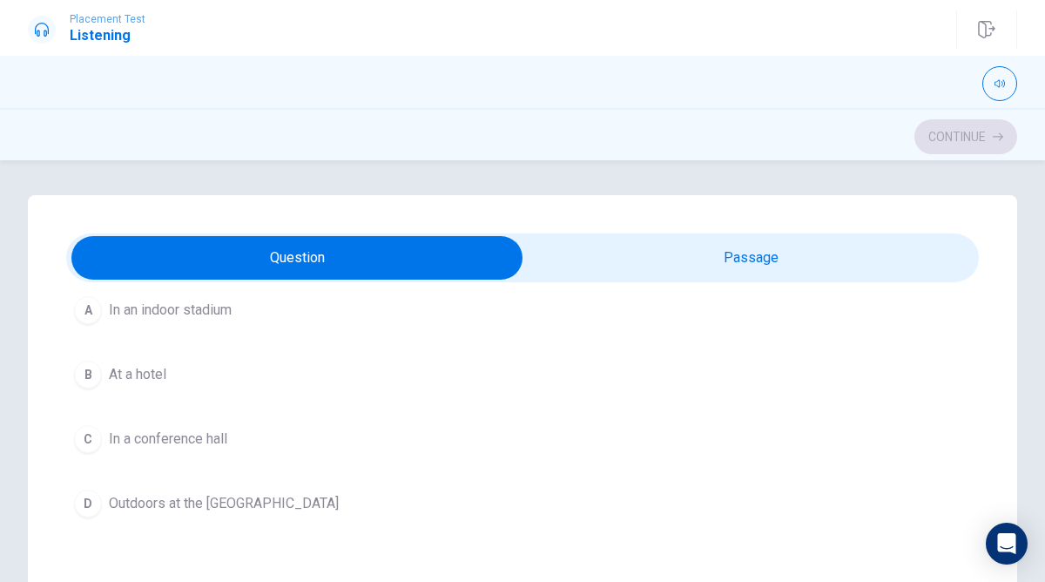
scroll to position [132, 0]
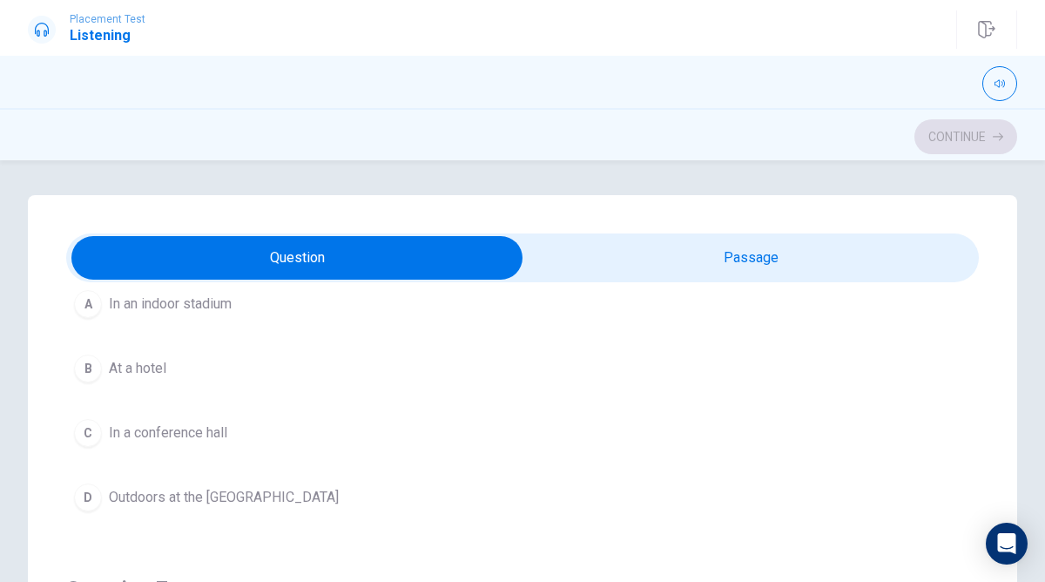
click at [98, 489] on div "D" at bounding box center [88, 497] width 28 height 28
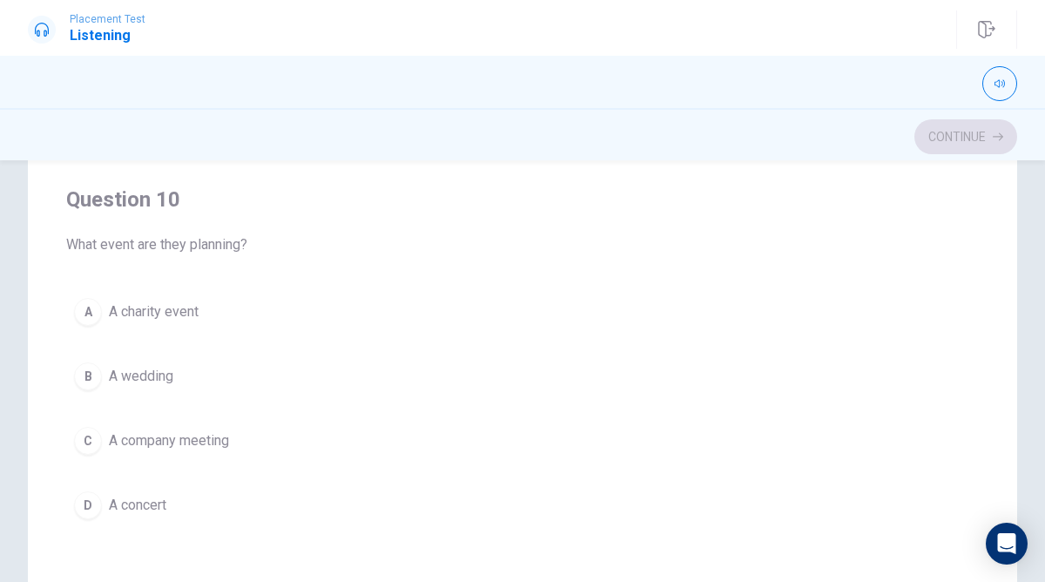
scroll to position [292, 0]
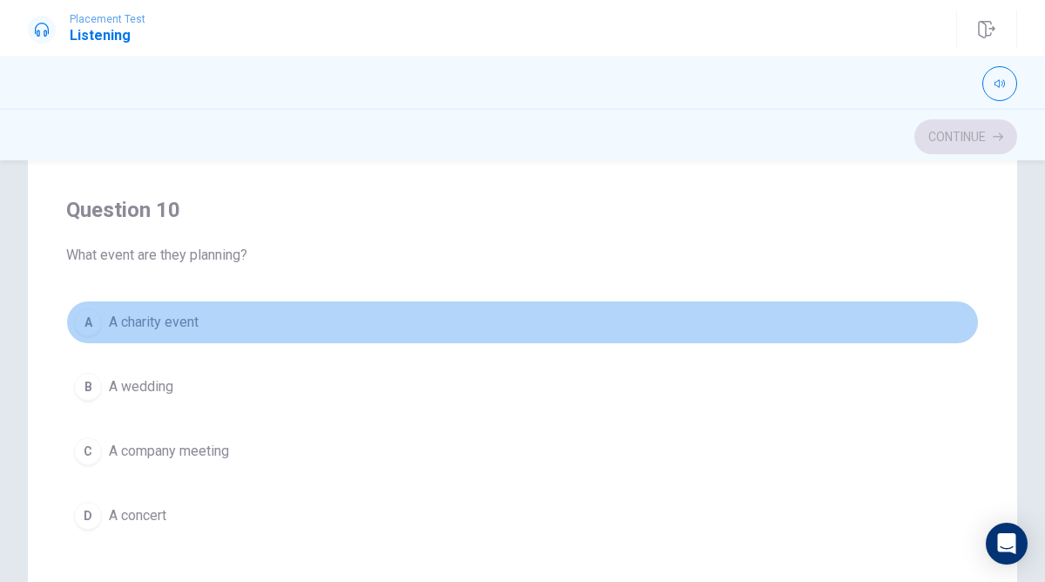
click at [95, 324] on div "A" at bounding box center [88, 322] width 28 height 28
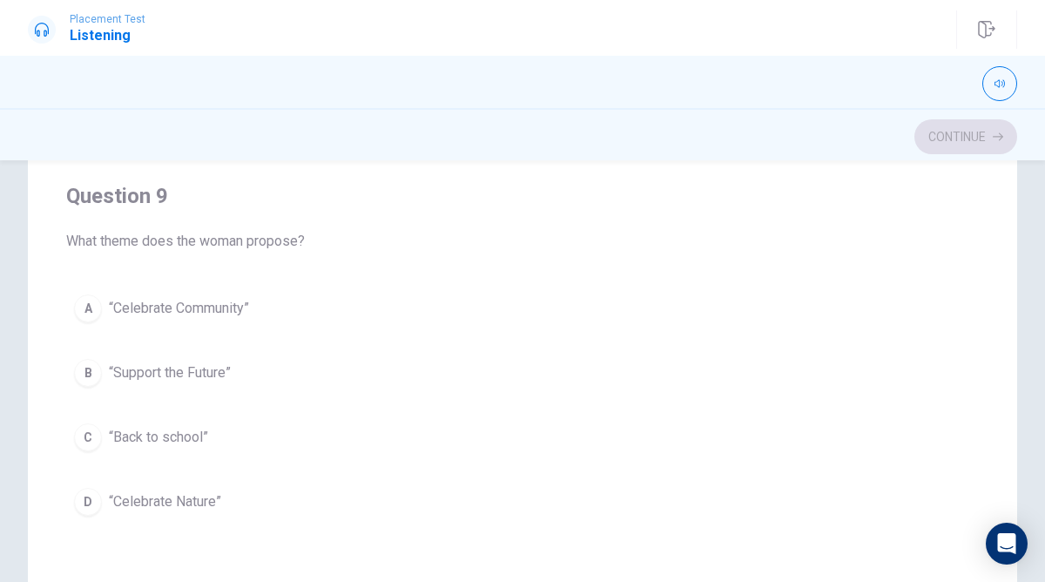
scroll to position [1024, 0]
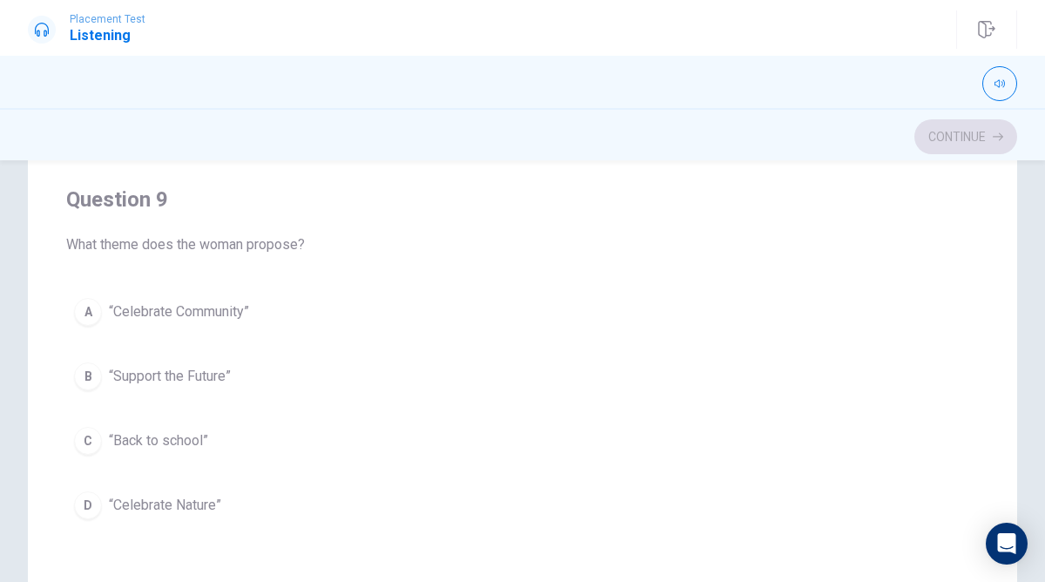
click at [90, 305] on div "A" at bounding box center [88, 312] width 28 height 28
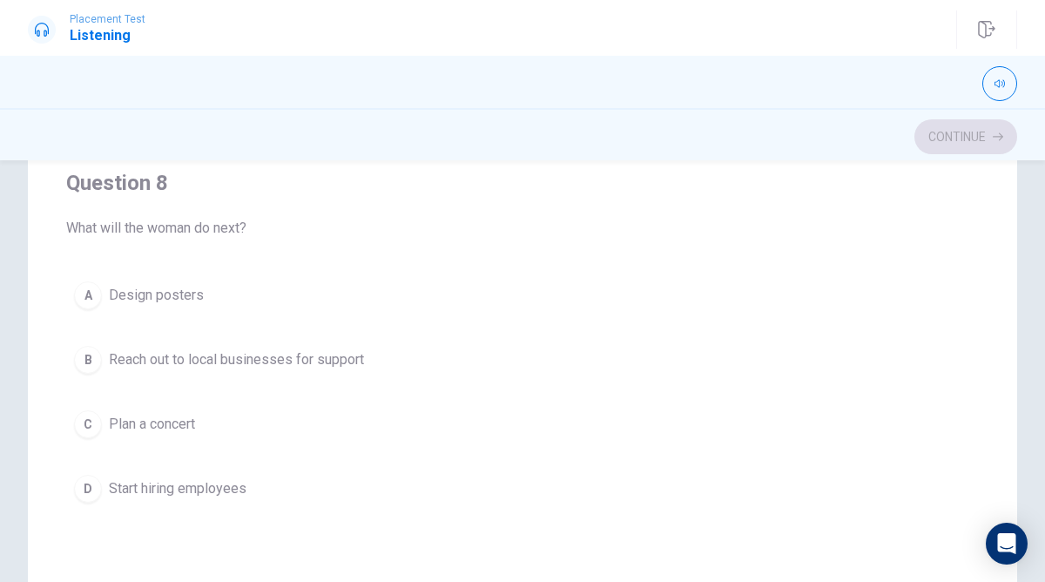
scroll to position [639, 0]
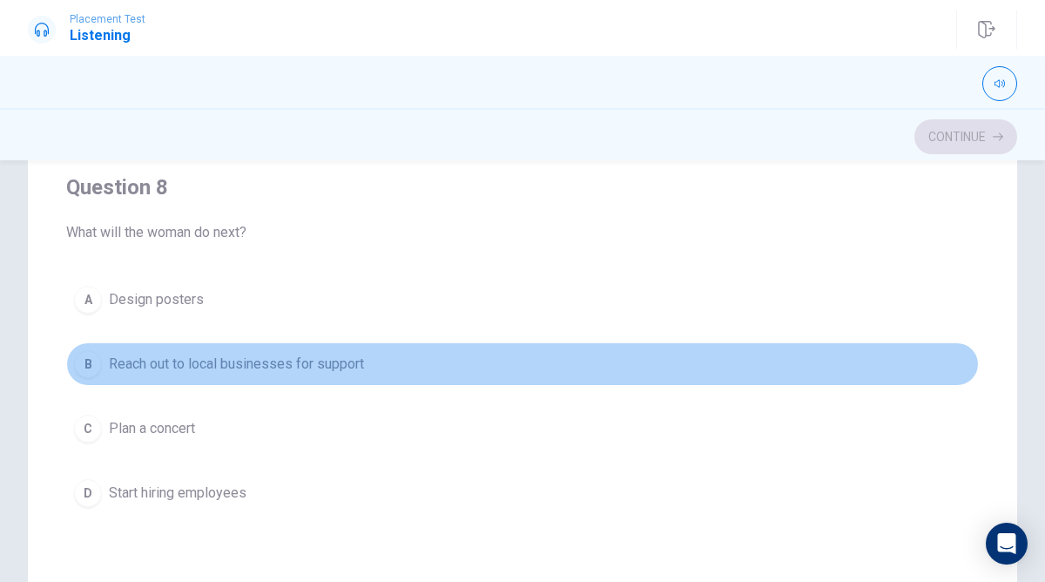
click at [92, 357] on div "B" at bounding box center [88, 364] width 28 height 28
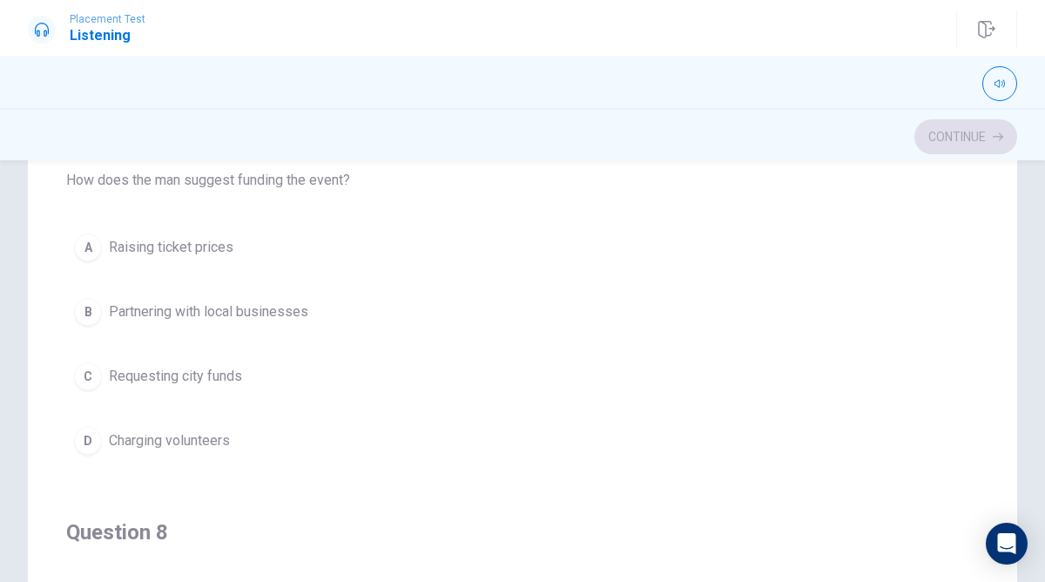
scroll to position [296, 0]
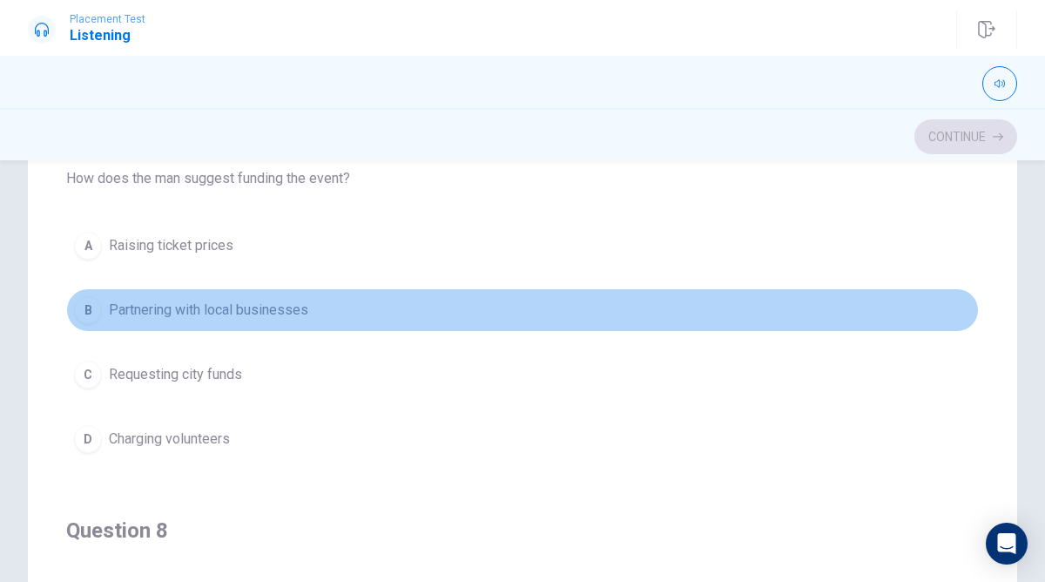
click at [99, 307] on div "B" at bounding box center [88, 310] width 28 height 28
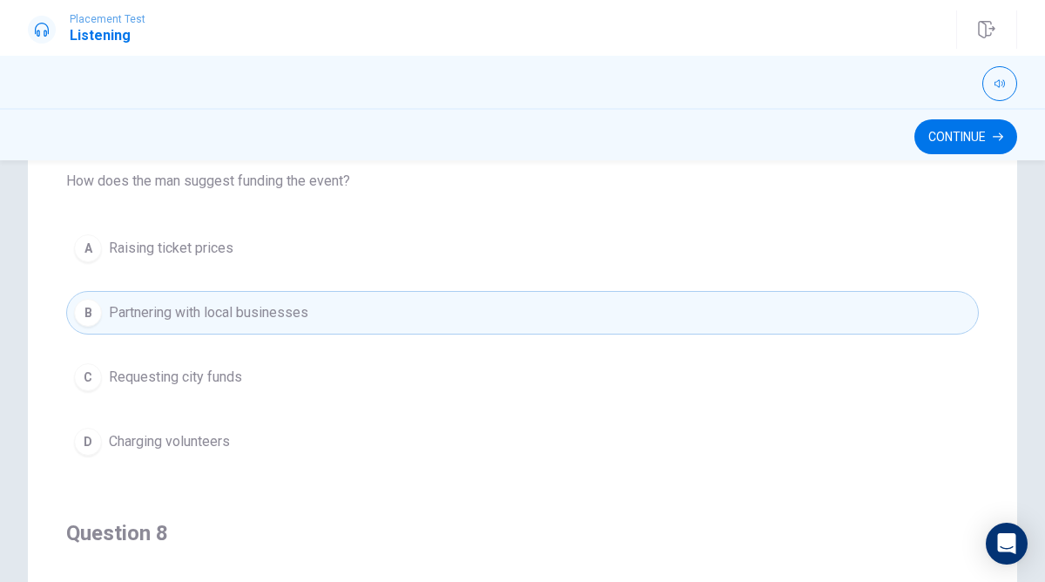
scroll to position [294, 0]
click at [946, 129] on button "Continue" at bounding box center [966, 136] width 103 height 35
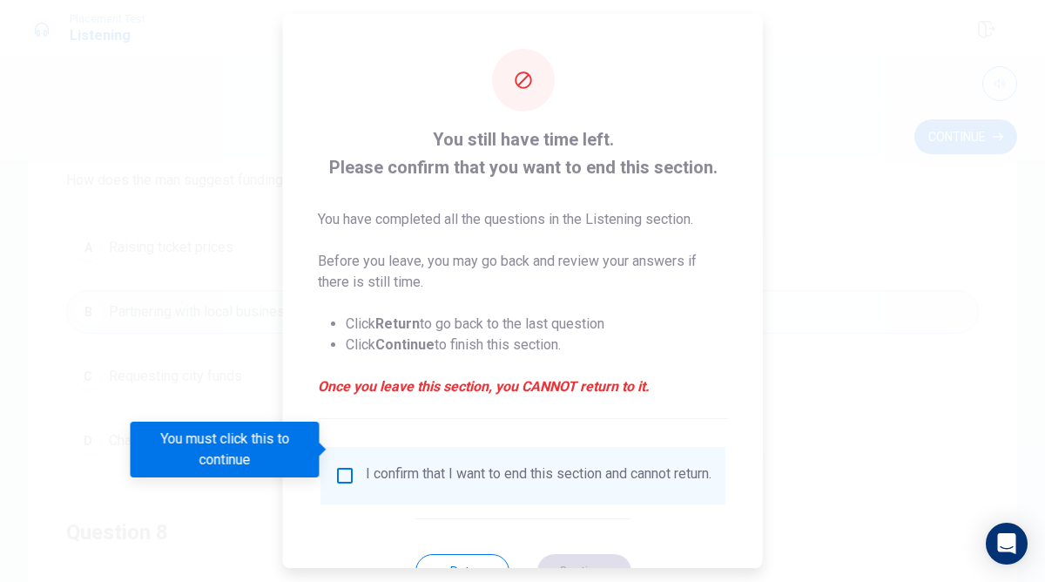
scroll to position [68, 0]
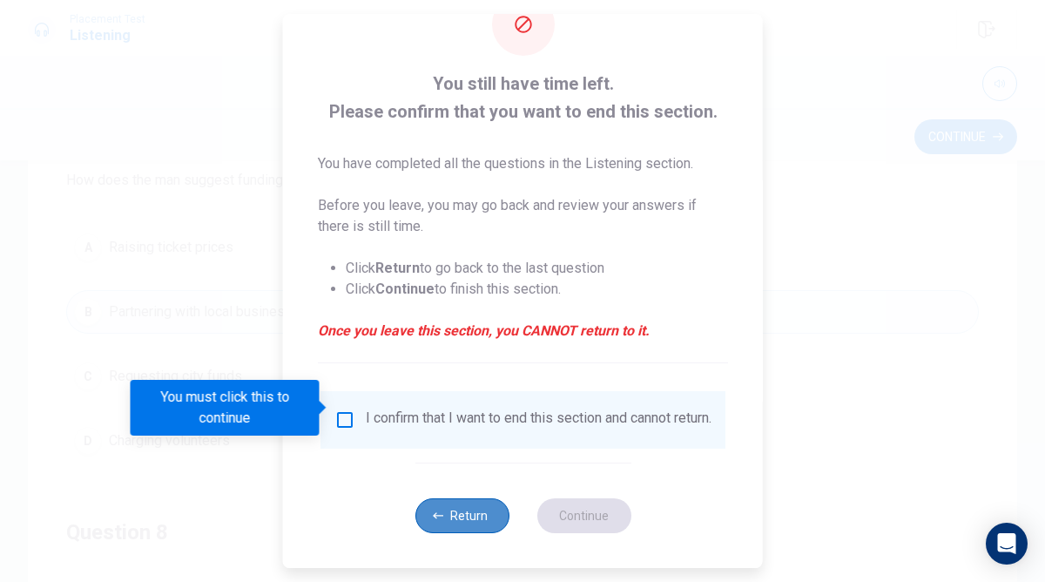
click at [445, 510] on button "Return" at bounding box center [462, 515] width 94 height 35
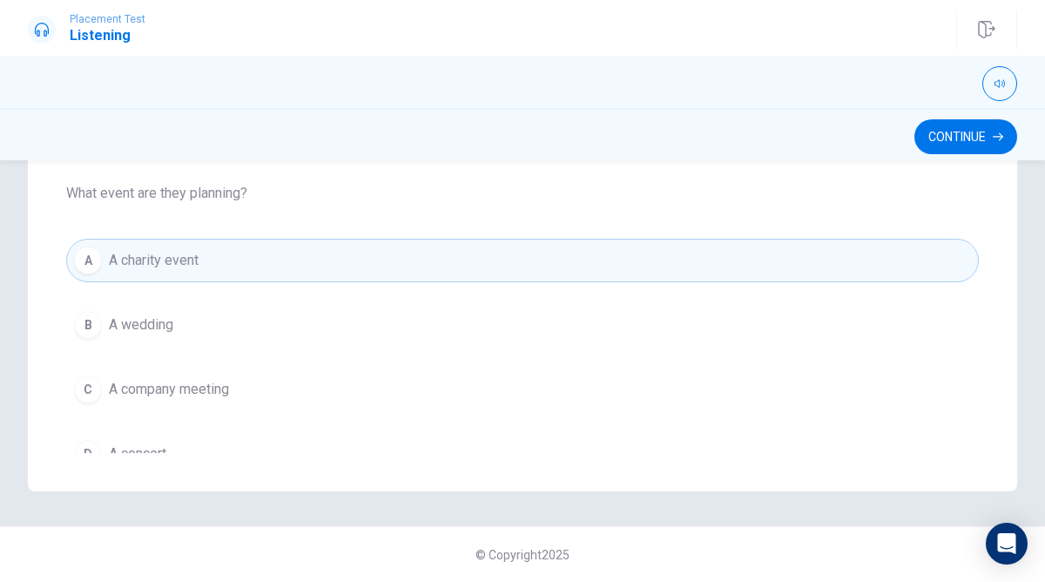
scroll to position [1411, 0]
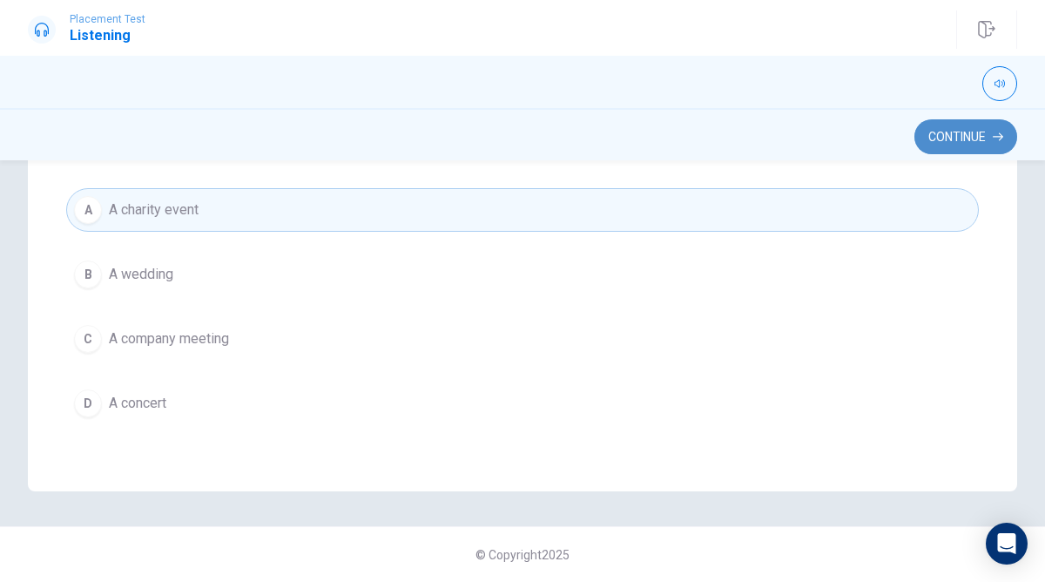
click at [947, 136] on button "Continue" at bounding box center [966, 136] width 103 height 35
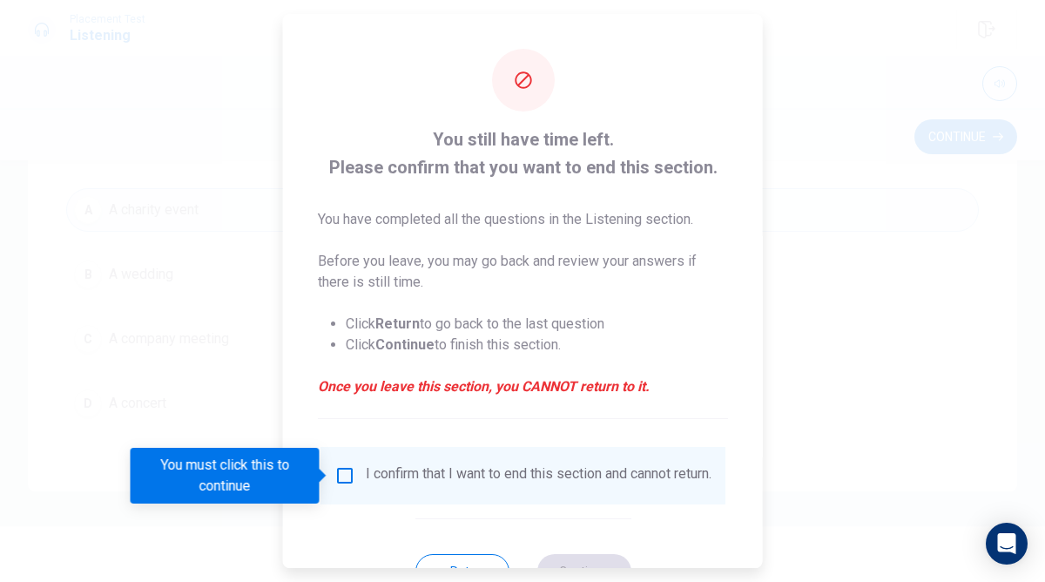
click at [338, 478] on input "You must click this to continue" at bounding box center [345, 475] width 21 height 21
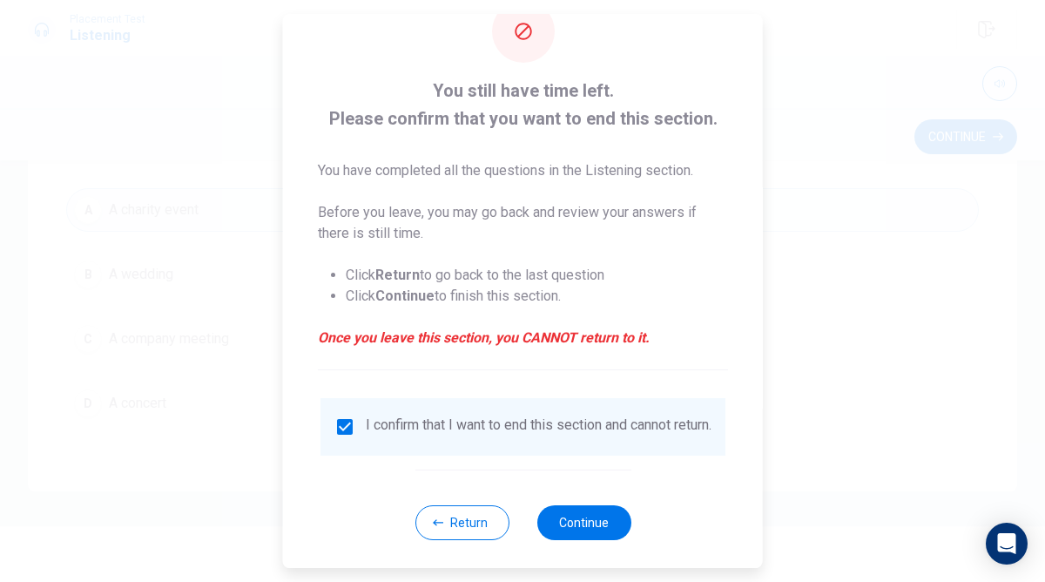
scroll to position [68, 0]
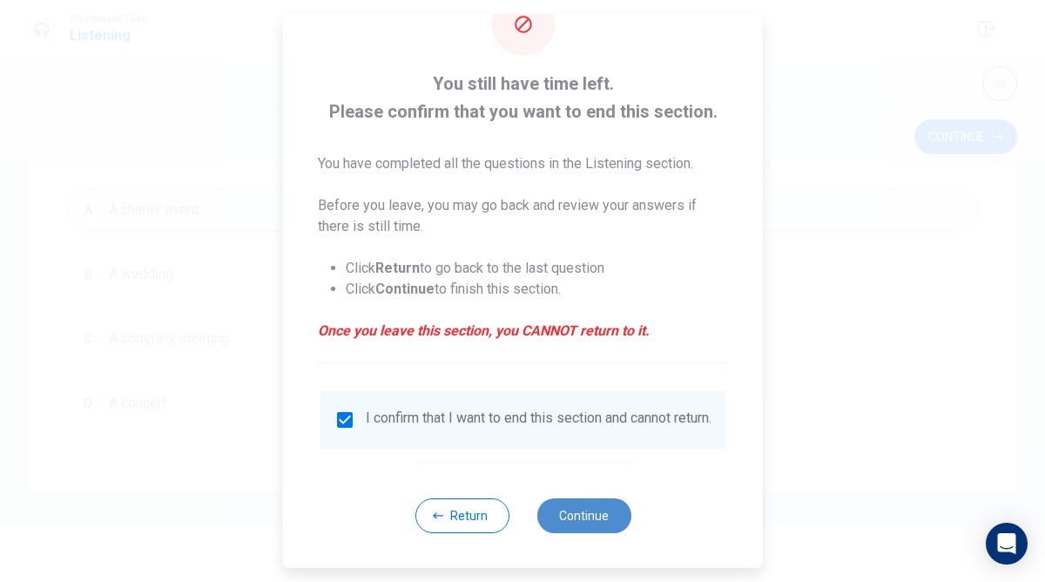
click at [583, 502] on button "Continue" at bounding box center [584, 515] width 94 height 35
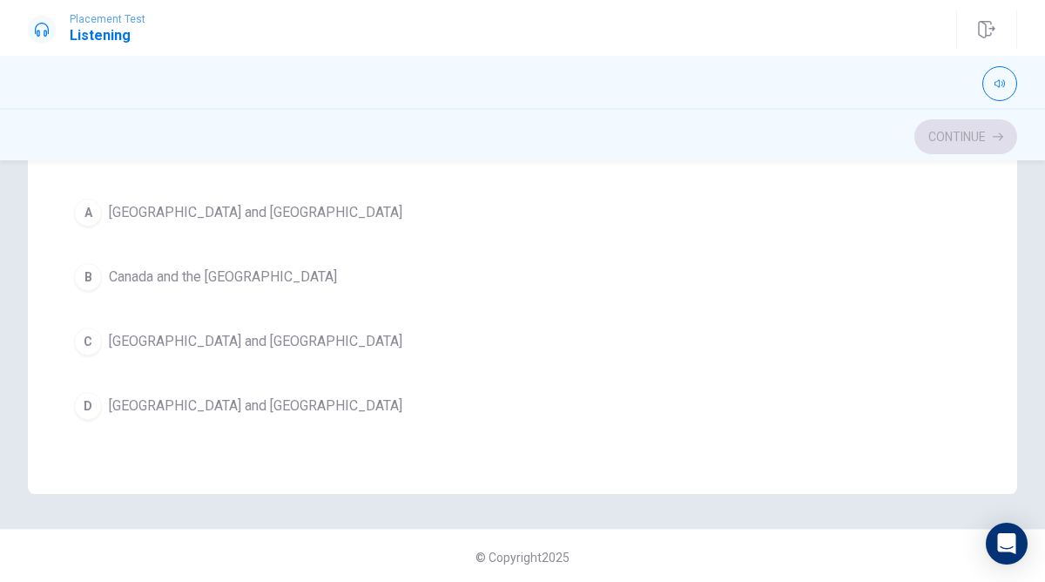
scroll to position [404, 0]
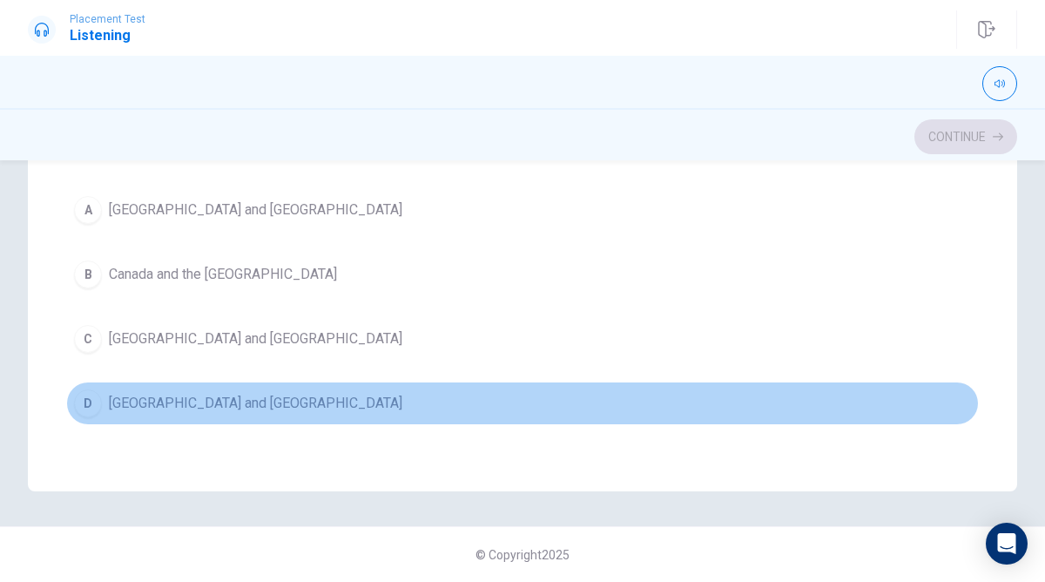
click at [102, 399] on button "D [GEOGRAPHIC_DATA] and [GEOGRAPHIC_DATA]" at bounding box center [522, 404] width 913 height 44
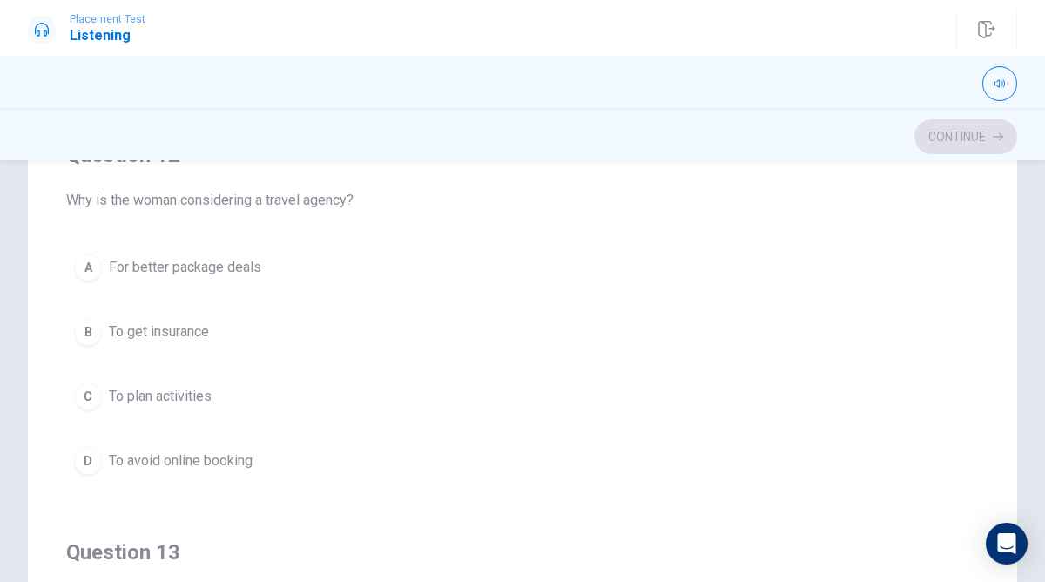
scroll to position [411, 0]
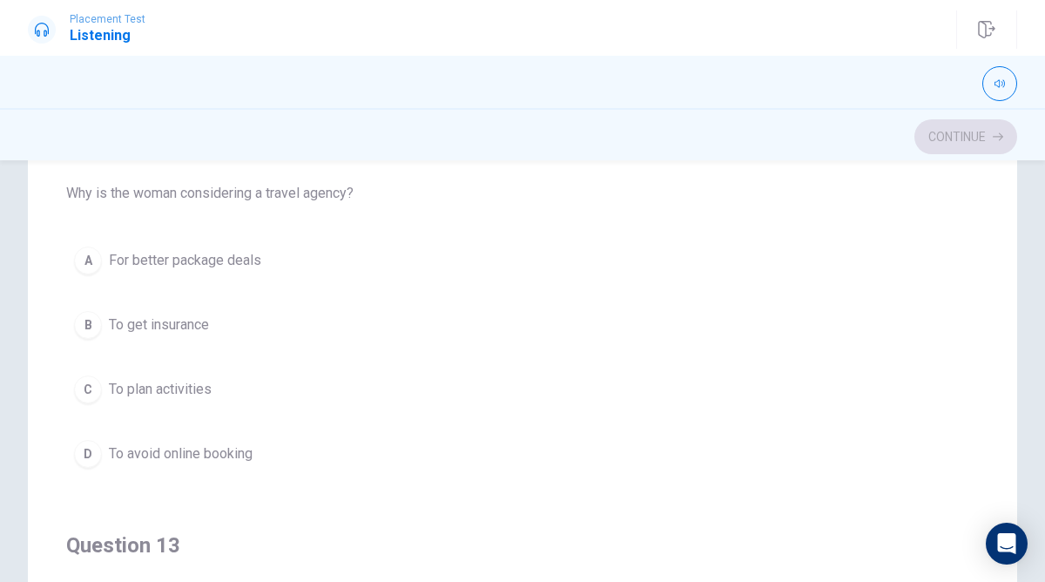
click at [95, 251] on div "A" at bounding box center [88, 261] width 28 height 28
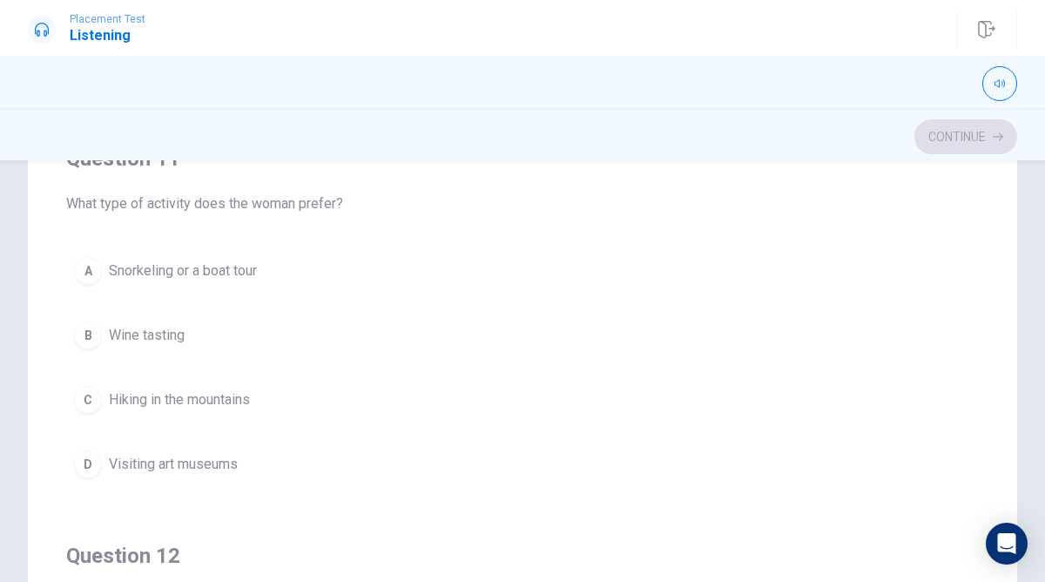
scroll to position [0, 0]
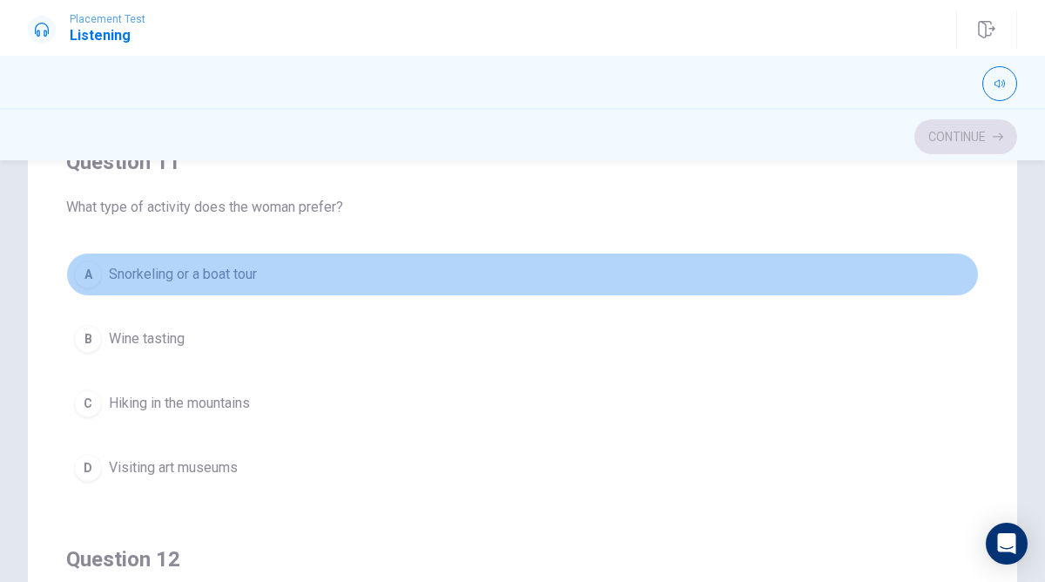
click at [85, 260] on div "A" at bounding box center [88, 274] width 28 height 28
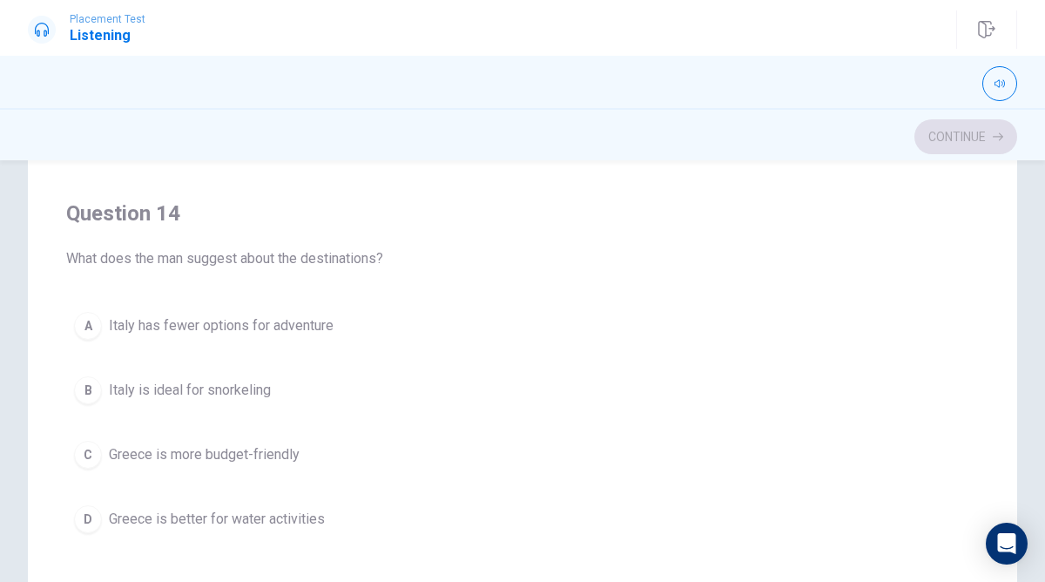
scroll to position [1147, 0]
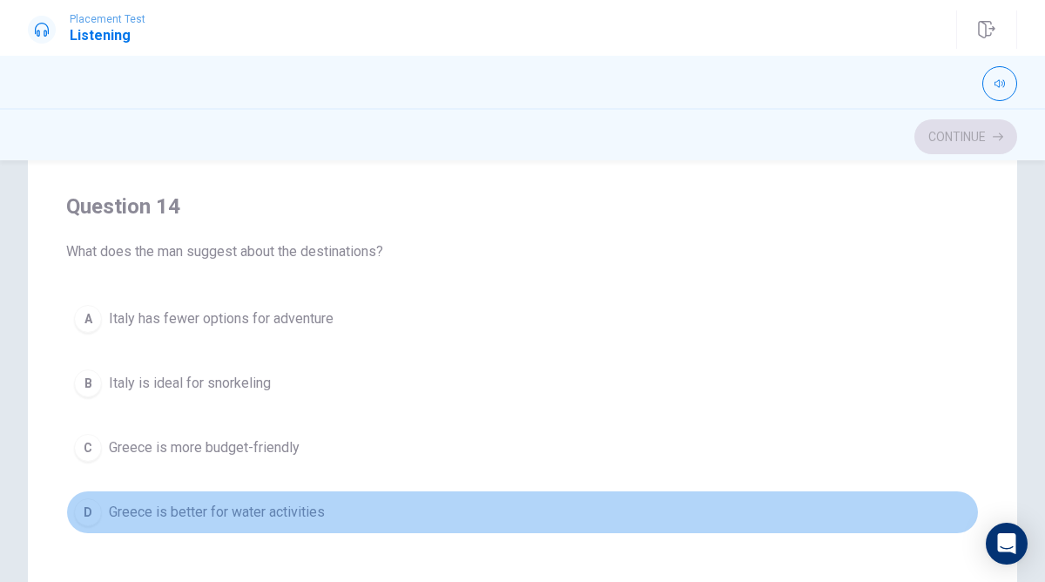
click at [80, 506] on div "D" at bounding box center [88, 512] width 28 height 28
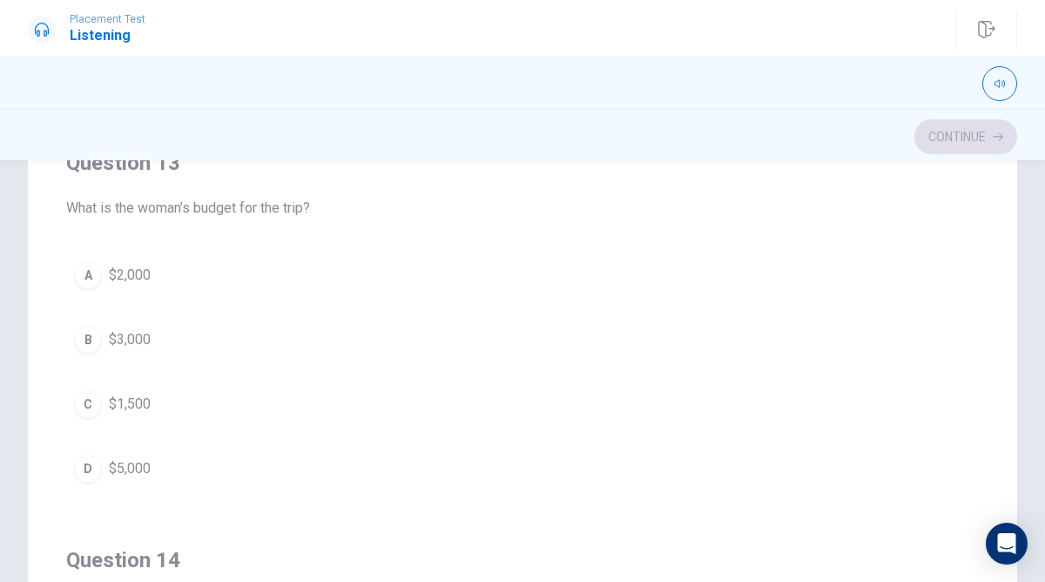
scroll to position [793, 0]
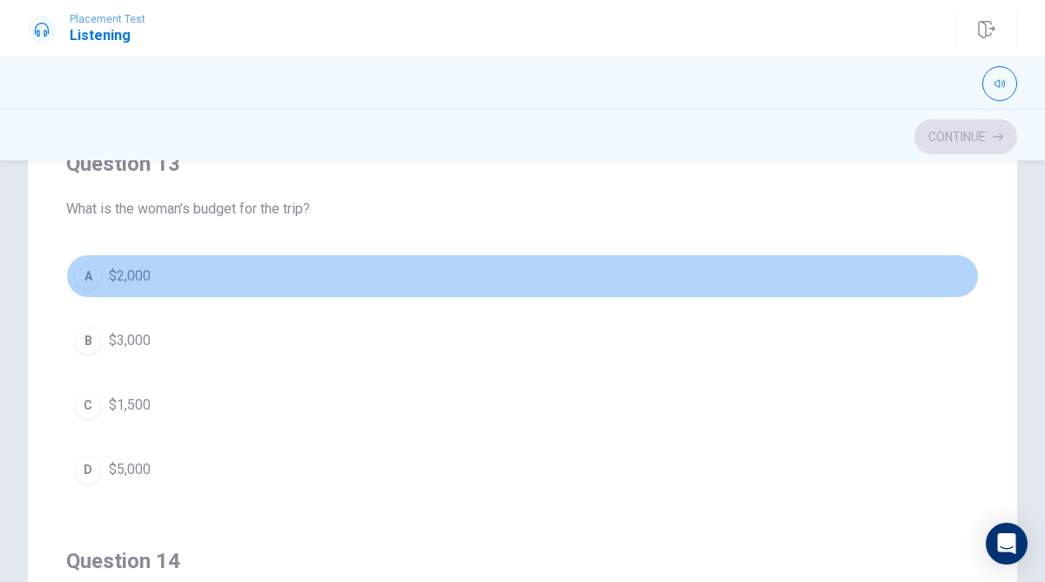
click at [99, 276] on div "A" at bounding box center [88, 276] width 28 height 28
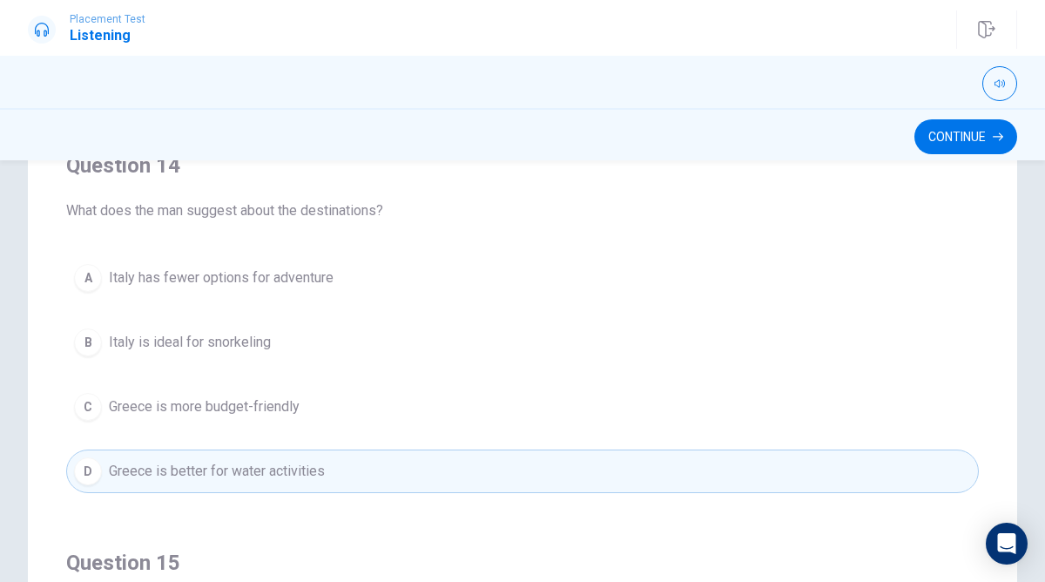
scroll to position [1187, 0]
click at [979, 132] on button "Continue" at bounding box center [966, 136] width 103 height 35
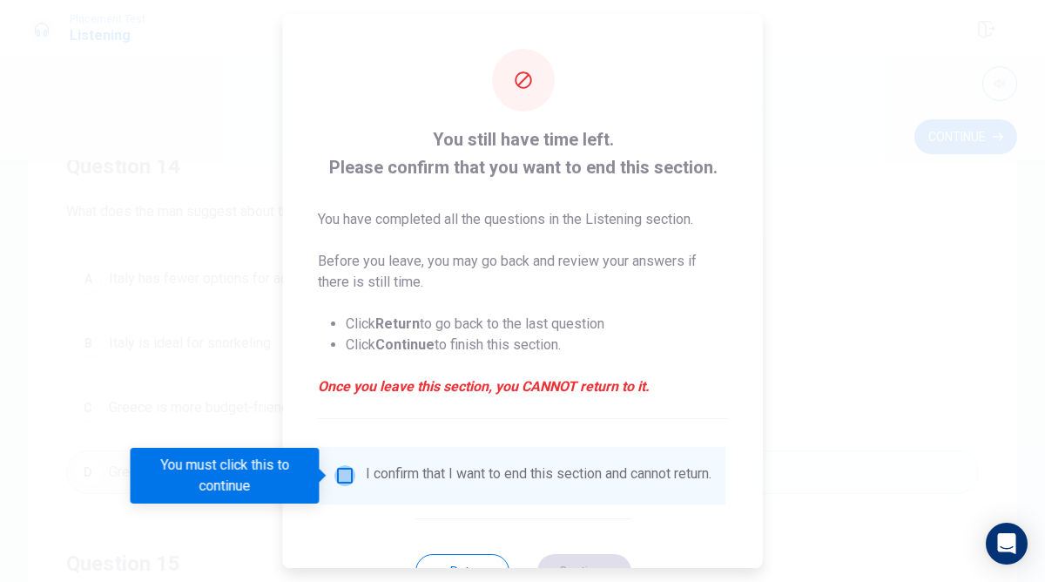
click at [344, 470] on input "You must click this to continue" at bounding box center [345, 475] width 21 height 21
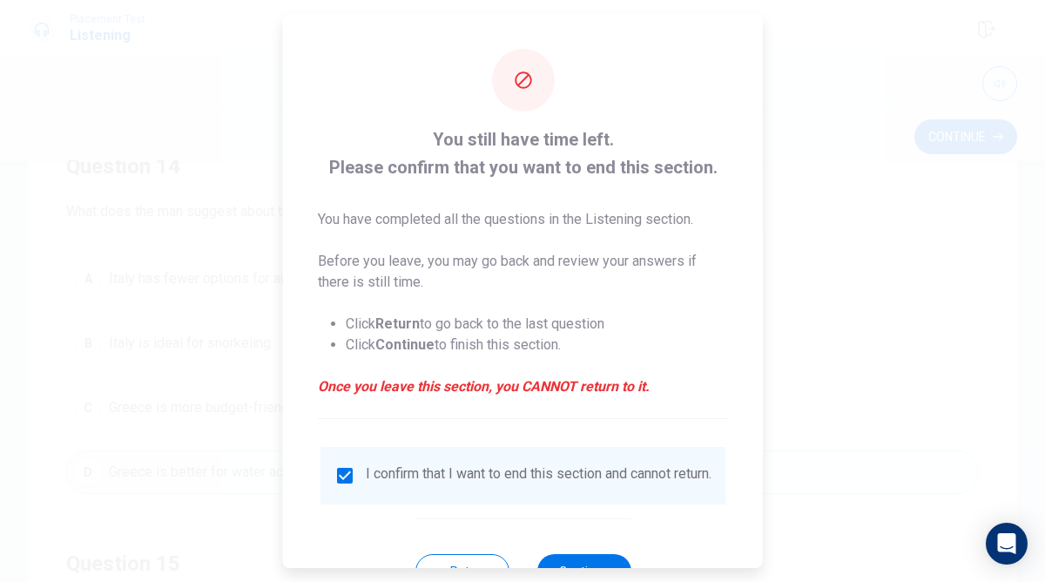
scroll to position [68, 0]
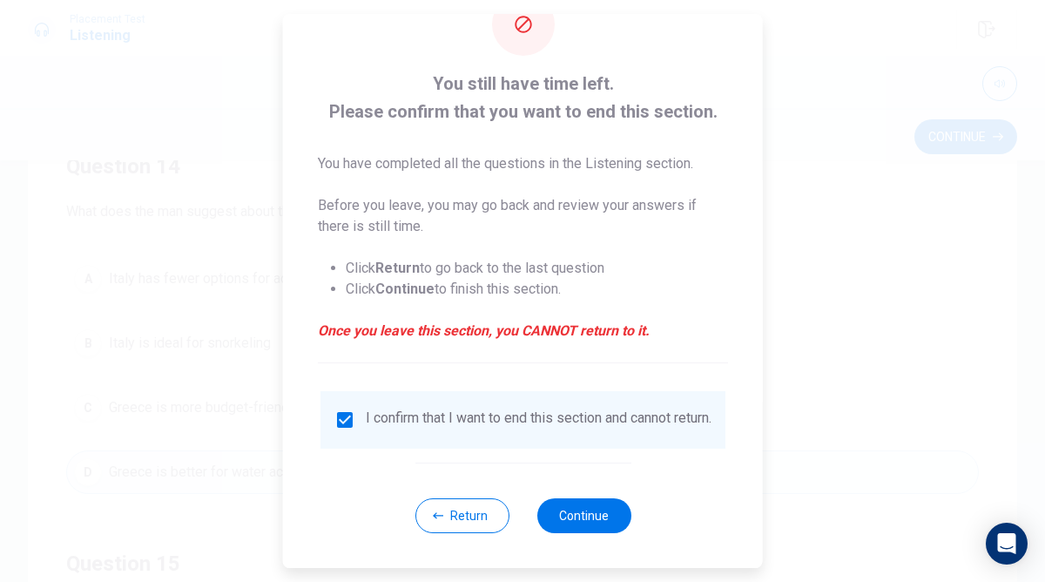
click at [565, 493] on div "Return Continue" at bounding box center [523, 515] width 216 height 105
click at [565, 506] on button "Continue" at bounding box center [584, 515] width 94 height 35
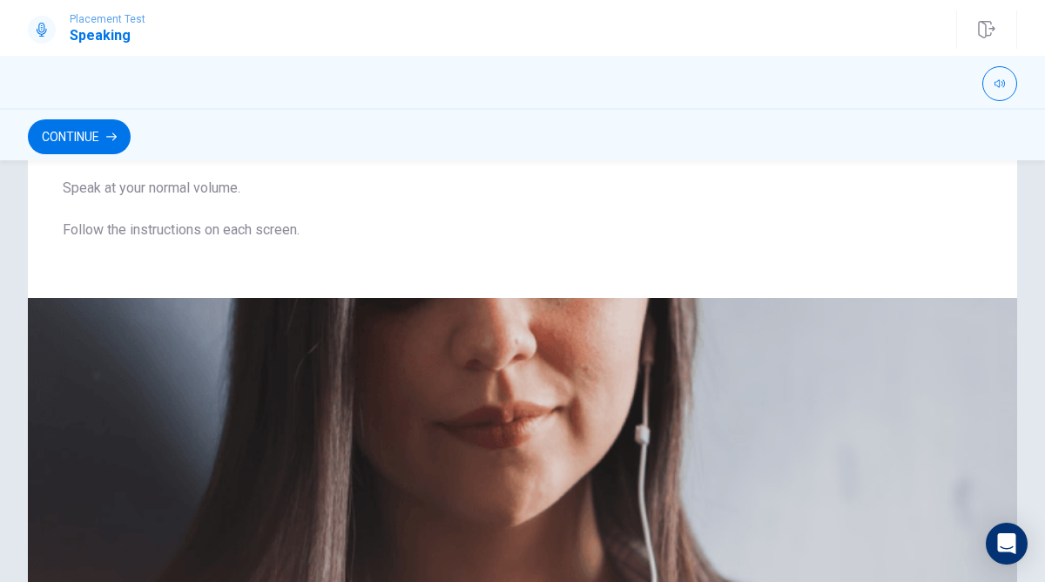
scroll to position [0, 0]
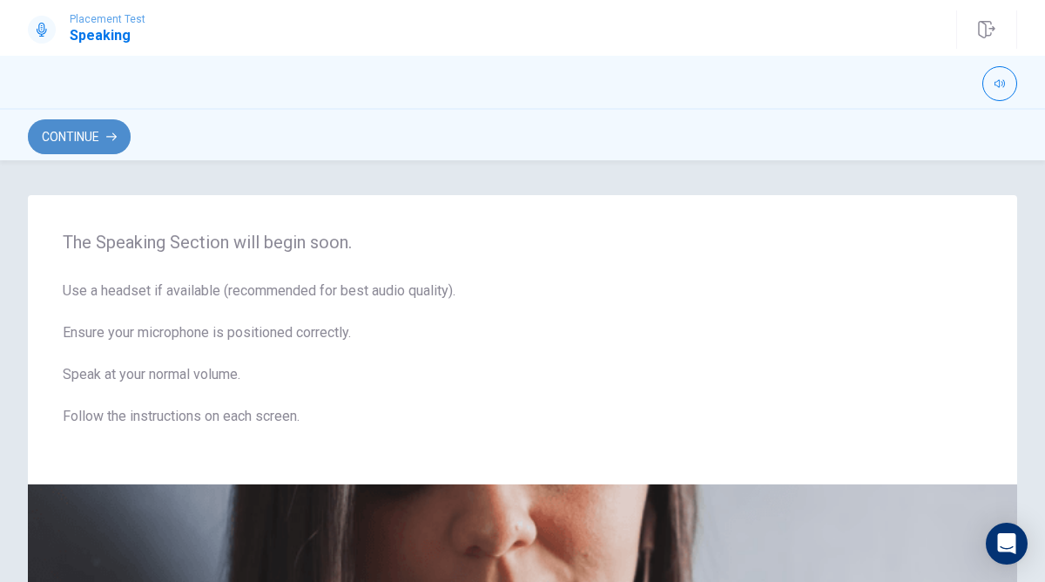
click at [109, 132] on icon "button" at bounding box center [111, 137] width 10 height 10
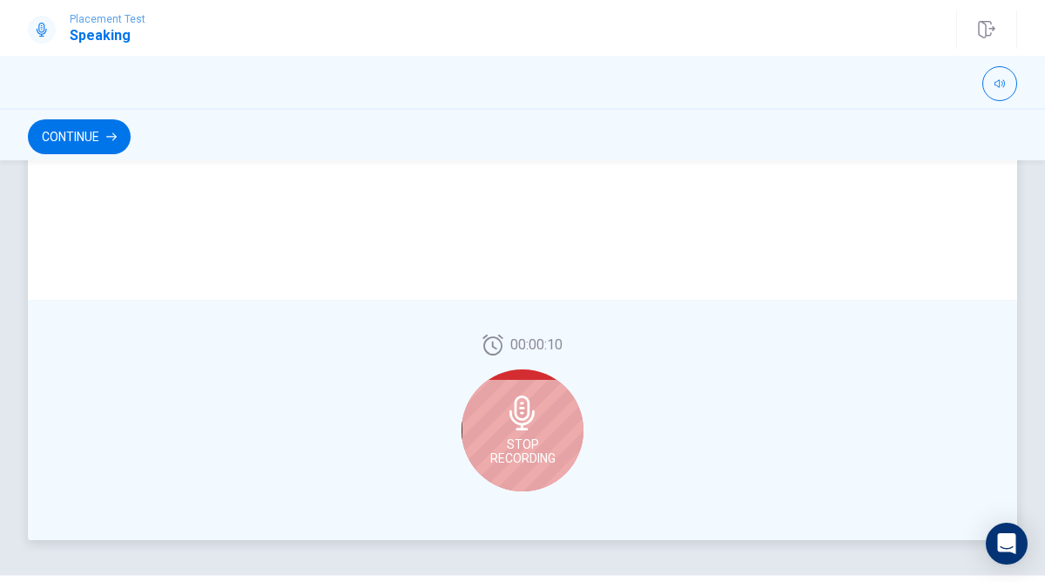
scroll to position [424, 0]
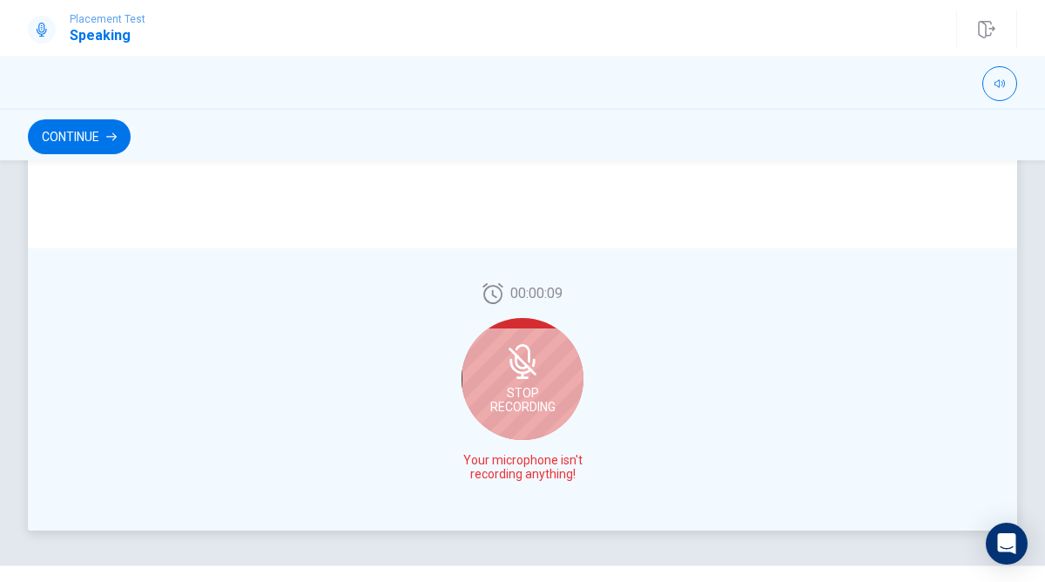
click at [512, 379] on div "Stop Recording" at bounding box center [523, 379] width 122 height 122
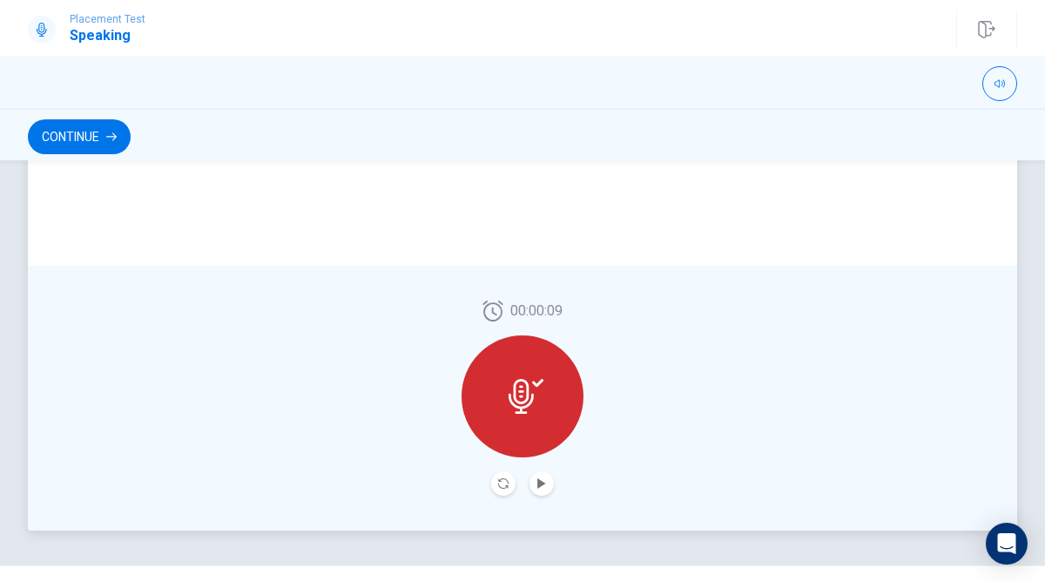
click at [529, 402] on icon at bounding box center [526, 396] width 35 height 35
click at [528, 393] on icon at bounding box center [521, 396] width 25 height 35
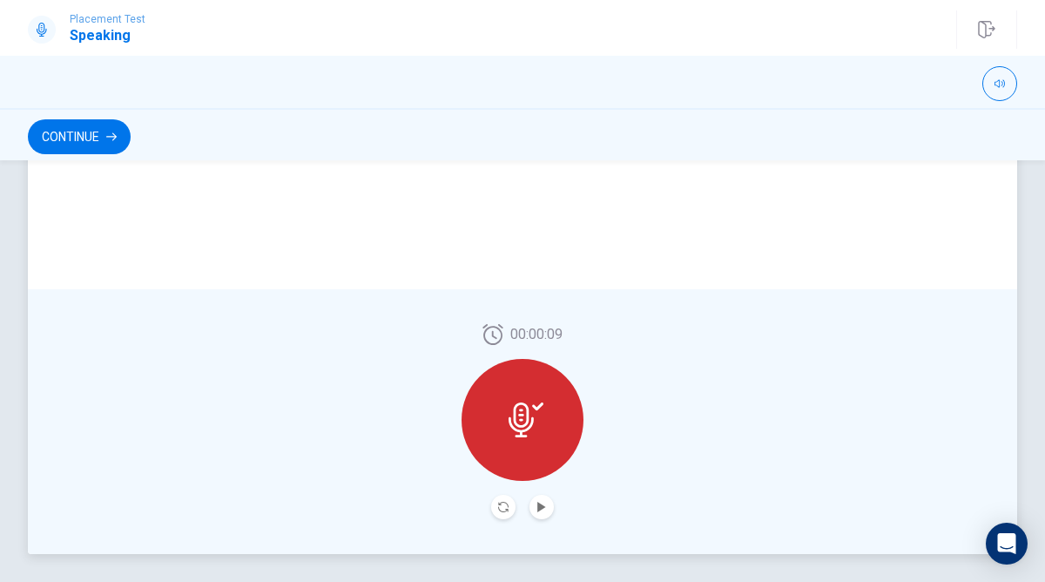
scroll to position [396, 0]
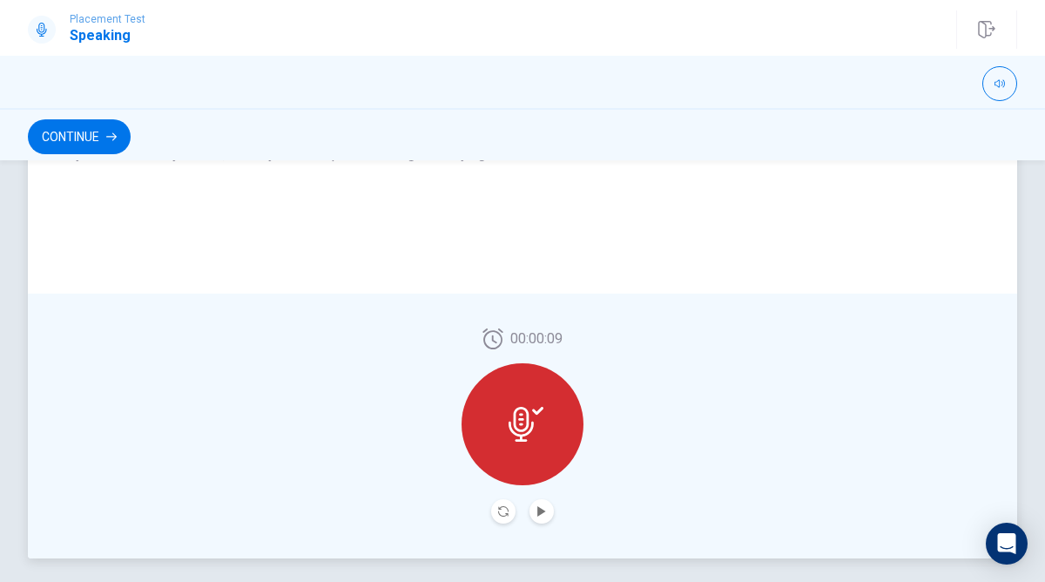
click at [516, 422] on icon at bounding box center [521, 424] width 25 height 35
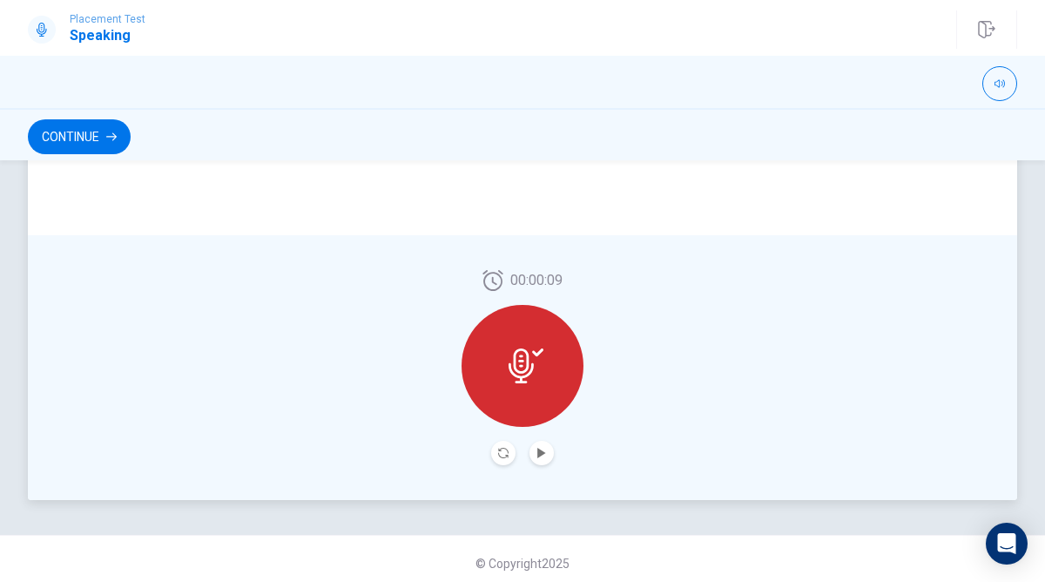
scroll to position [458, 0]
click at [535, 450] on button "Play Audio" at bounding box center [542, 449] width 24 height 24
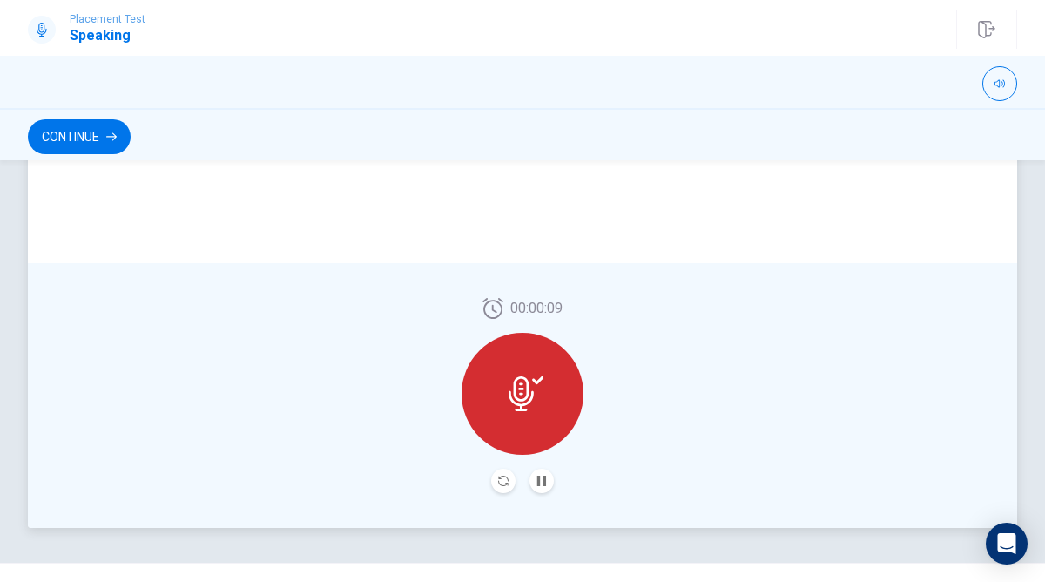
scroll to position [425, 0]
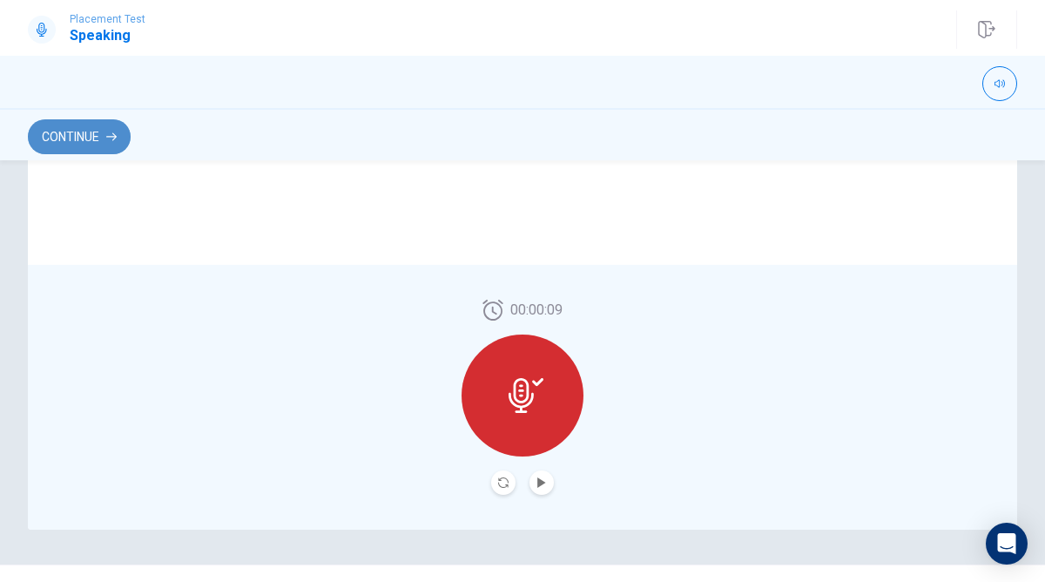
click at [101, 125] on button "Continue" at bounding box center [79, 136] width 103 height 35
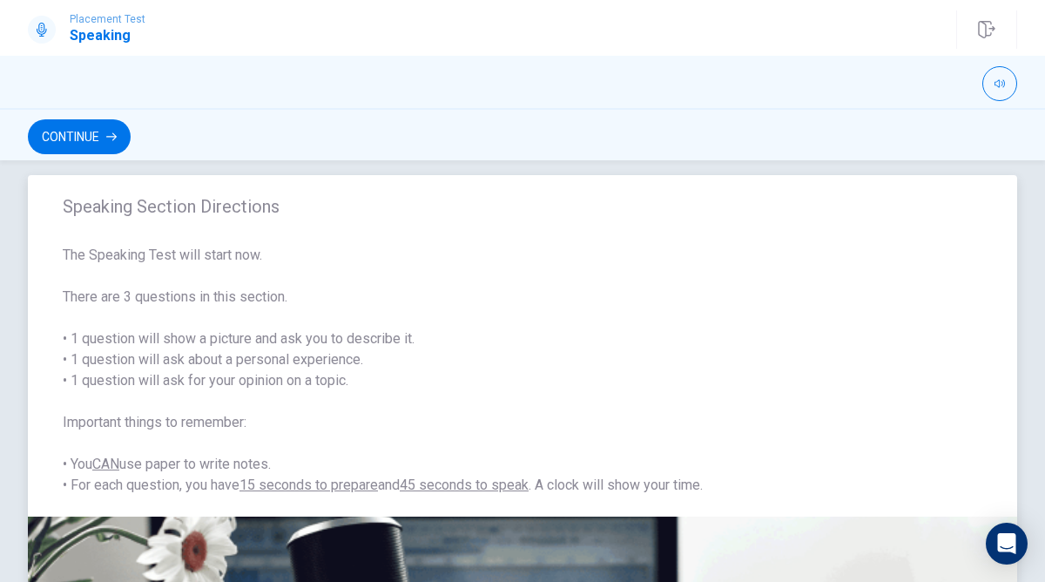
scroll to position [37, 0]
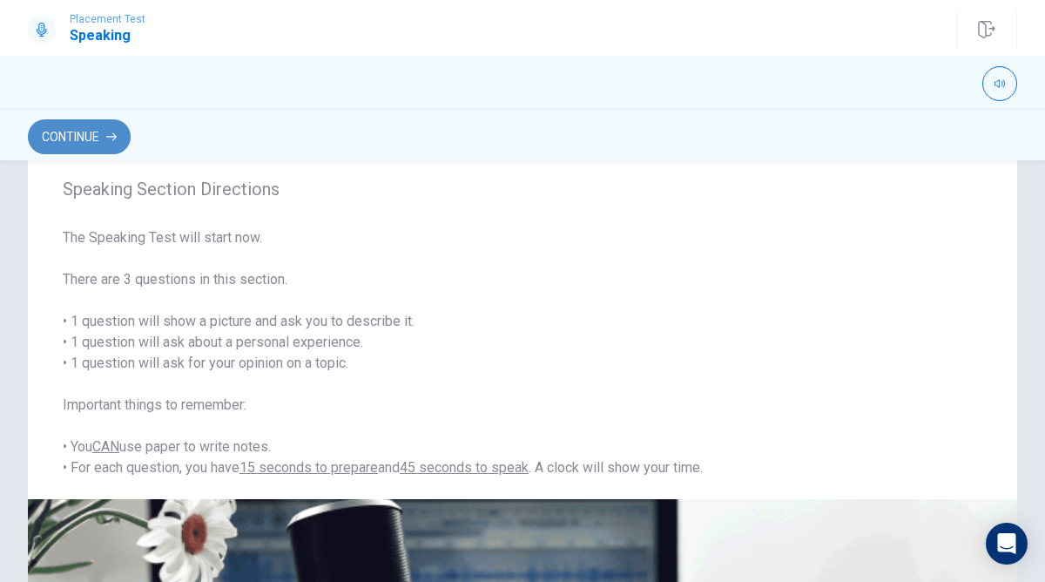
click at [98, 131] on button "Continue" at bounding box center [79, 136] width 103 height 35
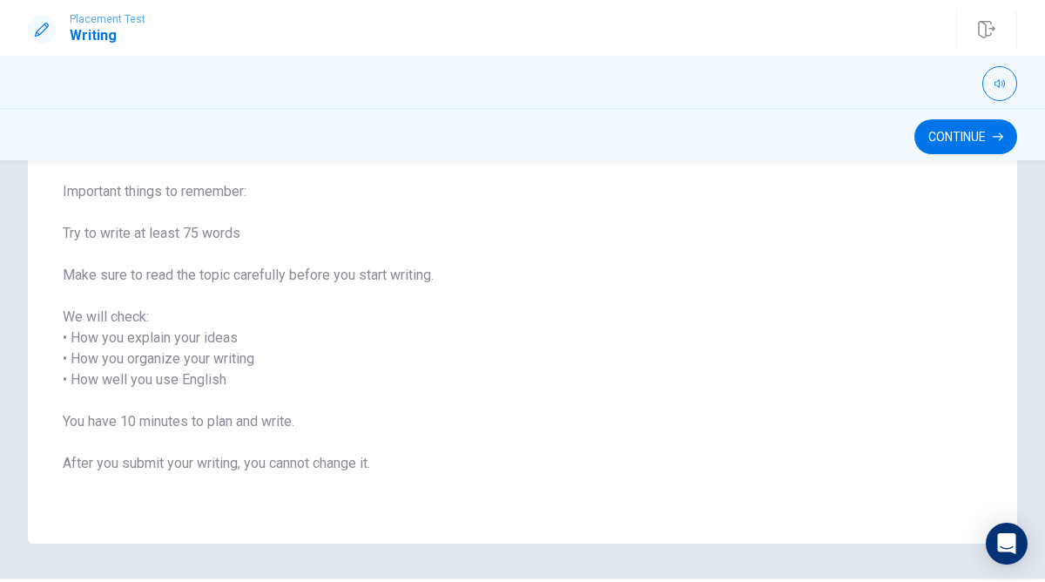
scroll to position [171, 0]
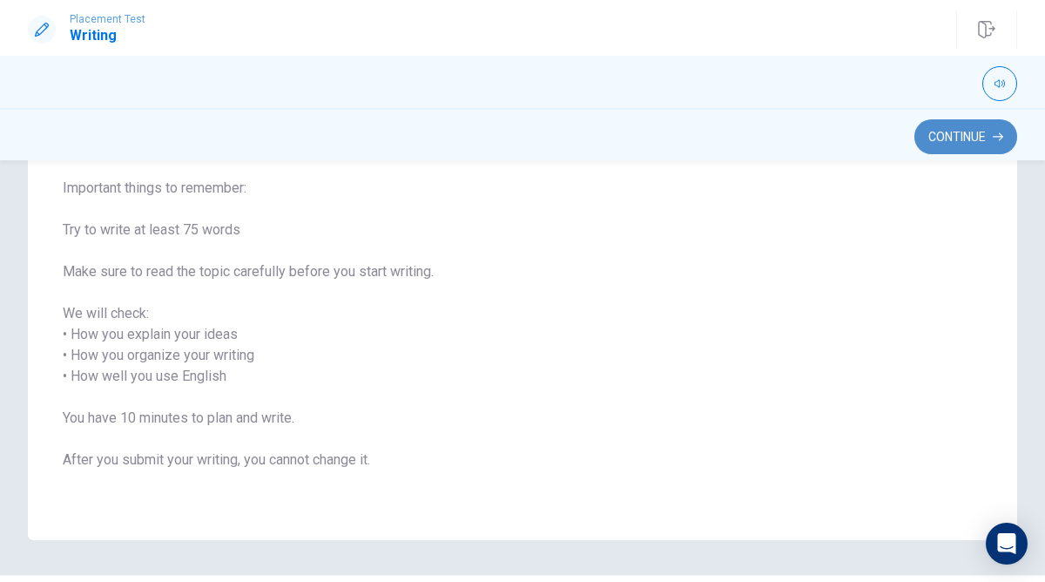
click at [966, 134] on button "Continue" at bounding box center [966, 136] width 103 height 35
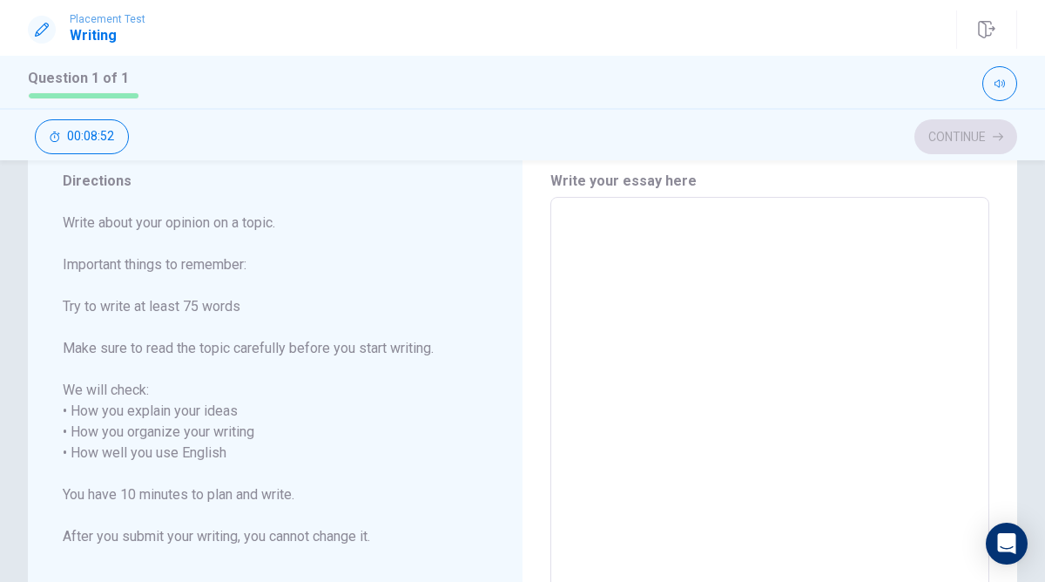
scroll to position [64, 0]
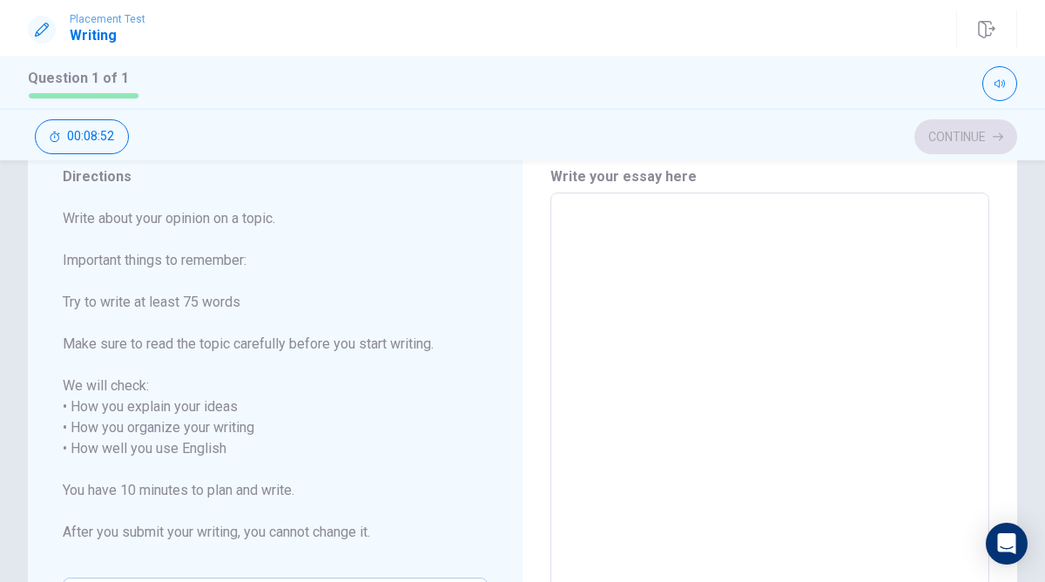
click at [672, 229] on textarea at bounding box center [770, 448] width 415 height 483
type textarea "I"
type textarea "x"
type textarea "T"
type textarea "x"
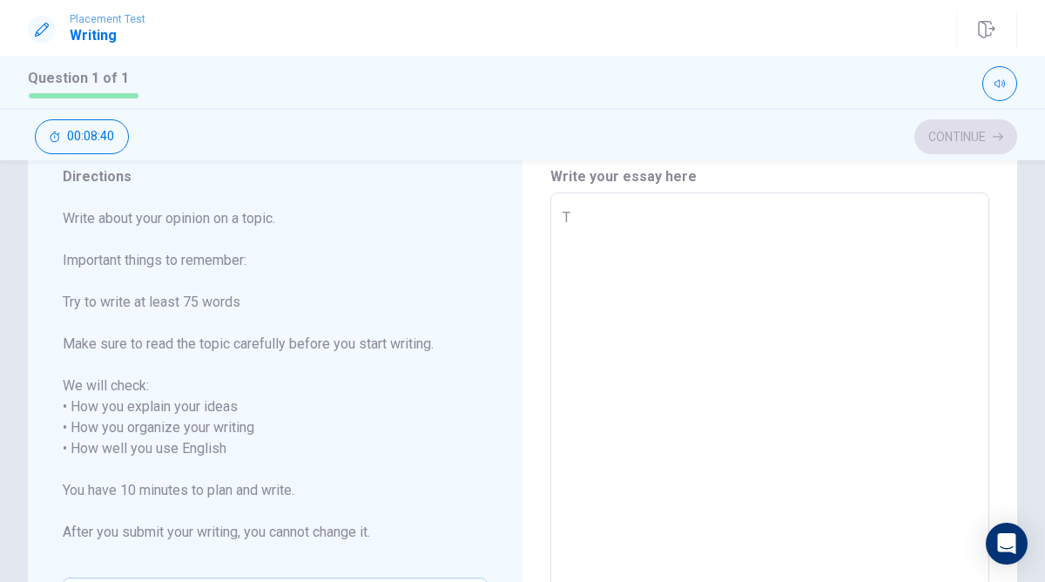
type textarea "Th"
type textarea "x"
type textarea "Thi"
type textarea "x"
type textarea "This"
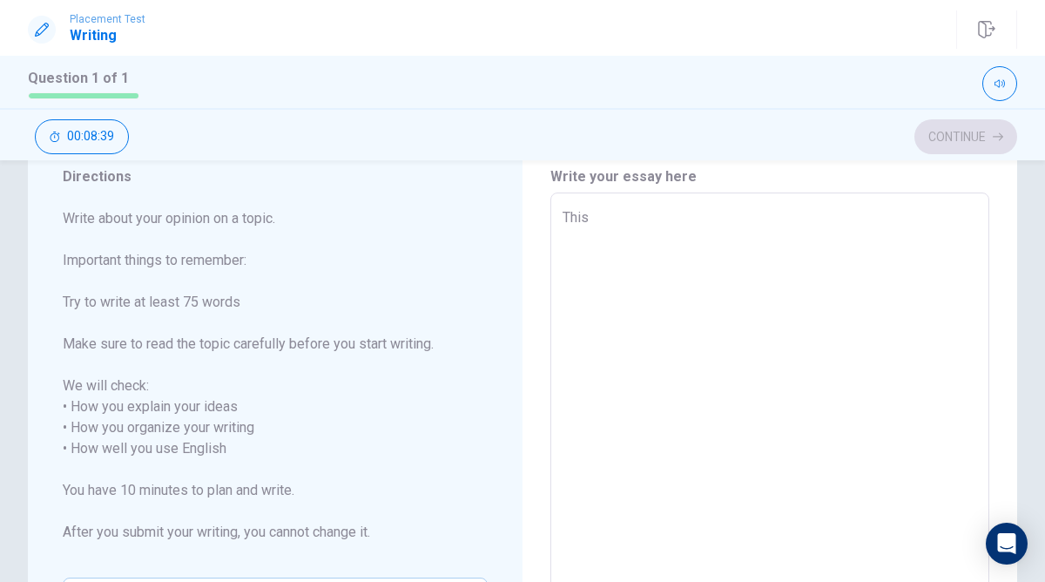
type textarea "x"
type textarea "This"
type textarea "x"
type textarea "This i"
type textarea "x"
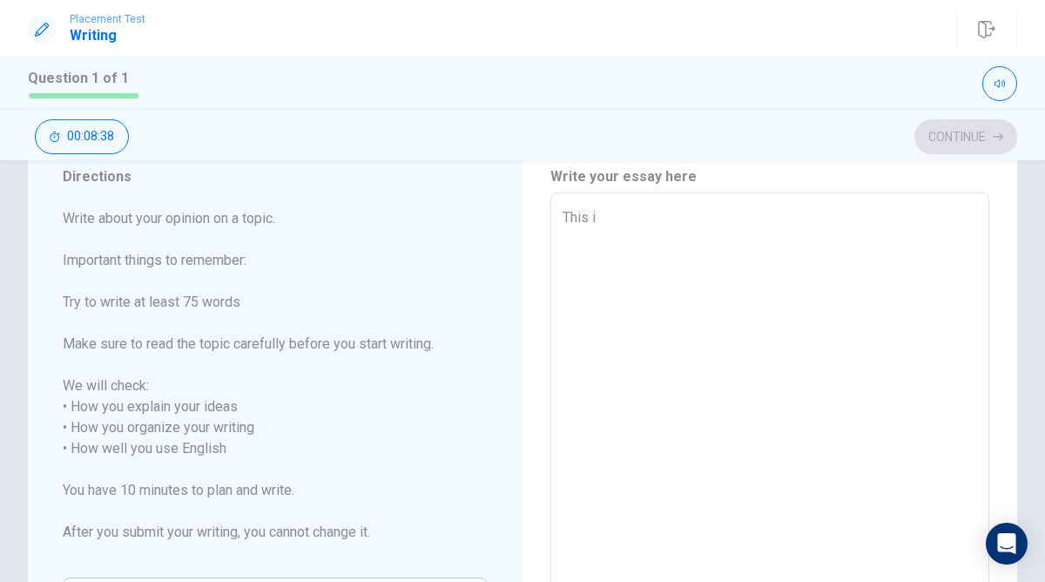
type textarea "This is"
type textarea "x"
type textarea "This is"
type textarea "x"
type textarea "This is m"
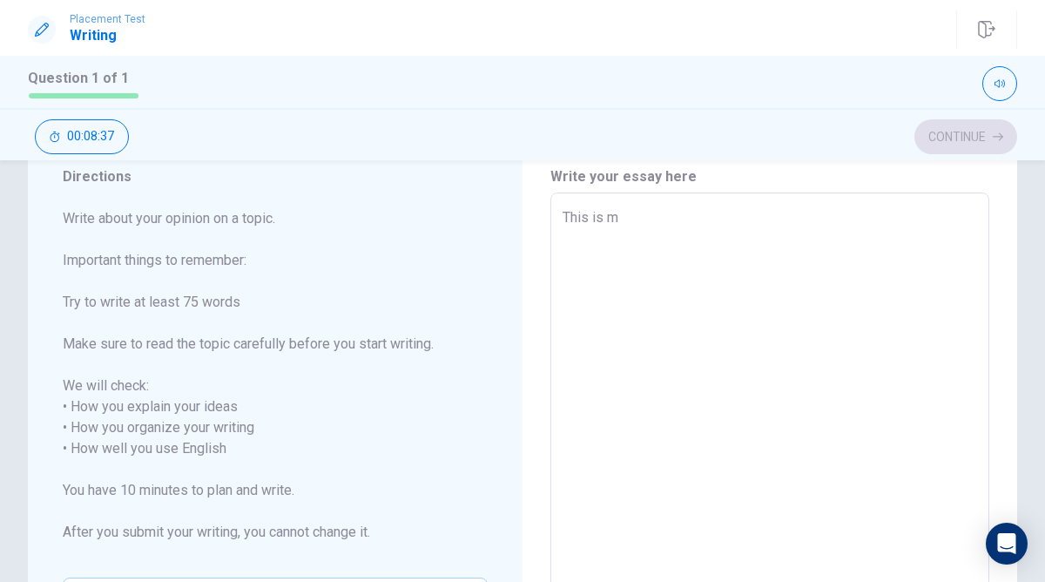
type textarea "x"
type textarea "This is my"
type textarea "x"
type textarea "This is my"
type textarea "x"
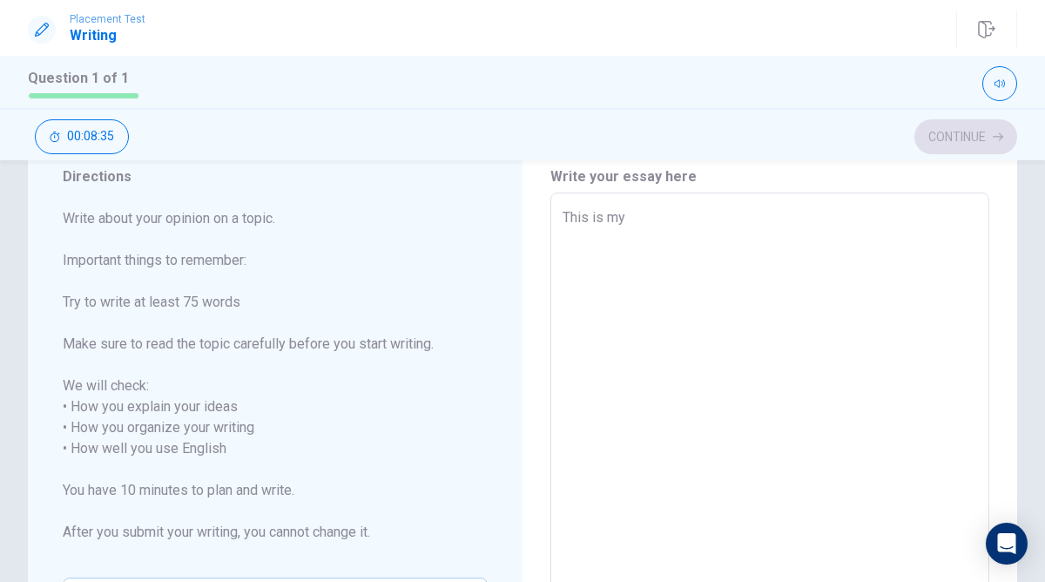
type textarea "This is my e"
type textarea "x"
type textarea "This is my ex"
type textarea "x"
type textarea "This is my exp"
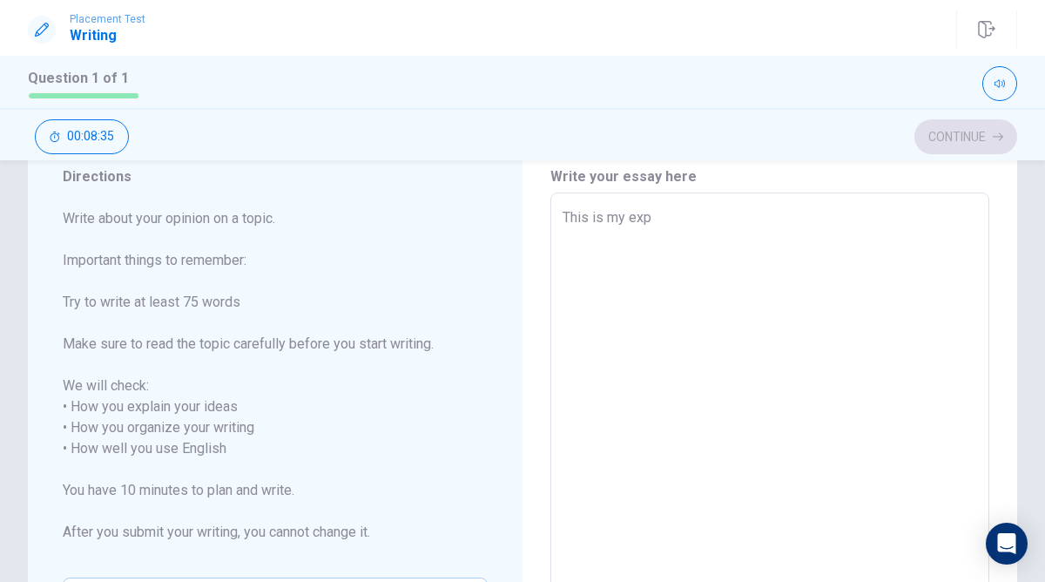
type textarea "x"
type textarea "This is my expe"
type textarea "x"
type textarea "This is my exper"
type textarea "x"
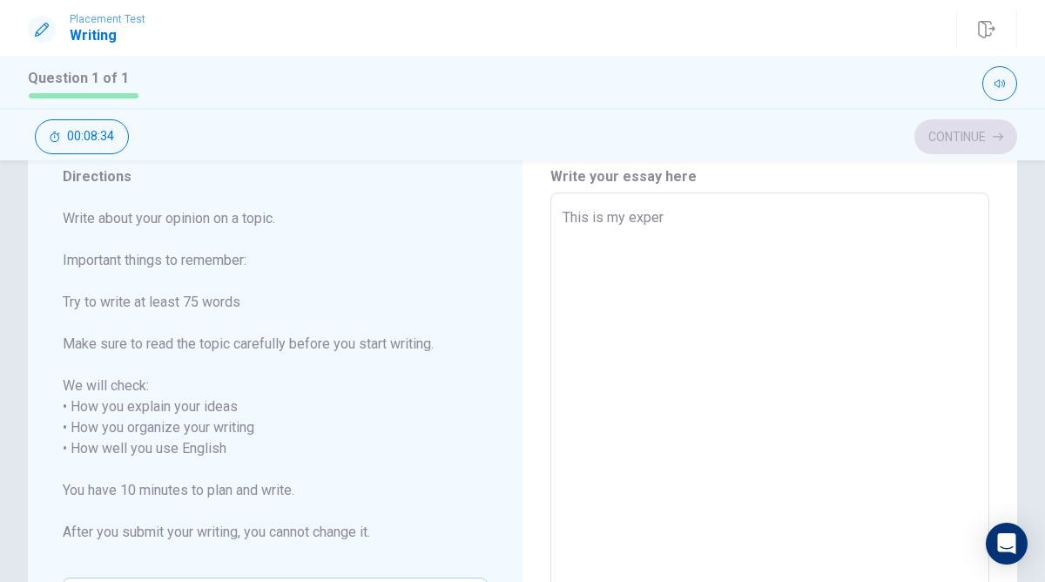
type textarea "This is my experi"
type textarea "x"
type textarea "This is my experie"
type textarea "x"
type textarea "This is my experien"
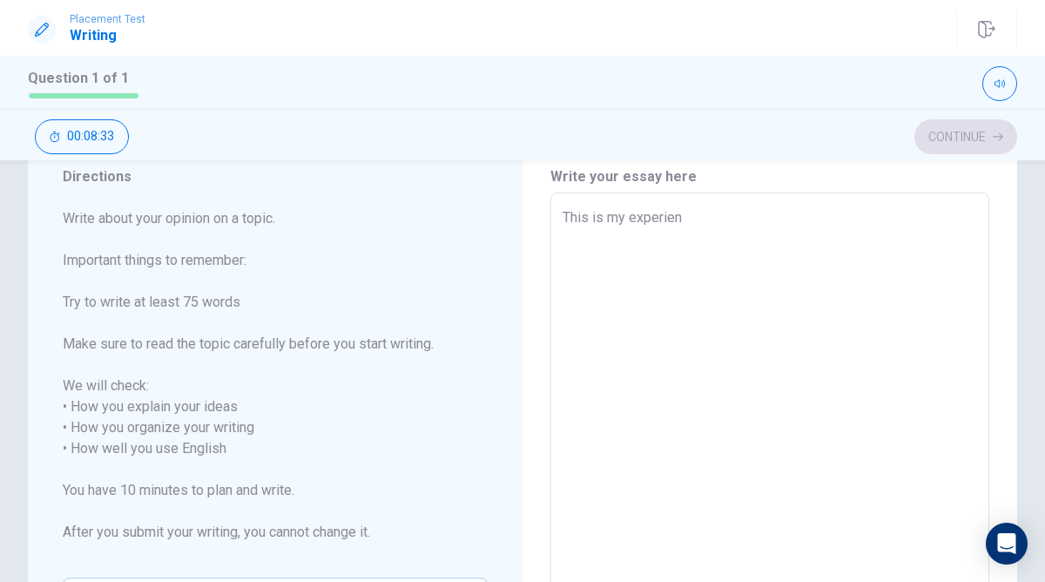
type textarea "x"
type textarea "This is my experienc"
type textarea "x"
type textarea "This is my experience"
type textarea "x"
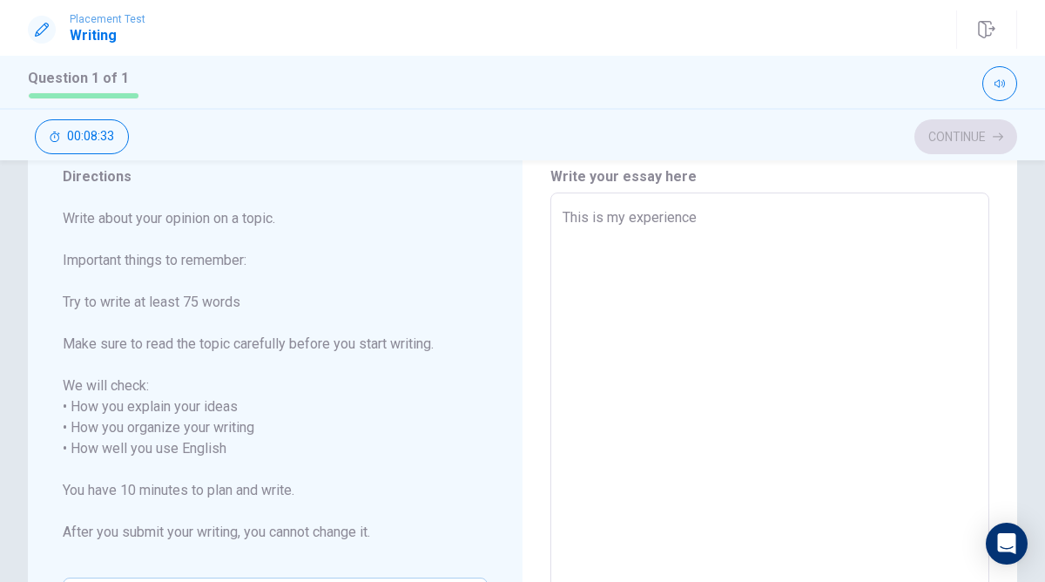
type textarea "This is my experience"
type textarea "x"
type textarea "This is my experience w"
type textarea "x"
type textarea "This is my experience wh"
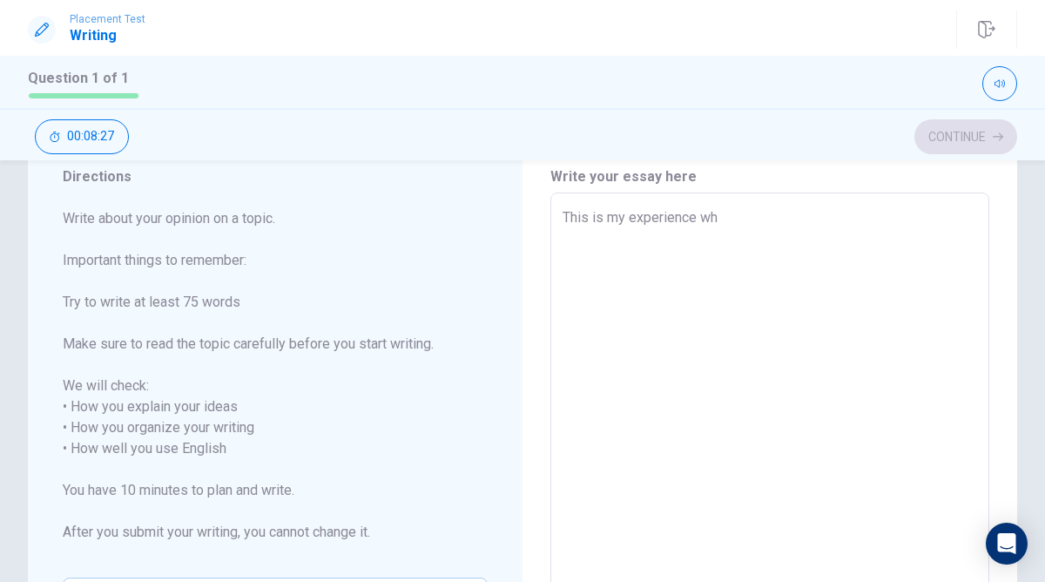
type textarea "x"
type textarea "This is my experience whe"
type textarea "x"
type textarea "This is my experience when"
type textarea "x"
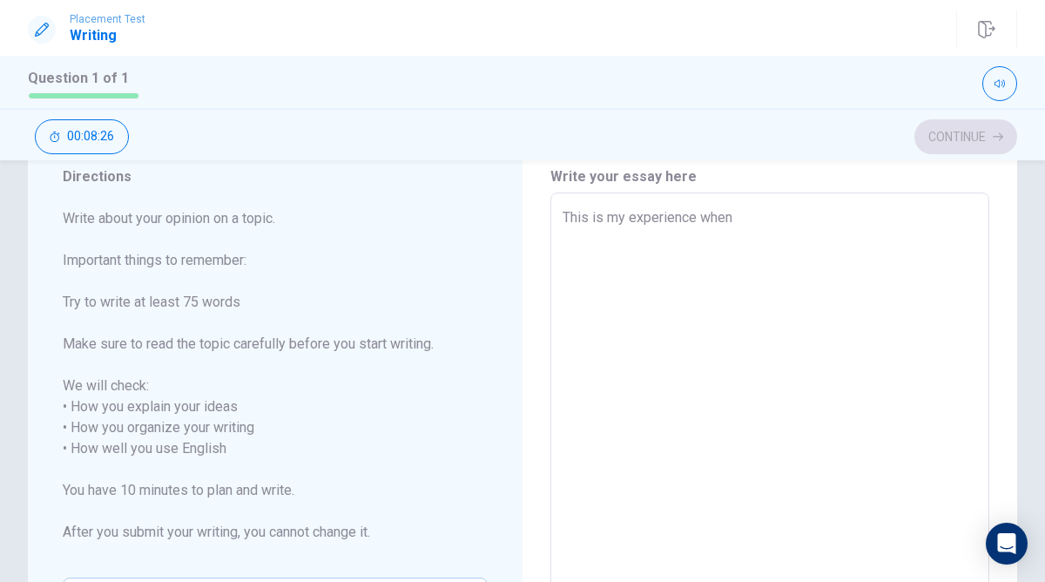
type textarea "This is my experience when"
type textarea "x"
type textarea "This is my experience when I"
type textarea "x"
type textarea "This is my experience when I"
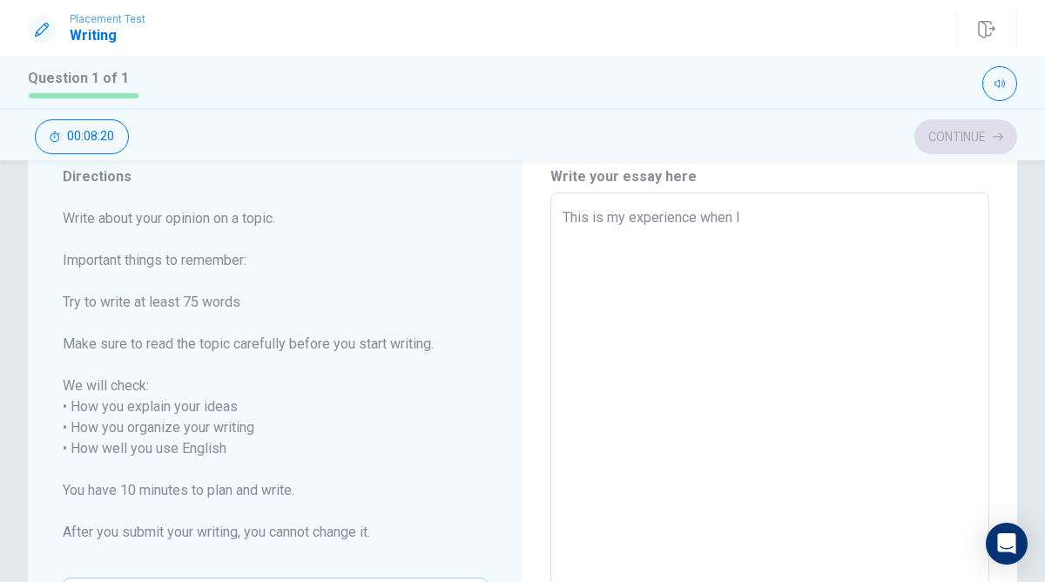
type textarea "x"
type textarea "This is my experience when I c"
type textarea "x"
type textarea "This is my experience when I co"
type textarea "x"
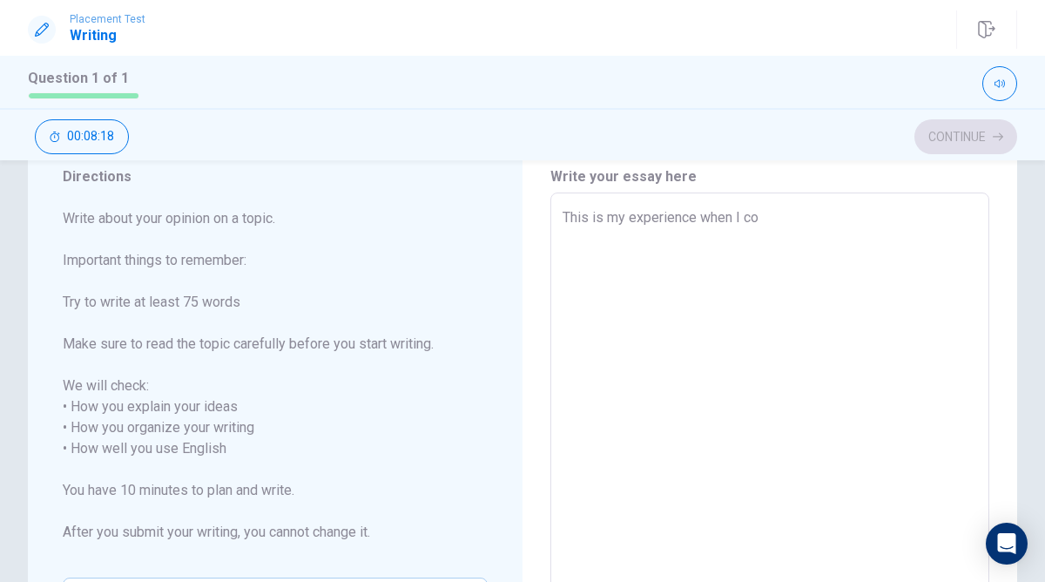
type textarea "This is my experience when I coo"
type textarea "x"
type textarea "This is my experience when I coop"
type textarea "x"
type textarea "This is my experience when I coopo"
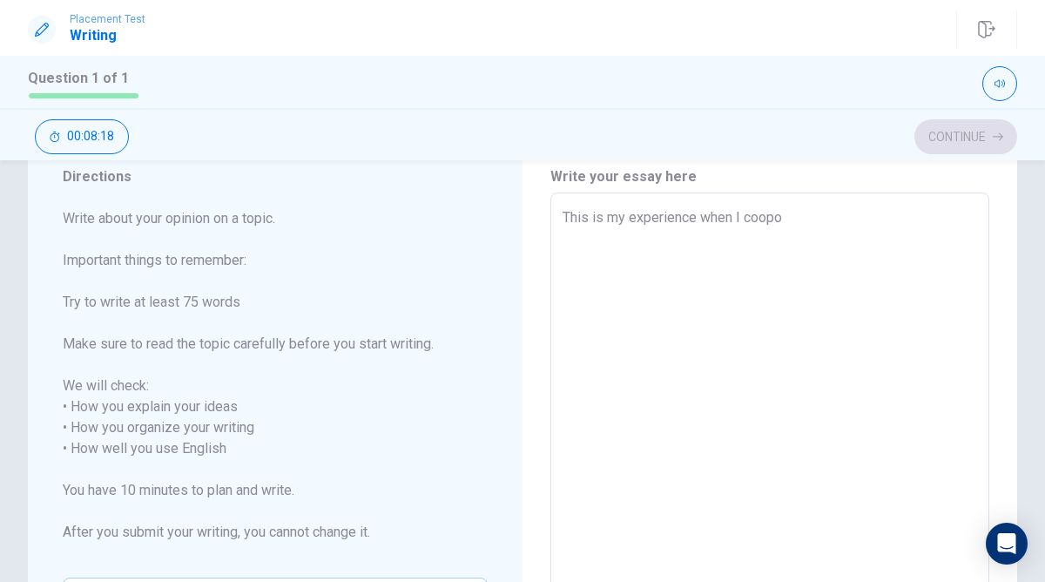
type textarea "x"
type textarea "This is my experience when I coopor"
type textarea "x"
type textarea "This is my experience when I coopora"
type textarea "x"
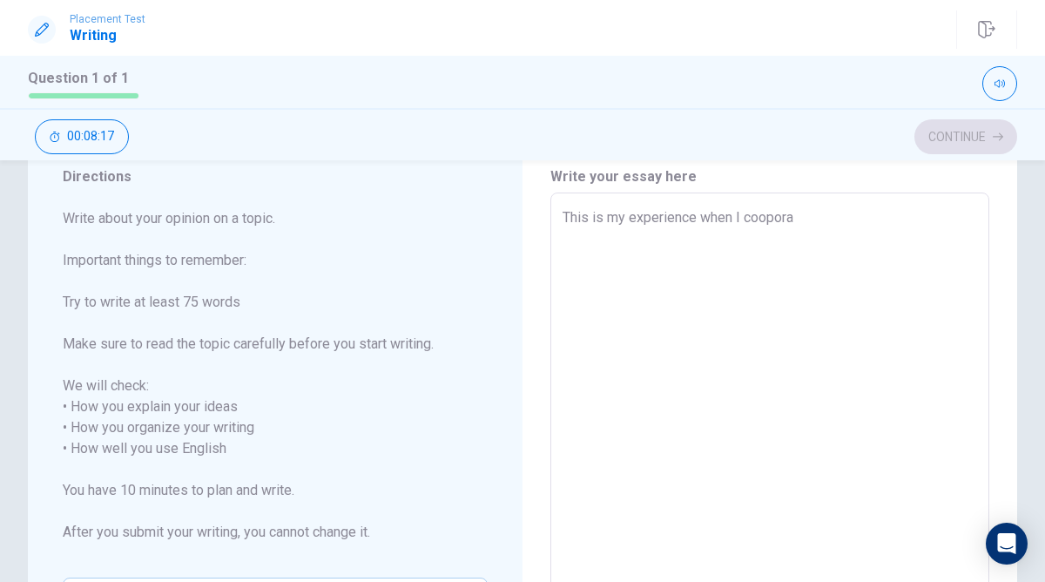
type textarea "This is my experience when I cooporat"
type textarea "x"
type textarea "This is my experience when I cooporate"
type textarea "x"
type textarea "This is my experience when I cooporate"
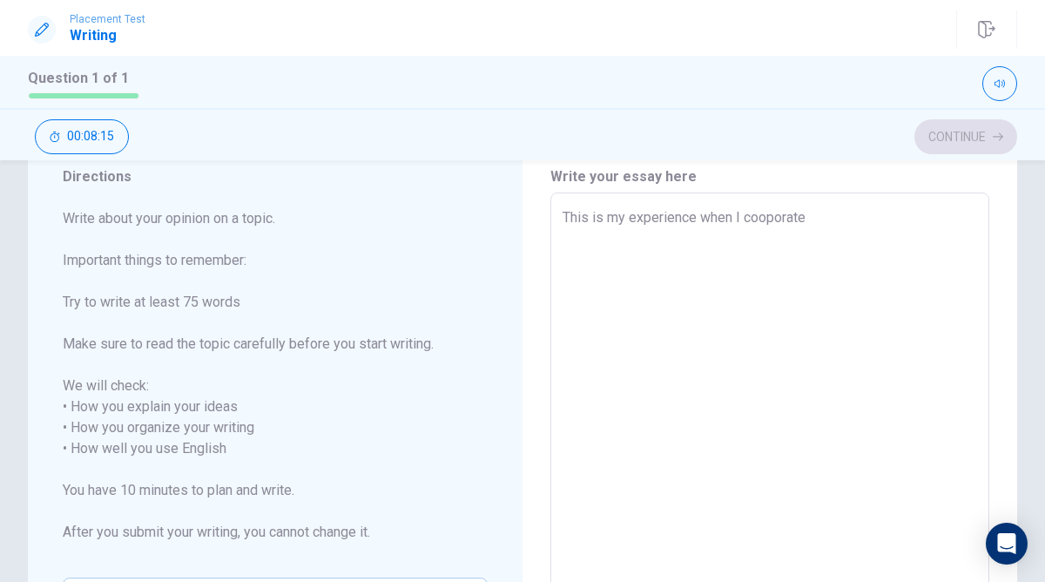
type textarea "x"
type textarea "This is my experience when I cooporate w"
type textarea "x"
type textarea "This is my experience when I cooporate wi"
type textarea "x"
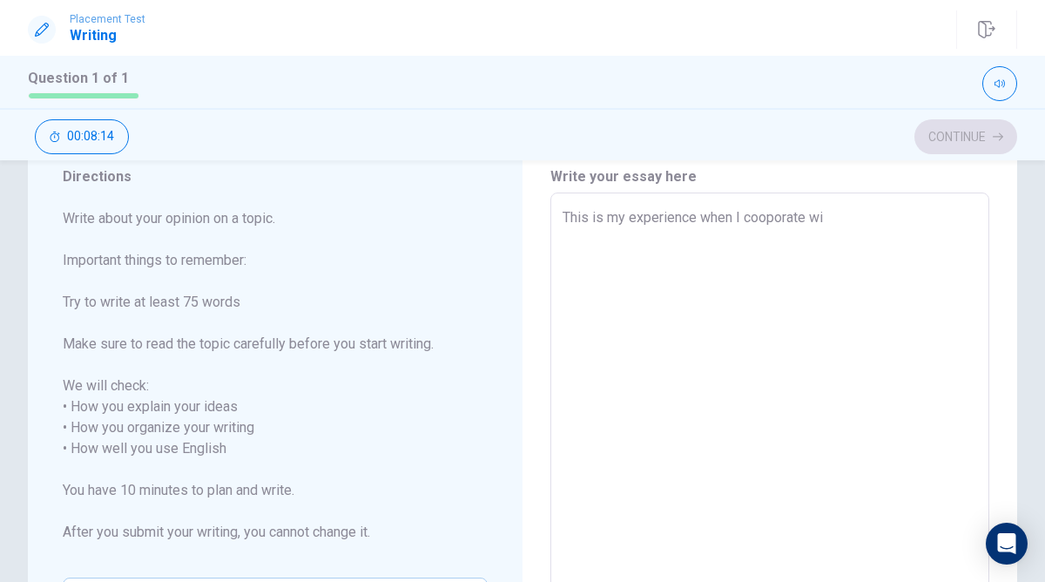
type textarea "This is my experience when I cooporate wit"
type textarea "x"
type textarea "This is my experience when I cooporate with"
type textarea "x"
type textarea "This is my experience when I cooporate with"
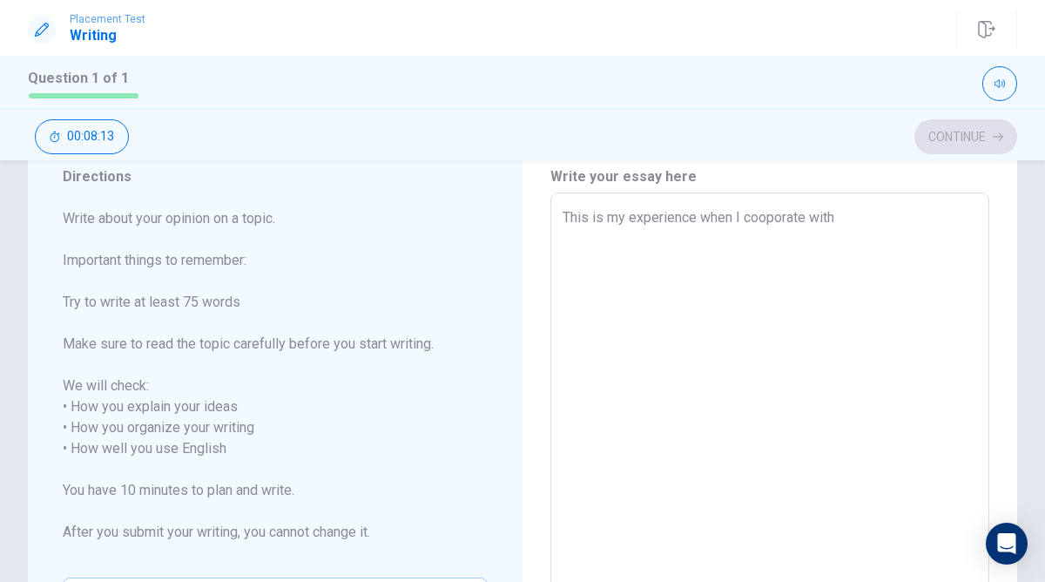
type textarea "x"
type textarea "This is my experience when I cooporate with f"
type textarea "x"
type textarea "This is my experience when I cooporate with fr"
type textarea "x"
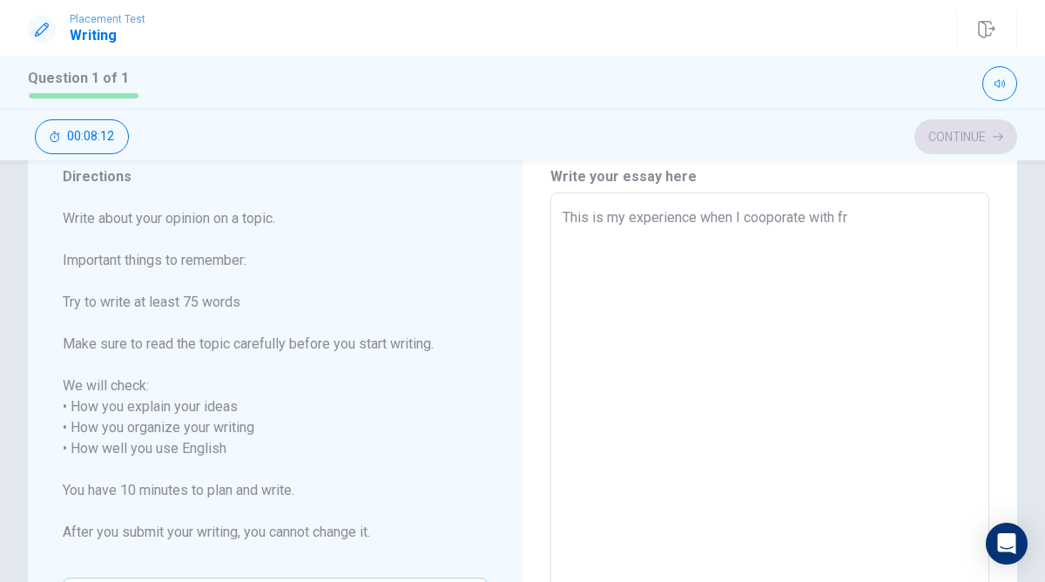
type textarea "This is my experience when I cooporate with fri"
type textarea "x"
type textarea "This is my experience when I cooporate with frie"
type textarea "x"
type textarea "This is my experience when I cooporate with frien"
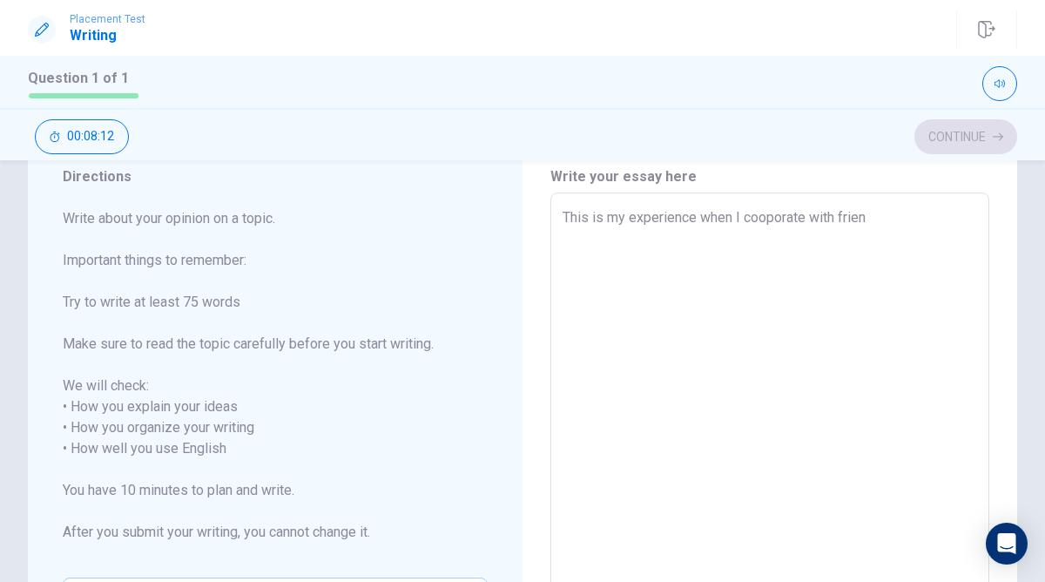
type textarea "x"
type textarea "This is my experience when I cooporate with friend"
type textarea "x"
type textarea "This is my experience when I cooporate with friends"
type textarea "x"
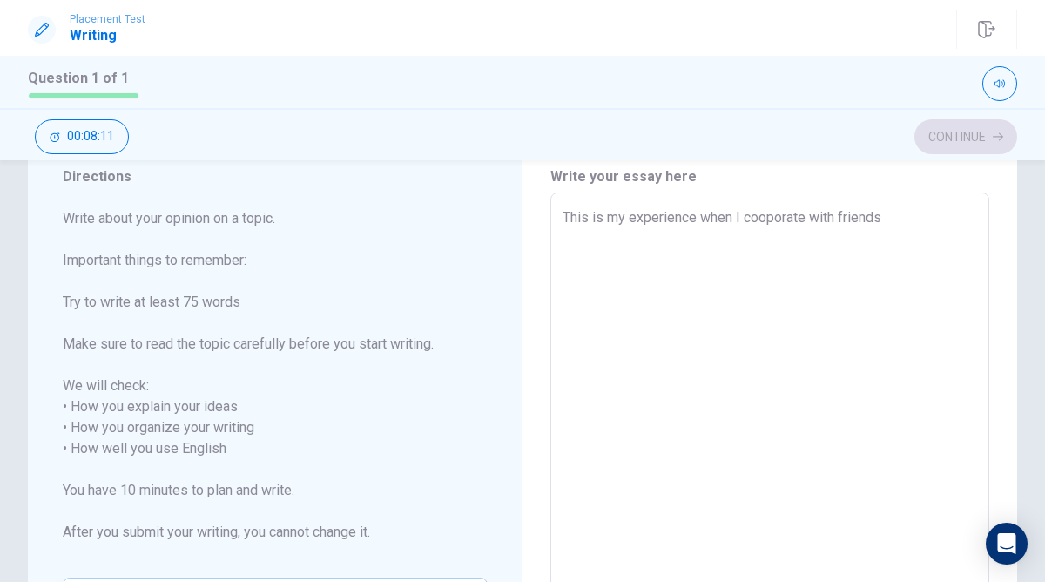
type textarea "This is my experience when I cooporate with friends"
type textarea "x"
type textarea "This is my experience when I cooporate with friends i"
type textarea "x"
type textarea "This is my experience when I cooporate with friends in"
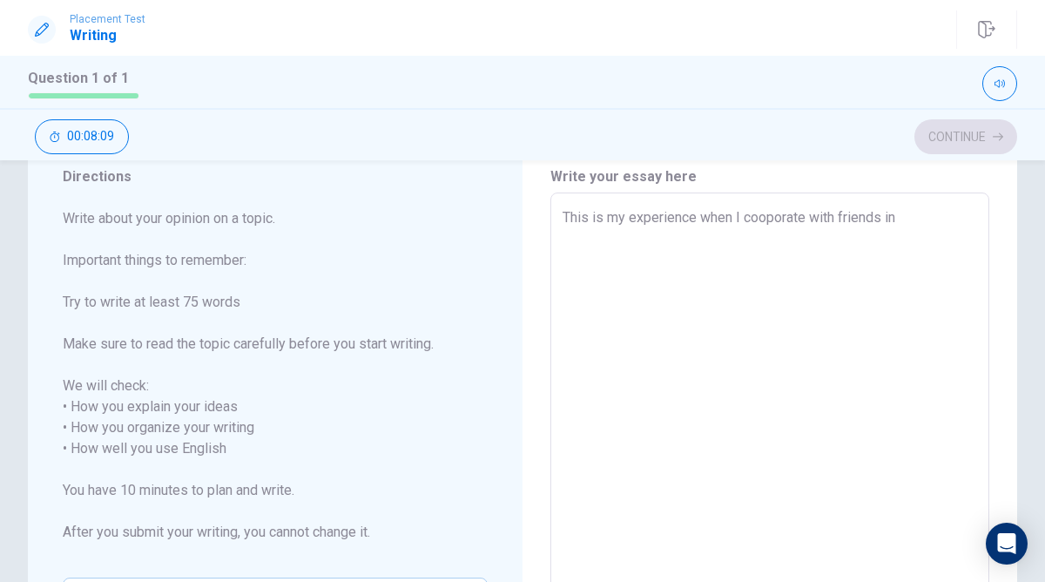
type textarea "x"
type textarea "This is my experience when I cooporate with friends in"
type textarea "x"
type textarea "This is my experience when I cooporate with friends in t"
type textarea "x"
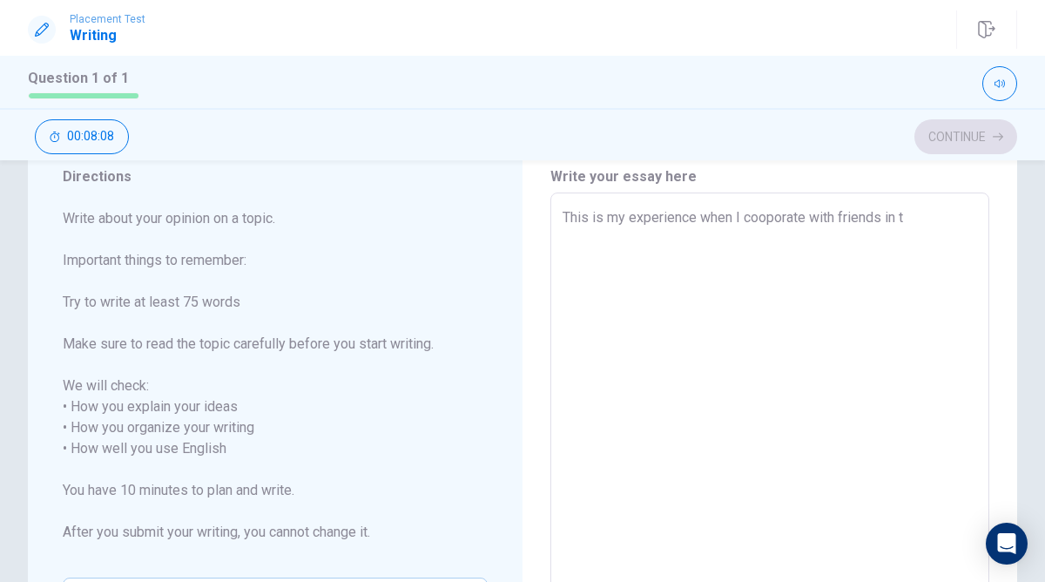
type textarea "This is my experience when I cooporate with friends in th"
type textarea "x"
type textarea "This is my experience when I cooporate with friends in the"
type textarea "x"
type textarea "This is my experience when I cooporate with friends in the"
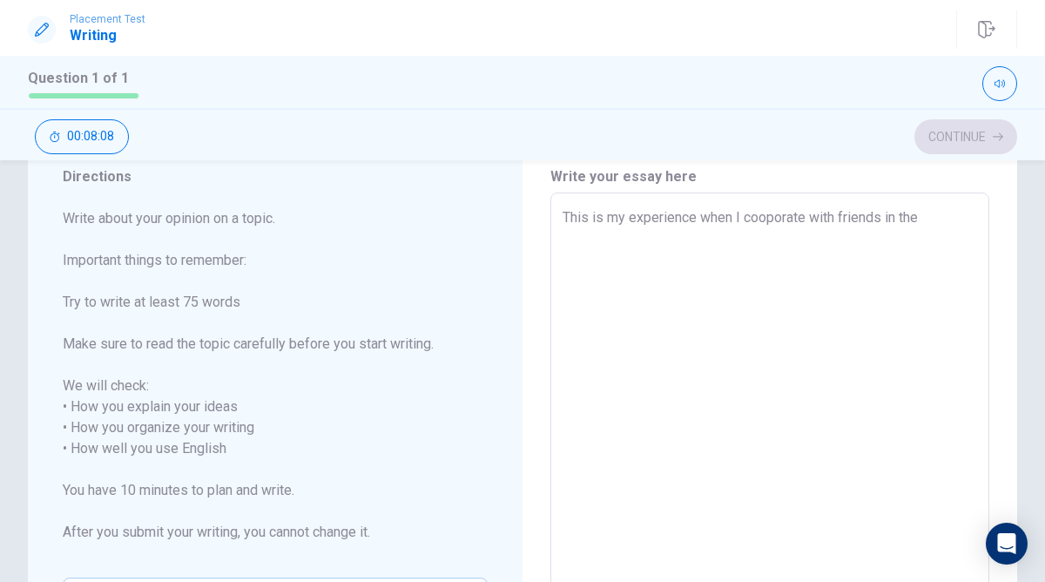
type textarea "x"
type textarea "This is my experience when I cooporate with friends in the s"
type textarea "x"
type textarea "This is my experience when I cooporate with friends in the sc"
type textarea "x"
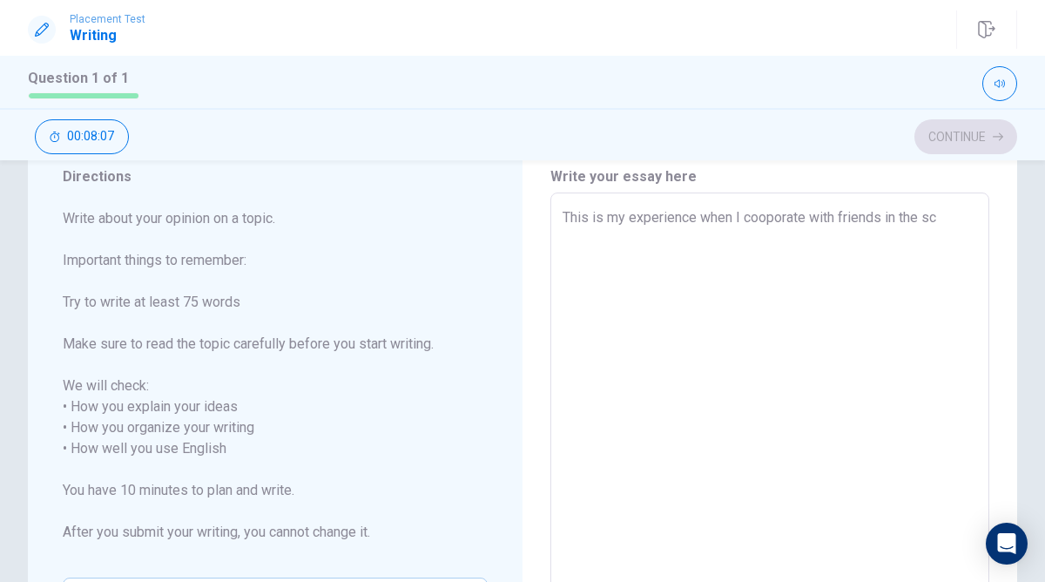
type textarea "This is my experience when I cooporate with friends in the sch"
type textarea "x"
type textarea "This is my experience when I cooporate with friends in the scho"
type textarea "x"
type textarea "This is my experience when I cooporate with friends in the schoo"
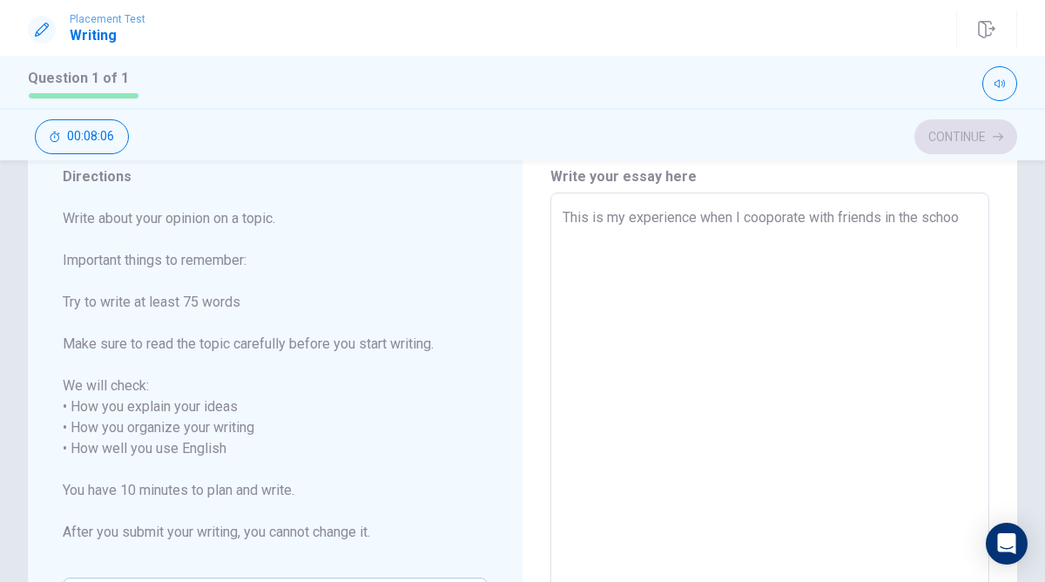
type textarea "x"
type textarea "This is my experience when I cooporate with friends in the school"
type textarea "x"
type textarea "This is my experience when I cooporate with friends in the school"
type textarea "x"
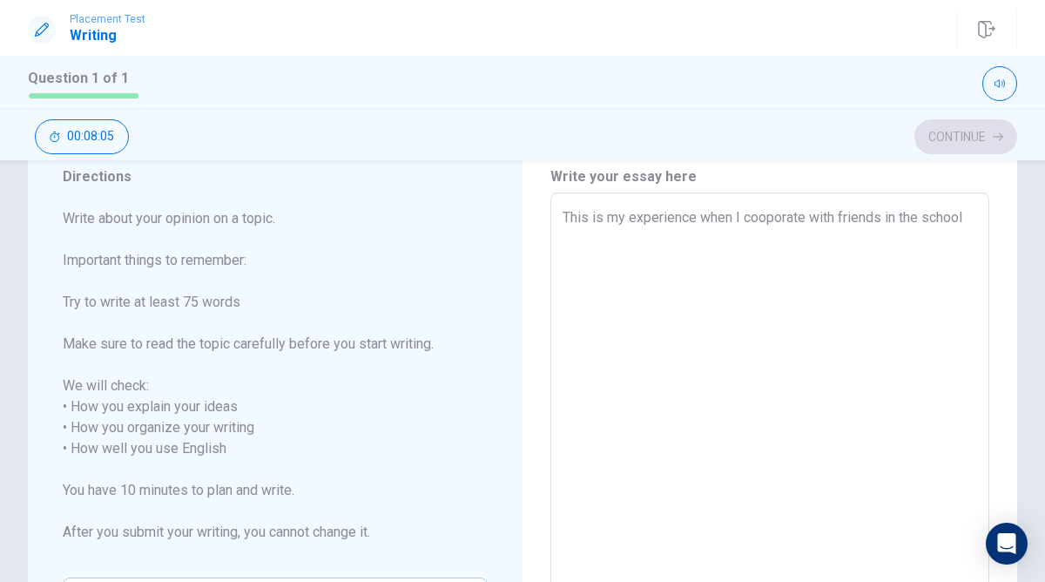
type textarea "This is my experience when I cooporate with friends in the school t"
type textarea "x"
type textarea "This is my experience when I cooporate with friends in the school to"
type textarea "x"
type textarea "This is my experience when I cooporate with friends in the school to"
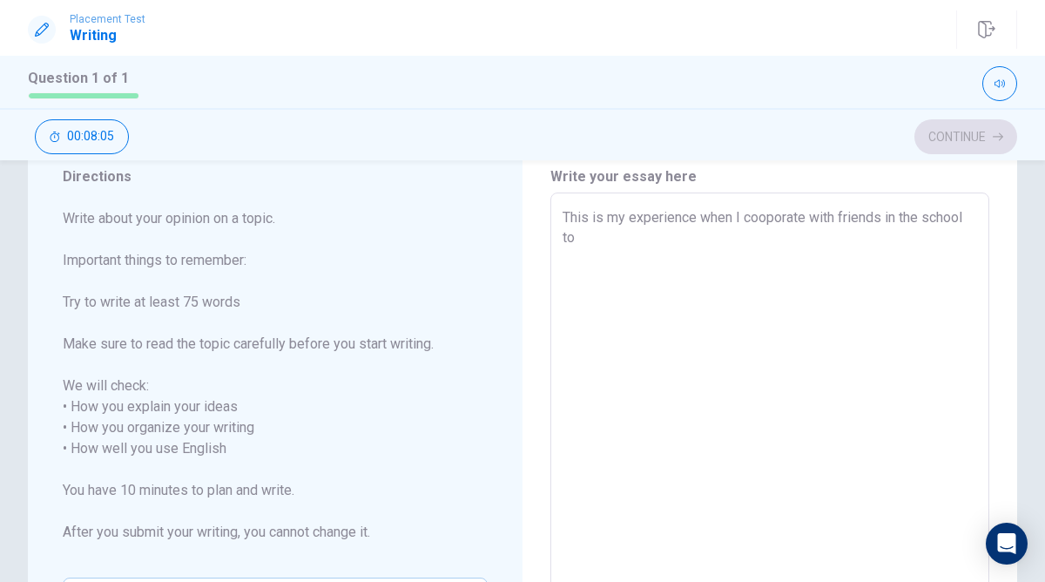
type textarea "x"
type textarea "This is my experience when I cooporate with friends in the school to m"
type textarea "x"
type textarea "This is my experience when I cooporate with friends in the school to ma"
type textarea "x"
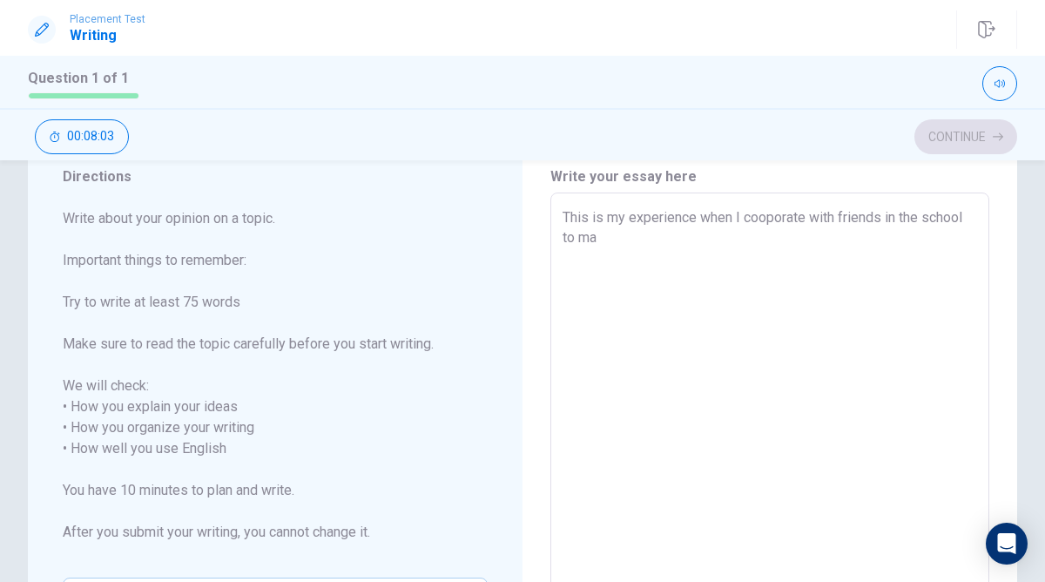
type textarea "This is my experience when I cooporate with friends in the school to mak"
type textarea "x"
type textarea "This is my experience when I cooporate with friends in the school to make"
type textarea "x"
type textarea "This is my experience when I cooporate with friends in the school to make"
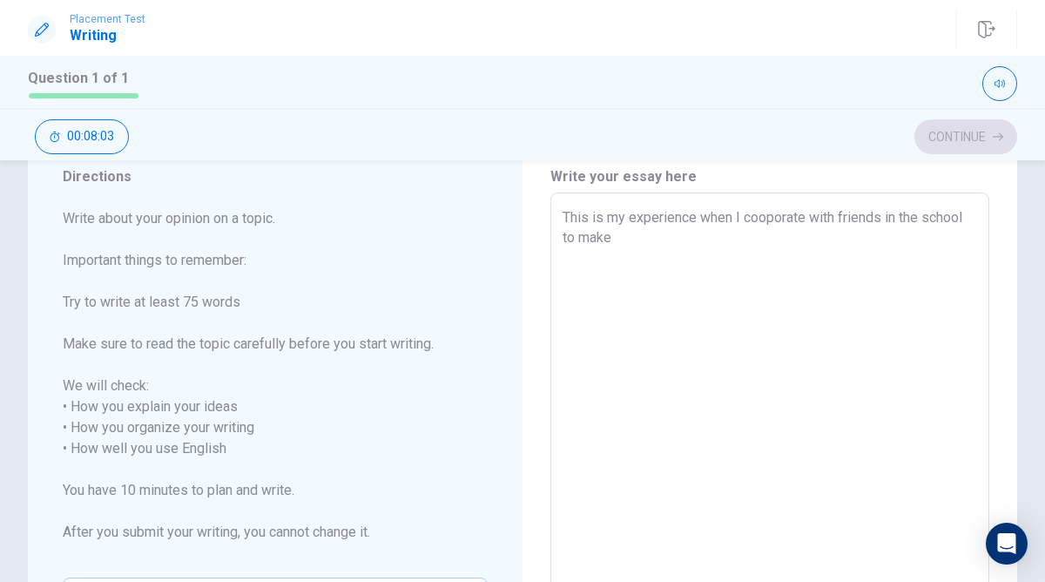
type textarea "x"
type textarea "This is my experience when I cooporate with friends in the school to make a"
type textarea "x"
type textarea "This is my experience when I cooporate with friends in the school to make a"
type textarea "x"
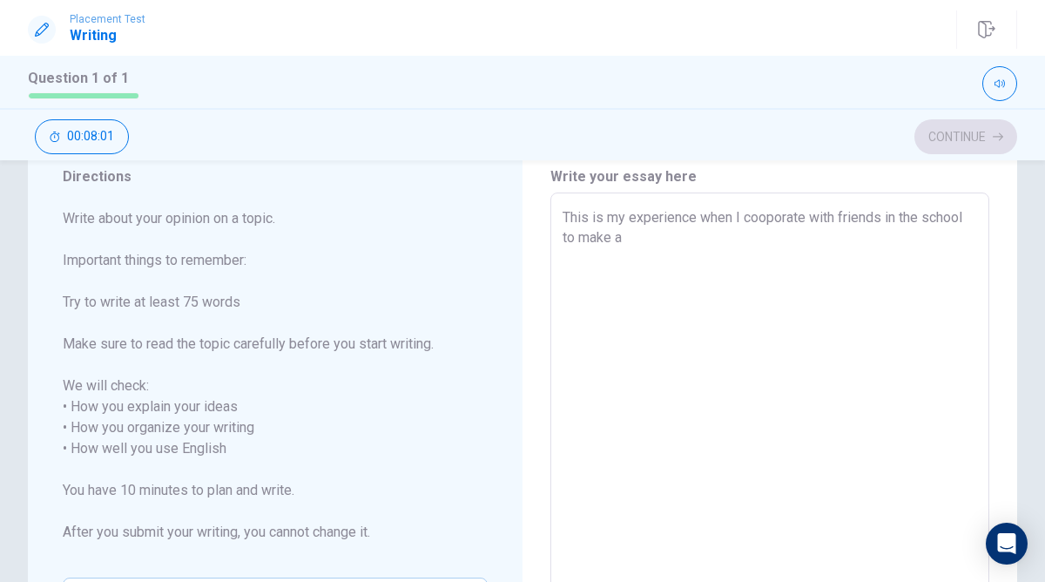
type textarea "This is my experience when I cooporate with friends in the school to make a b"
type textarea "x"
type textarea "This is my experience when I cooporate with friends in the school to make a bi"
type textarea "x"
type textarea "This is my experience when I cooporate with friends in the school to make a big"
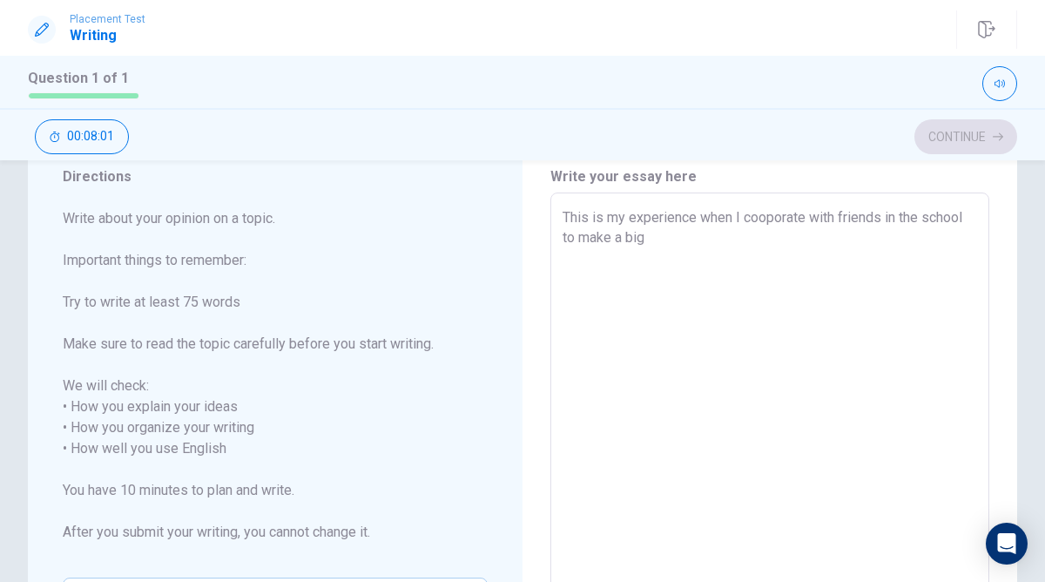
type textarea "x"
type textarea "This is my experience when I cooporate with friends in the school to make a big"
type textarea "x"
type textarea "This is my experience when I cooporate with friends in the school to make a big…"
type textarea "x"
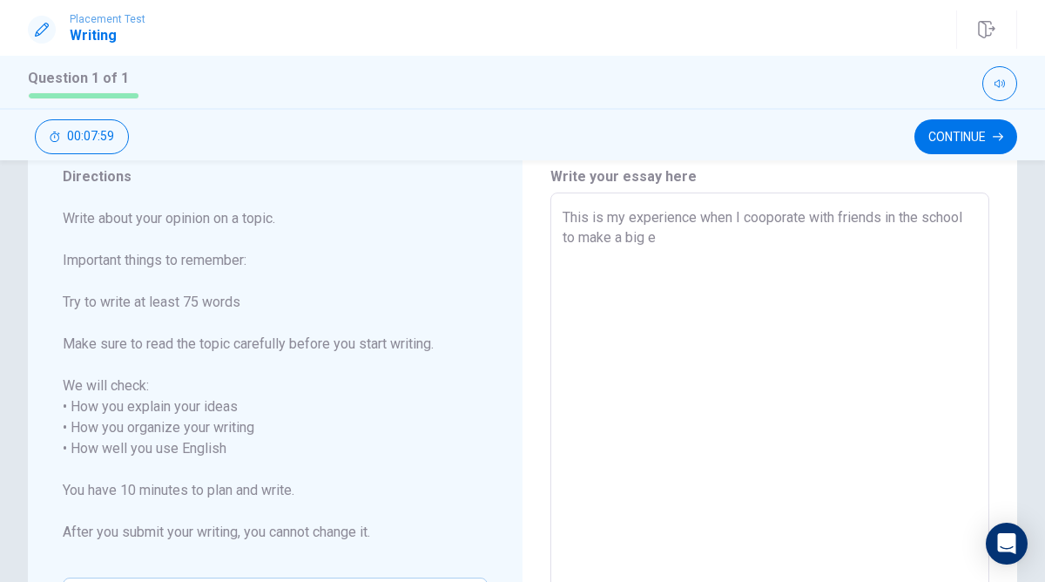
type textarea "This is my experience when I cooporate with friends in the school to make a big…"
type textarea "x"
type textarea "This is my experience when I cooporate with friends in the school to make a big…"
type textarea "x"
type textarea "This is my experience when I cooporate with friends in the school to make a big…"
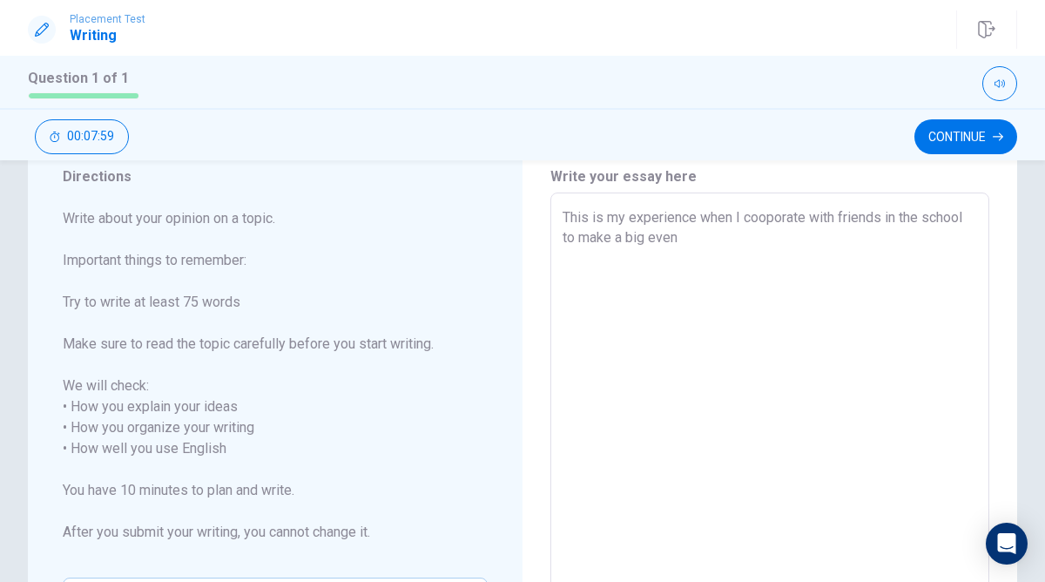
type textarea "x"
type textarea "This is my experience when I cooporate with friends in the school to make a big…"
type textarea "x"
type textarea "This is my experience when I cooporate with friends in the school to make a big…"
type textarea "x"
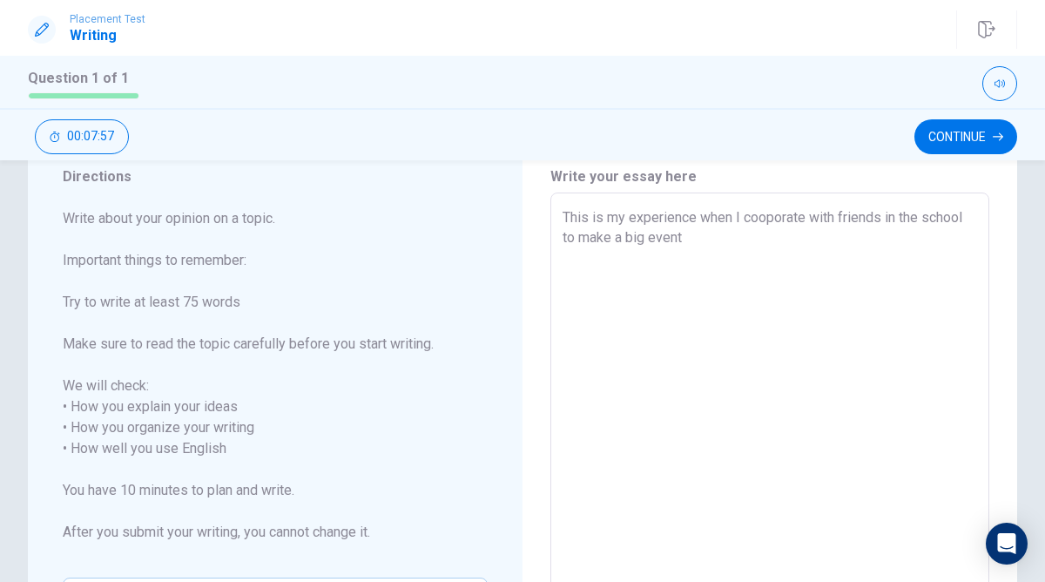
type textarea "This is my experience when I cooporate with friends in the school to make a big…"
type textarea "x"
type textarea "This is my experience when I cooporate with friends in the school to make a big…"
type textarea "x"
type textarea "This is my experience when I cooporate with friends in the school to make a big…"
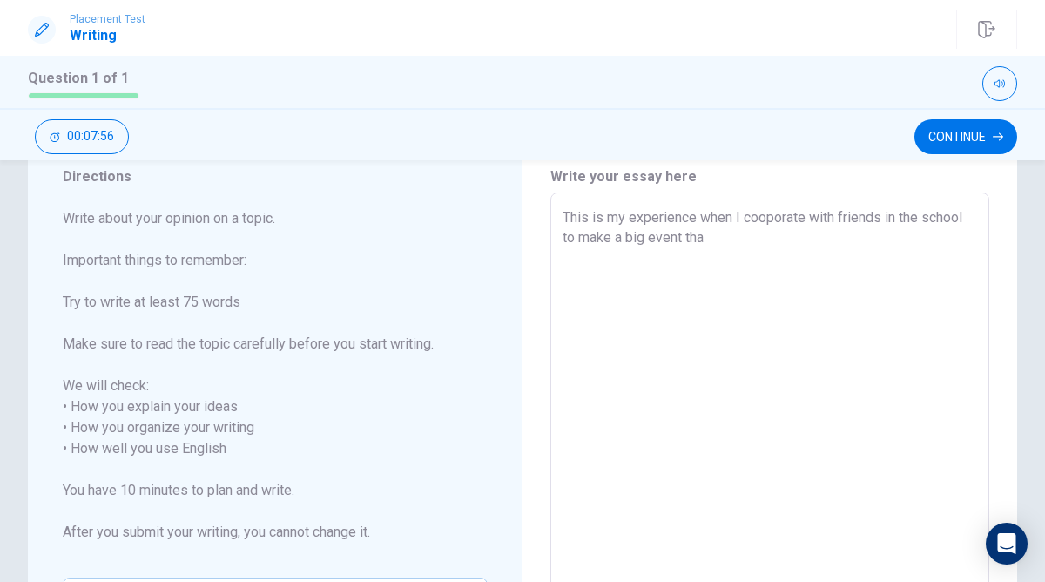
type textarea "x"
type textarea "This is my experience when I cooporate with friends in the school to make a big…"
type textarea "x"
type textarea "This is my experience when I cooporate with friends in the school to make a big…"
type textarea "x"
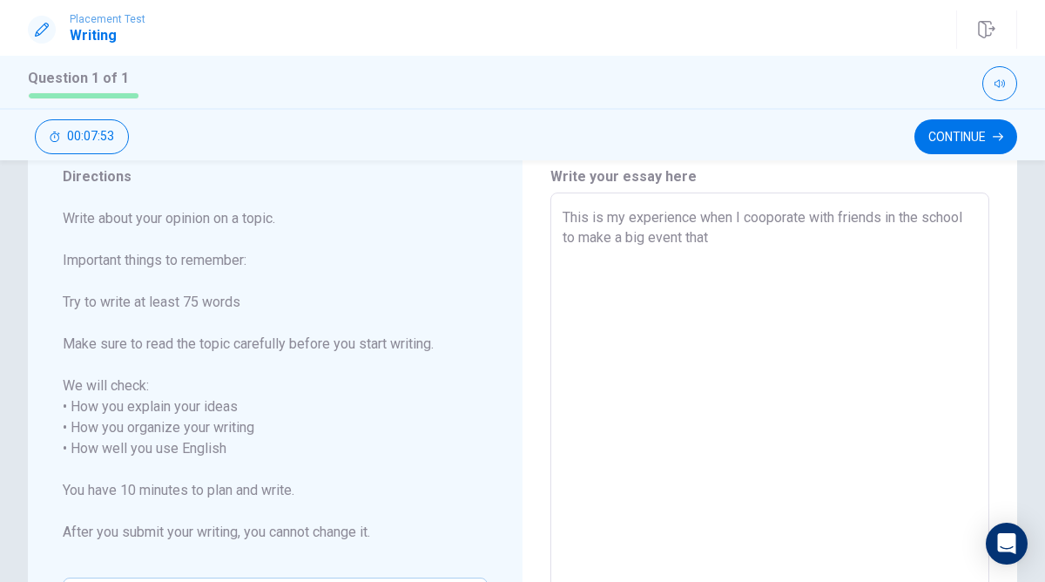
type textarea "This is my experience when I cooporate with friends in the school to make a big…"
type textarea "x"
type textarea "This is my experience when I cooporate with friends in the school to make a big…"
type textarea "x"
type textarea "This is my experience when I cooporate with friends in the school to make a big…"
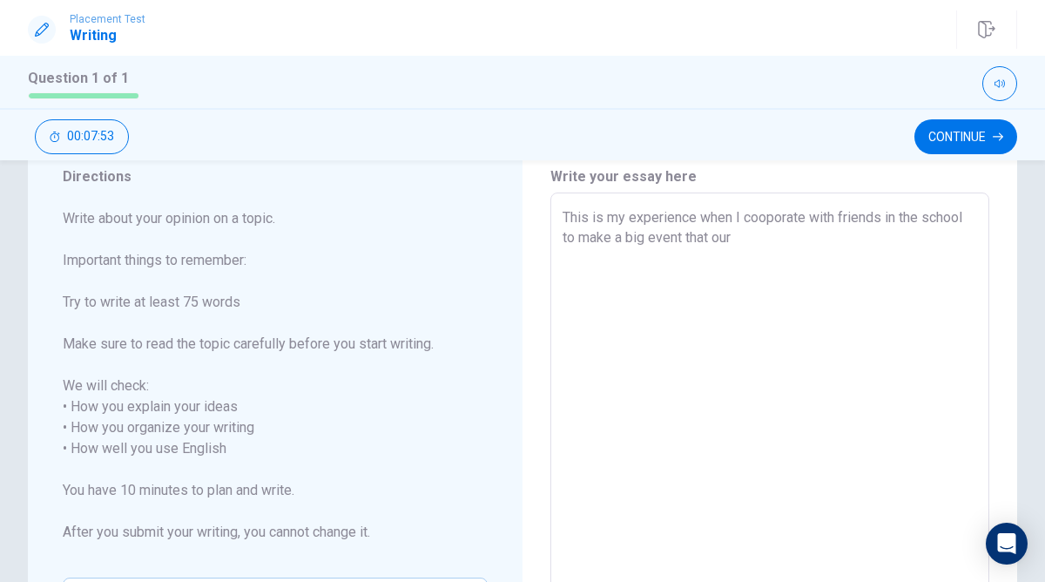
type textarea "x"
type textarea "This is my experience when I cooporate with friends in the school to make a big…"
type textarea "x"
type textarea "This is my experience when I cooporate with friends in the school to make a big…"
type textarea "x"
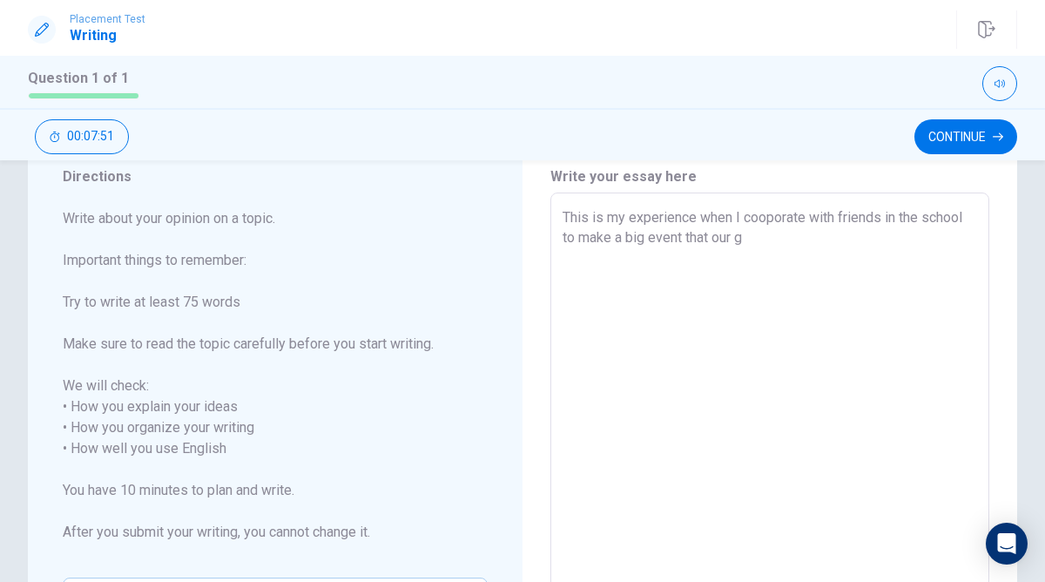
type textarea "This is my experience when I cooporate with friends in the school to make a big…"
type textarea "x"
click at [603, 262] on textarea "This is my experience when I cooporate with friends in the school to make a big…" at bounding box center [770, 448] width 415 height 483
click at [732, 259] on textarea "This is my experience when I cooporate with friends in the school to make a big…" at bounding box center [770, 448] width 415 height 483
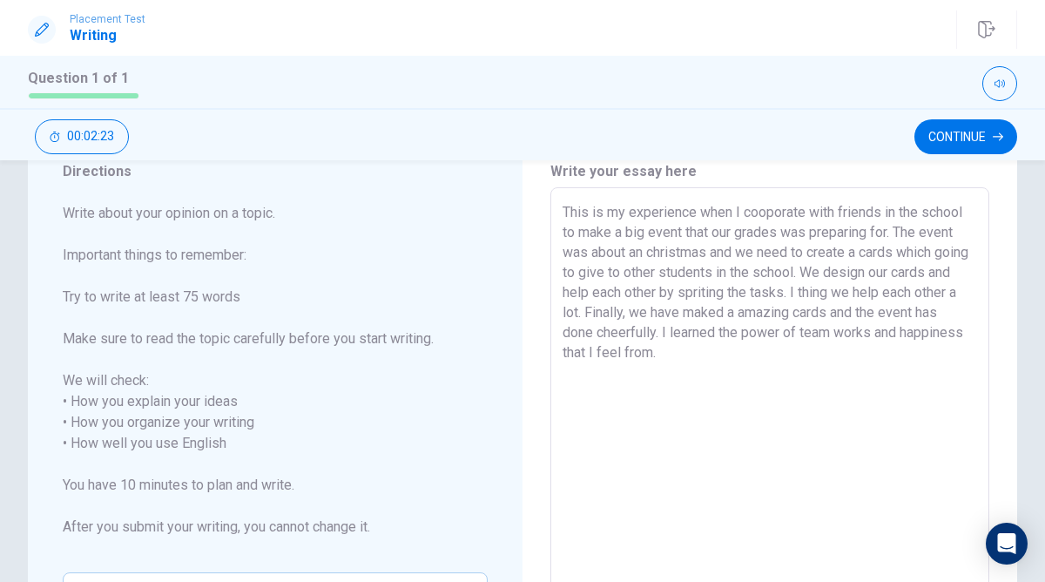
scroll to position [46, 0]
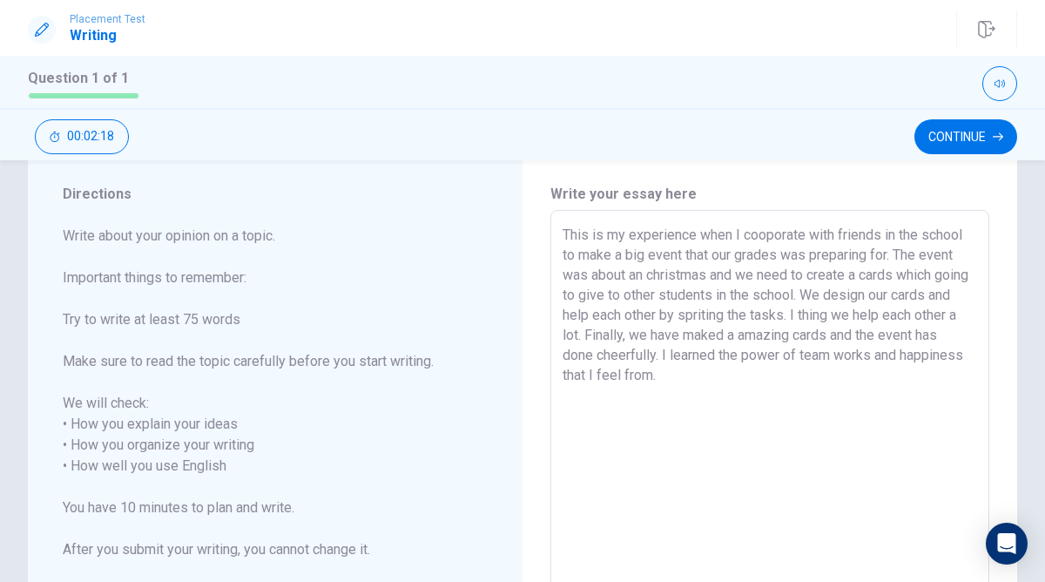
drag, startPoint x: 566, startPoint y: 233, endPoint x: 731, endPoint y: 373, distance: 216.3
click at [731, 373] on textarea "This is my experience when I cooporate with friends in the school to make a big…" at bounding box center [770, 466] width 415 height 483
click at [936, 139] on button "Continue" at bounding box center [966, 136] width 103 height 35
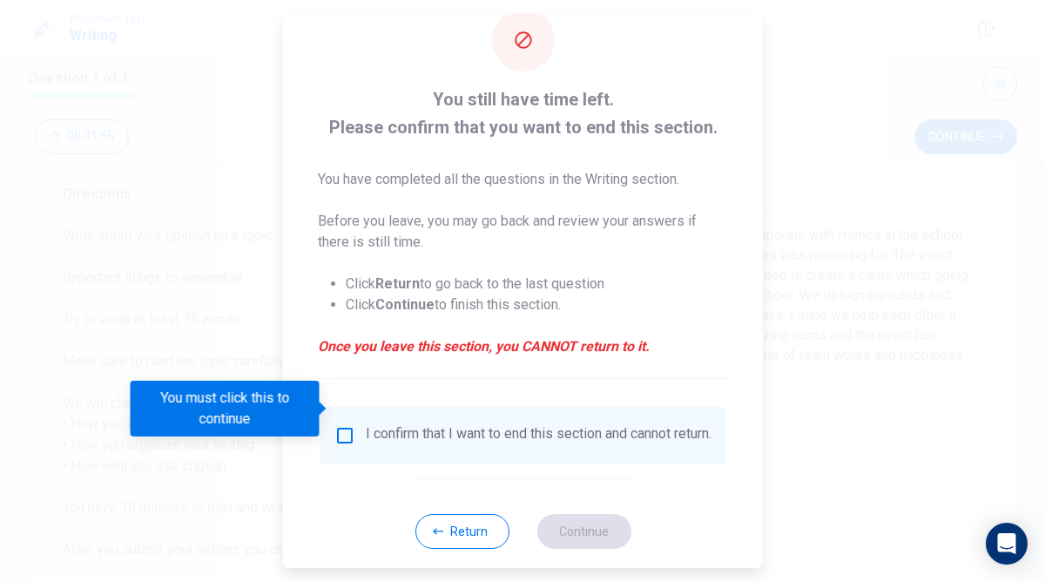
scroll to position [68, 0]
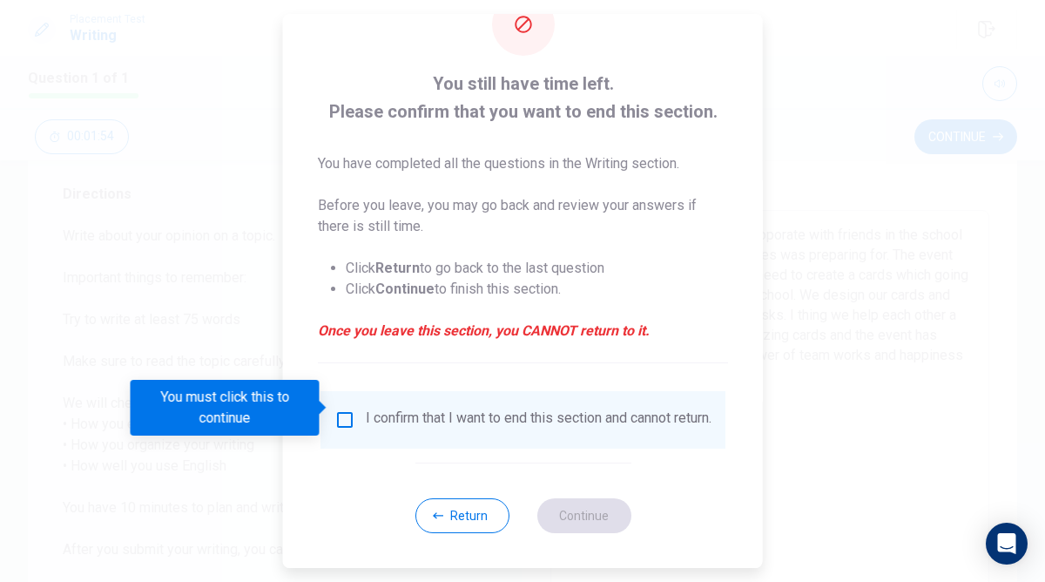
click at [324, 412] on span at bounding box center [325, 408] width 10 height 14
click at [341, 409] on input "You must click this to continue" at bounding box center [345, 419] width 21 height 21
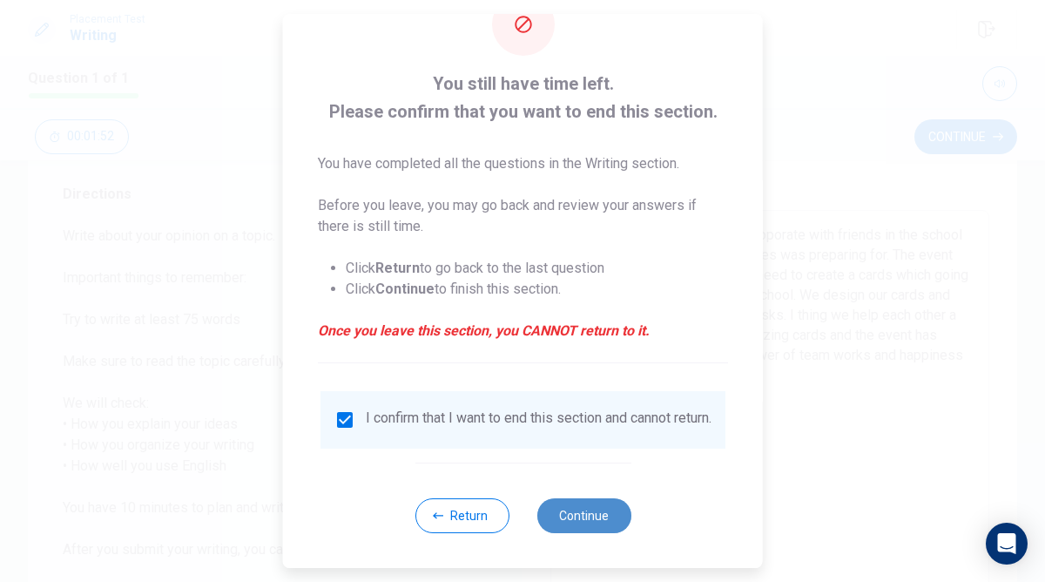
click at [551, 518] on button "Continue" at bounding box center [584, 515] width 94 height 35
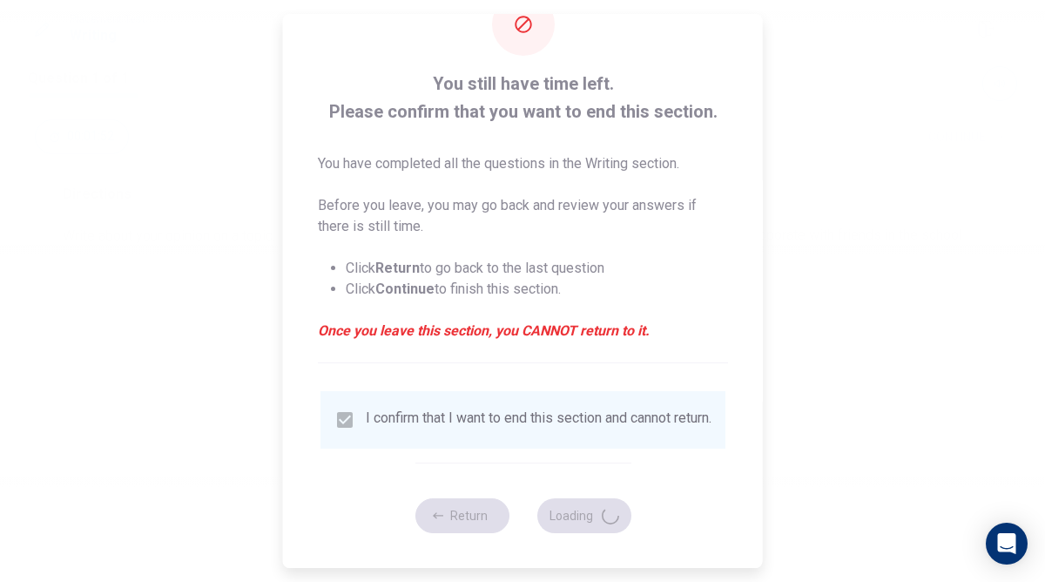
scroll to position [0, 0]
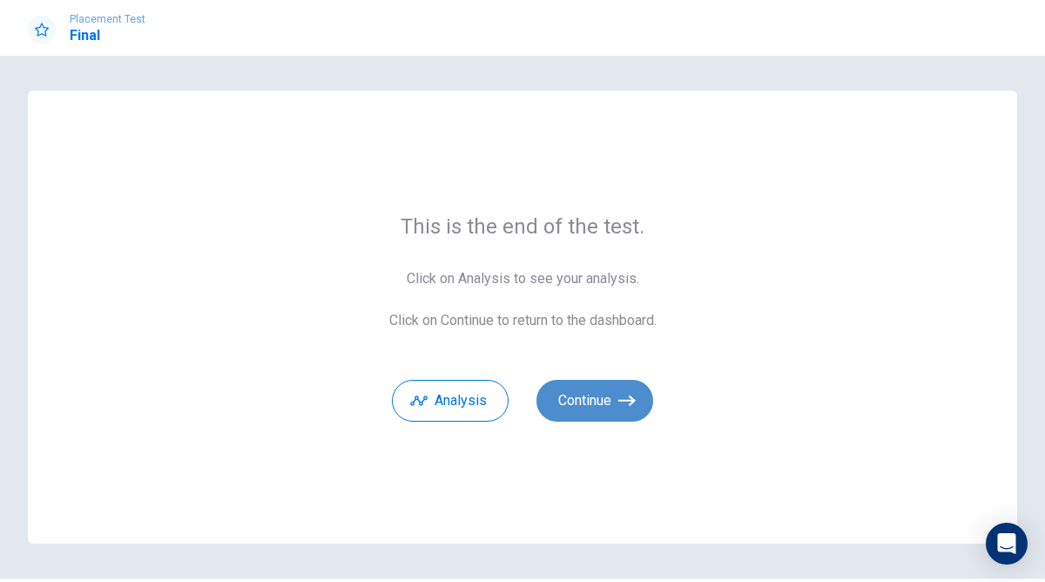
click at [593, 395] on button "Continue" at bounding box center [595, 401] width 117 height 42
